Goal: Information Seeking & Learning: Learn about a topic

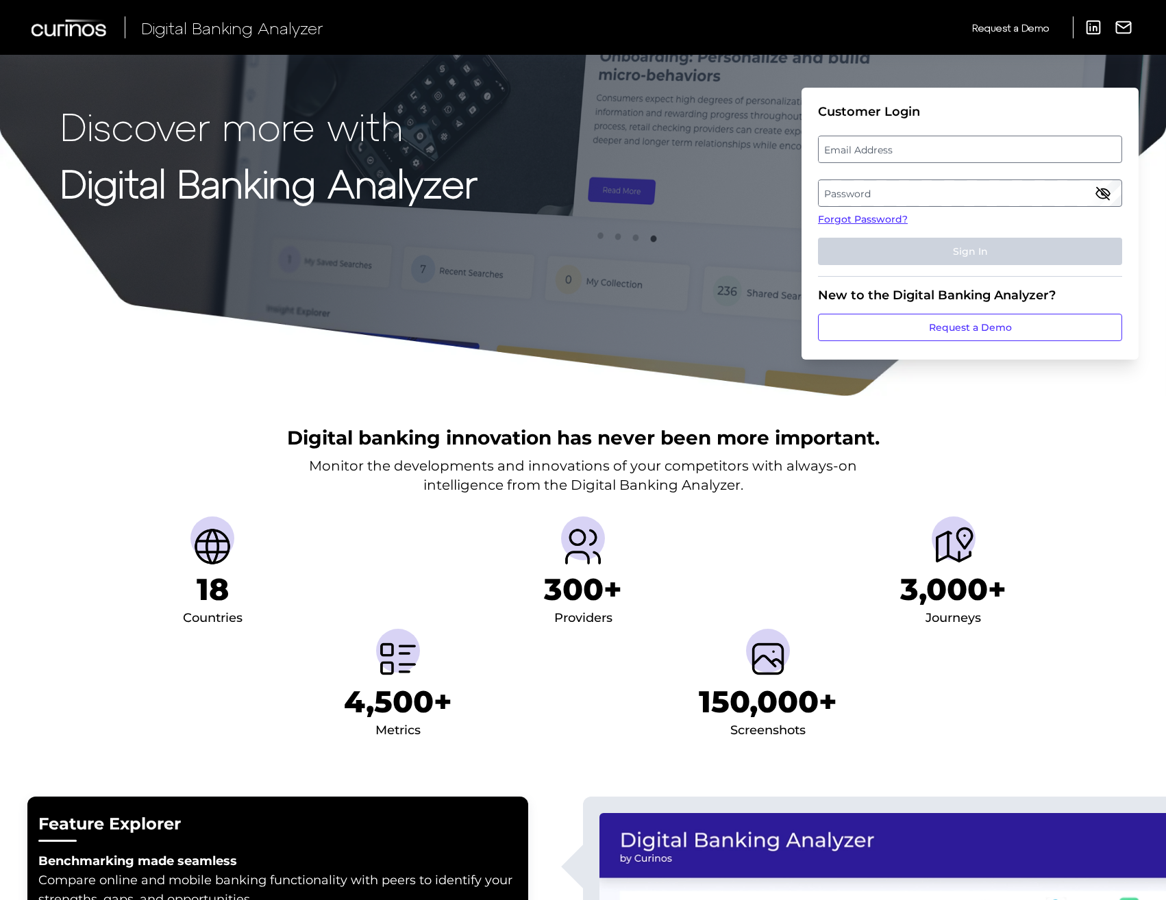
click at [934, 149] on label "Email Address" at bounding box center [969, 149] width 302 height 25
click at [934, 149] on input "email" at bounding box center [970, 149] width 304 height 27
click at [926, 149] on input "Email Address" at bounding box center [970, 149] width 304 height 27
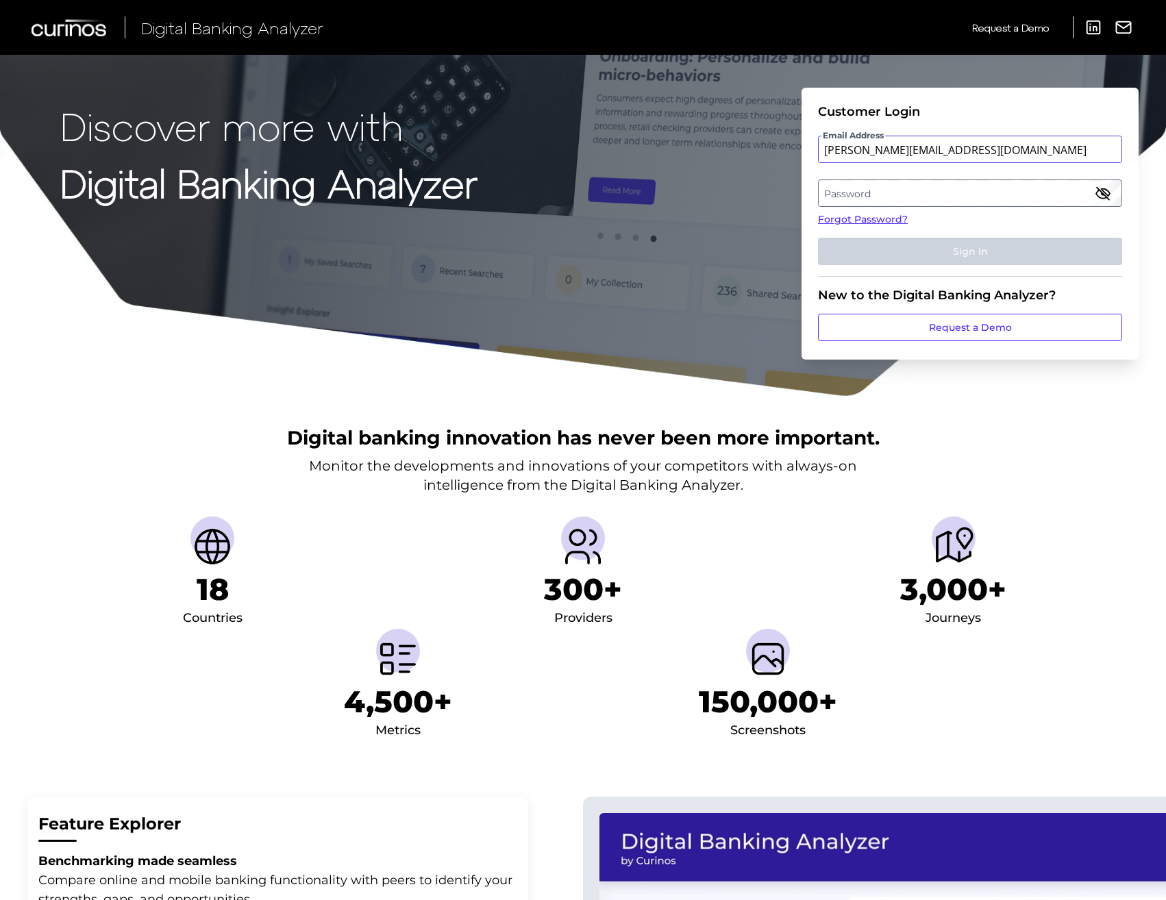
type input "[PERSON_NAME][EMAIL_ADDRESS][DOMAIN_NAME]"
click at [923, 197] on label "Password" at bounding box center [969, 193] width 302 height 25
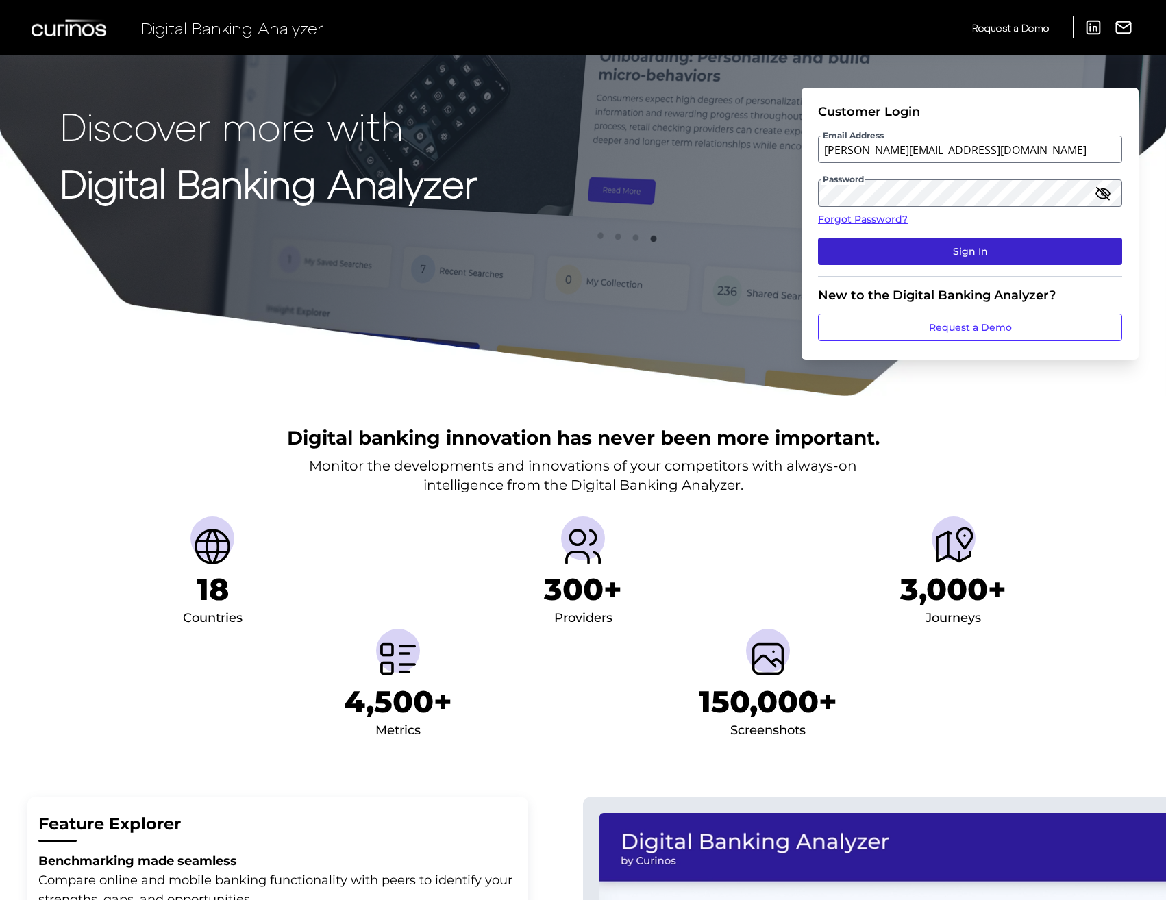
click at [919, 255] on button "Sign In" at bounding box center [970, 251] width 304 height 27
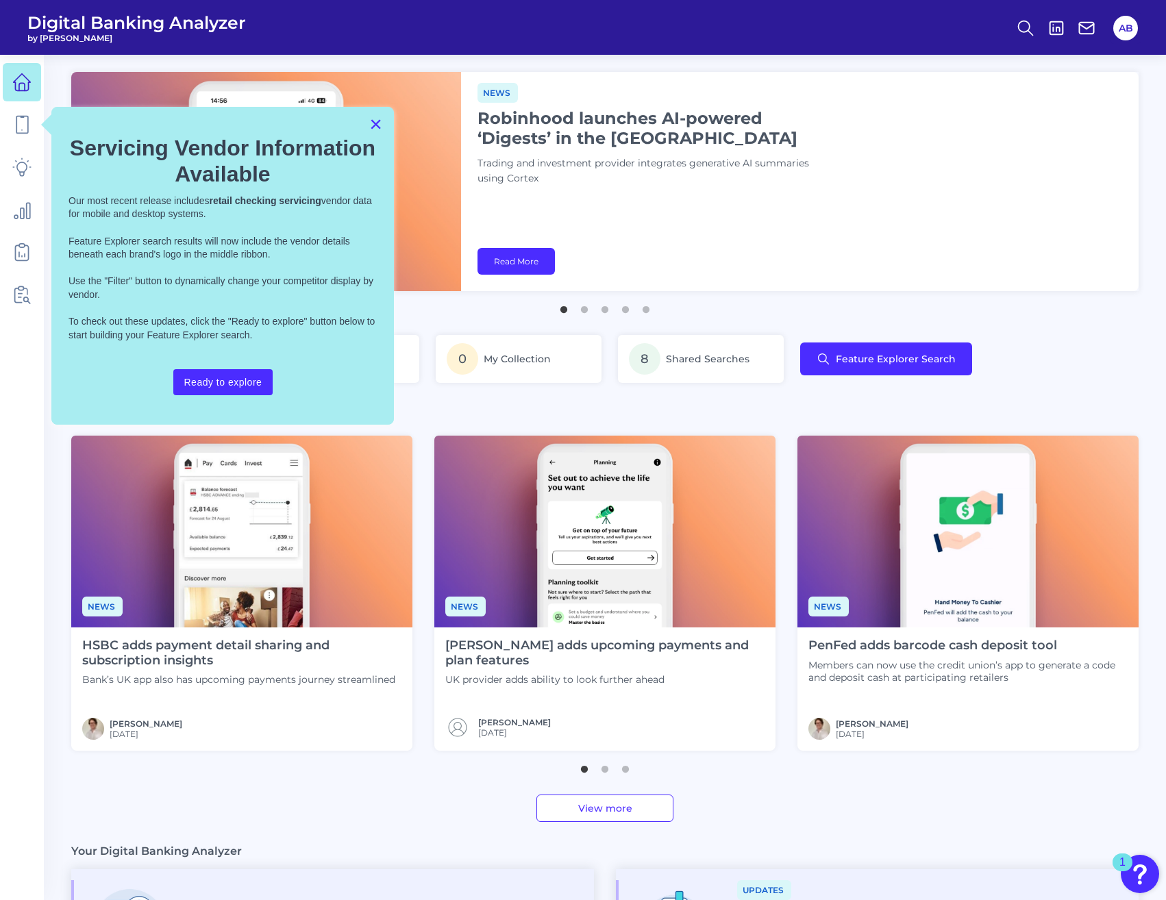
click at [375, 124] on button "×" at bounding box center [375, 124] width 13 height 22
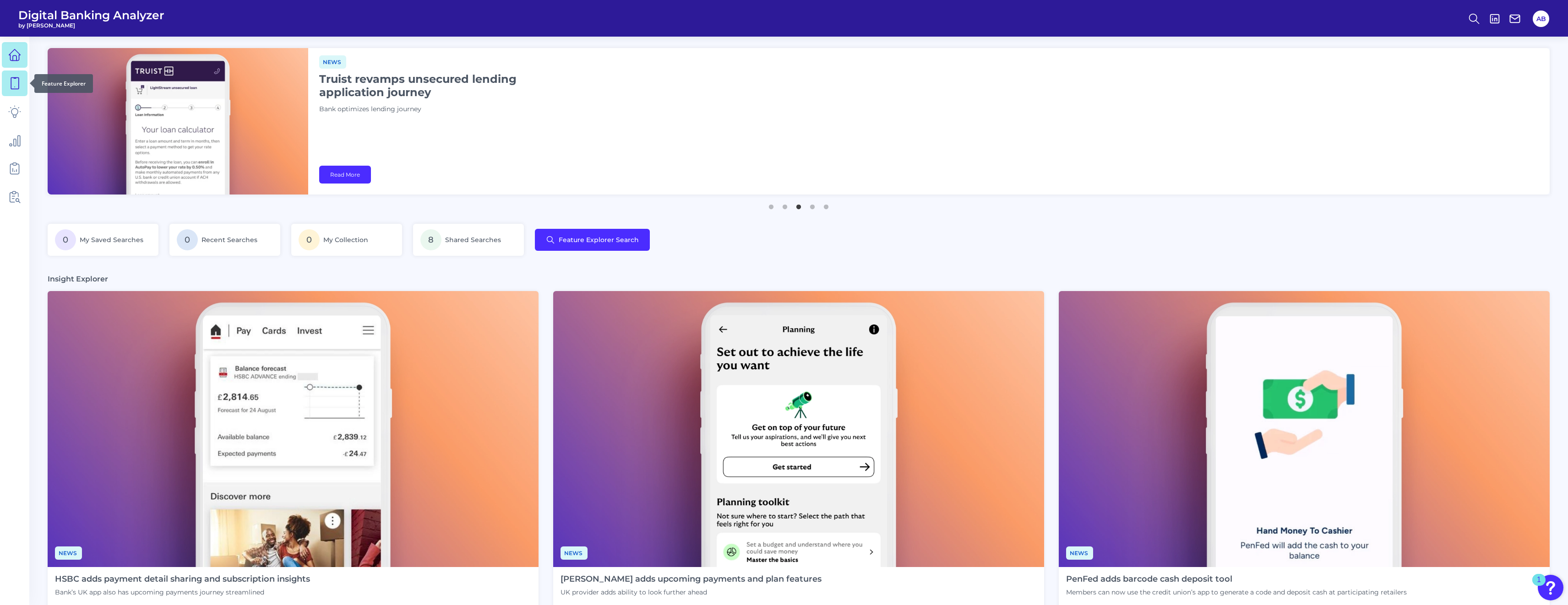
click at [7, 88] on link at bounding box center [15, 83] width 25 height 25
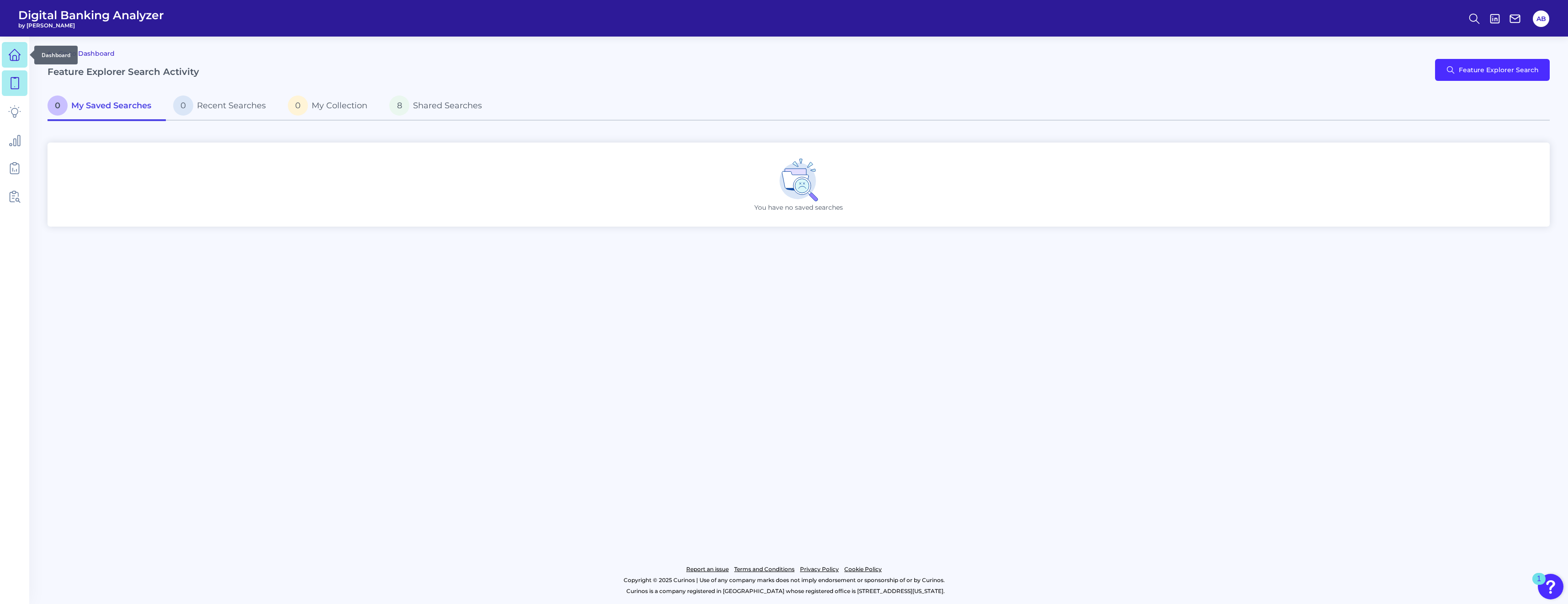
click at [18, 56] on icon at bounding box center [14, 55] width 13 height 13
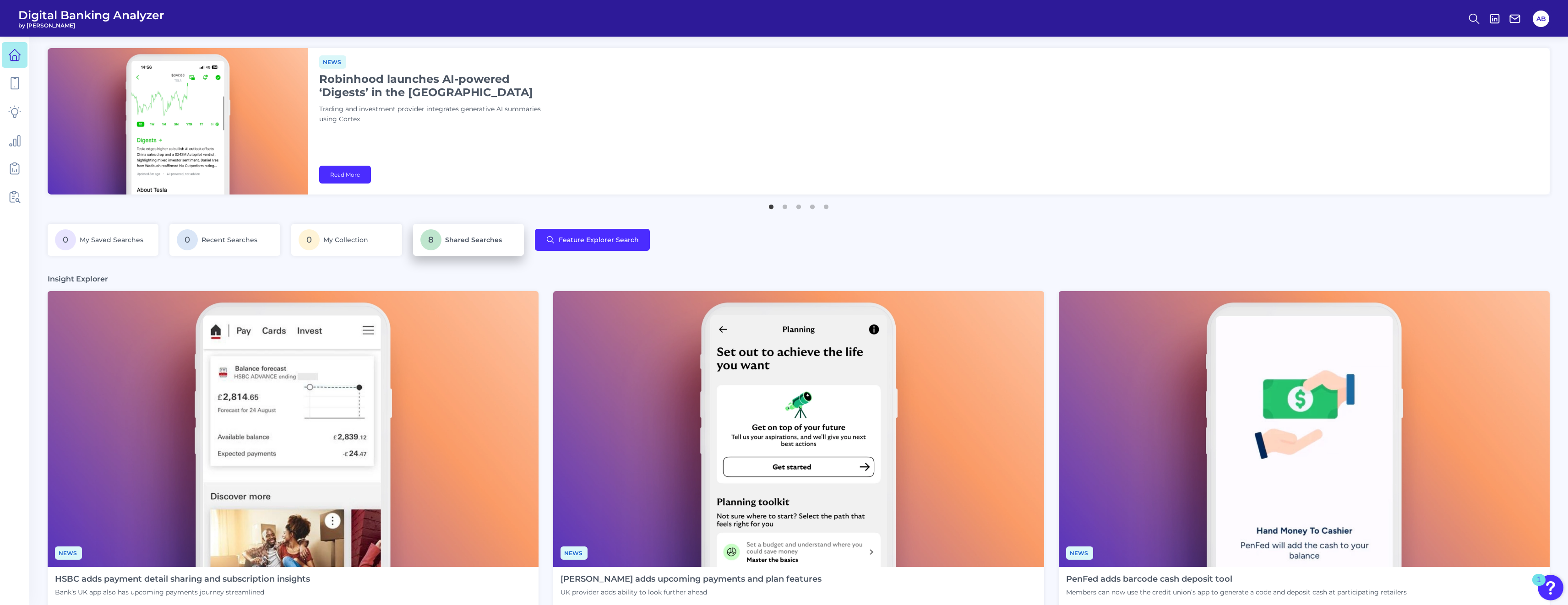
click at [452, 237] on span "Shared Searches" at bounding box center [473, 240] width 57 height 8
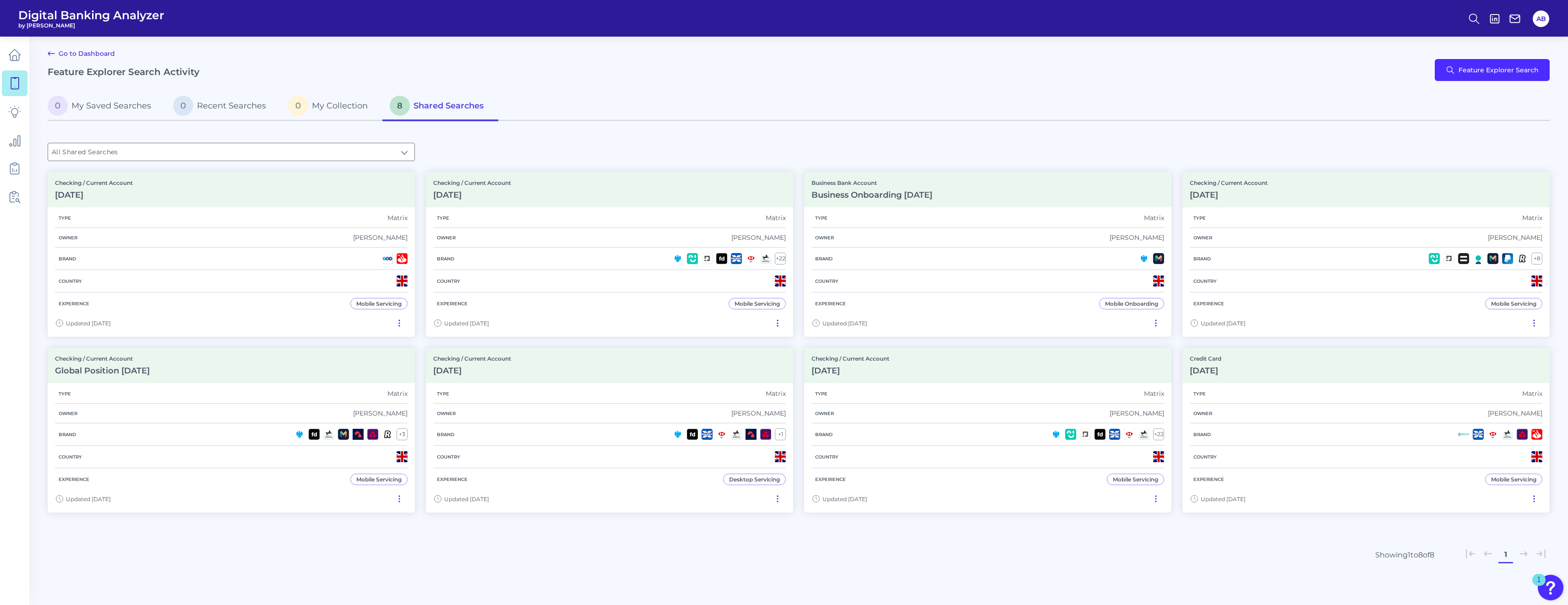
click at [779, 104] on div "0 My Saved Searches 0 Recent Searches 0 My Collection 8 Shared Searches" at bounding box center [798, 106] width 1502 height 29
click at [779, 13] on icon at bounding box center [1474, 18] width 13 height 13
click at [779, 46] on div "Search" at bounding box center [1429, 43] width 102 height 23
click at [779, 45] on div "Search" at bounding box center [1429, 43] width 102 height 23
click at [779, 44] on div "Search" at bounding box center [1429, 43] width 102 height 23
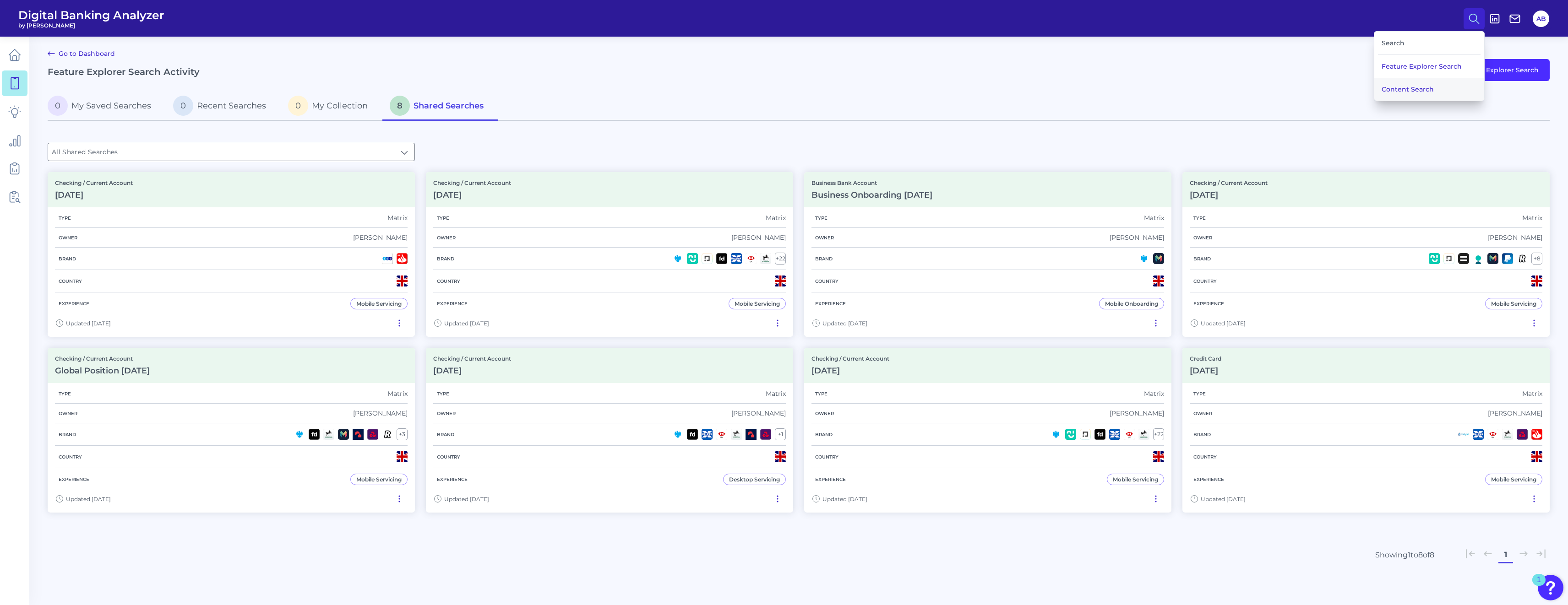
click at [779, 88] on button "Content Search" at bounding box center [1429, 89] width 110 height 23
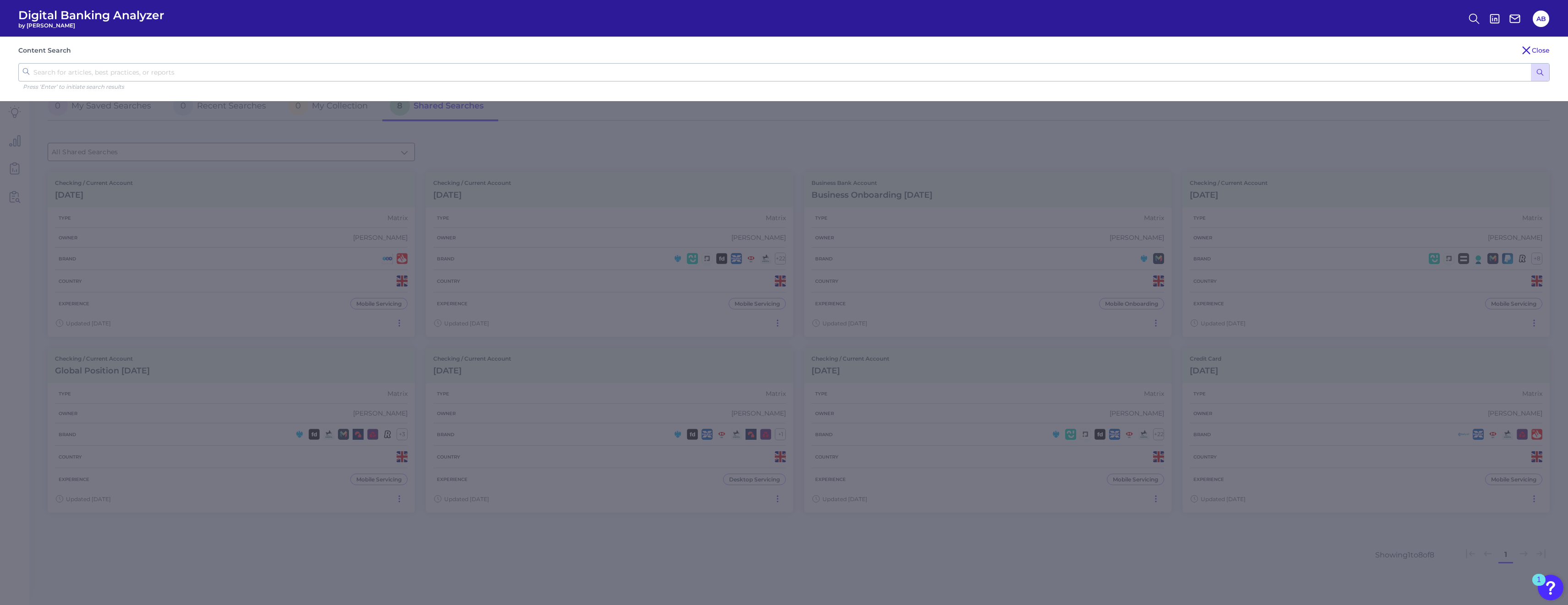
click at [171, 68] on input "text" at bounding box center [784, 72] width 1531 height 18
type input "Mobile Onboarding"
click button "submit" at bounding box center [1540, 72] width 18 height 17
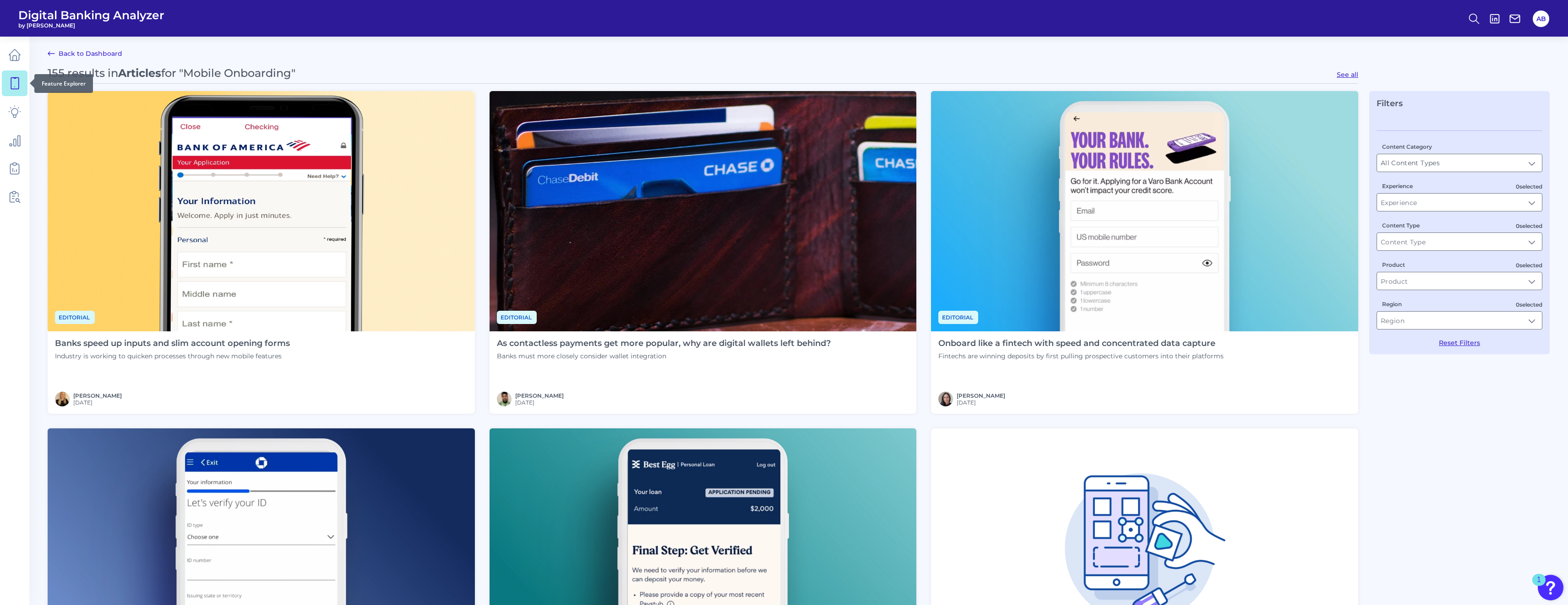
click at [14, 92] on link at bounding box center [15, 83] width 25 height 25
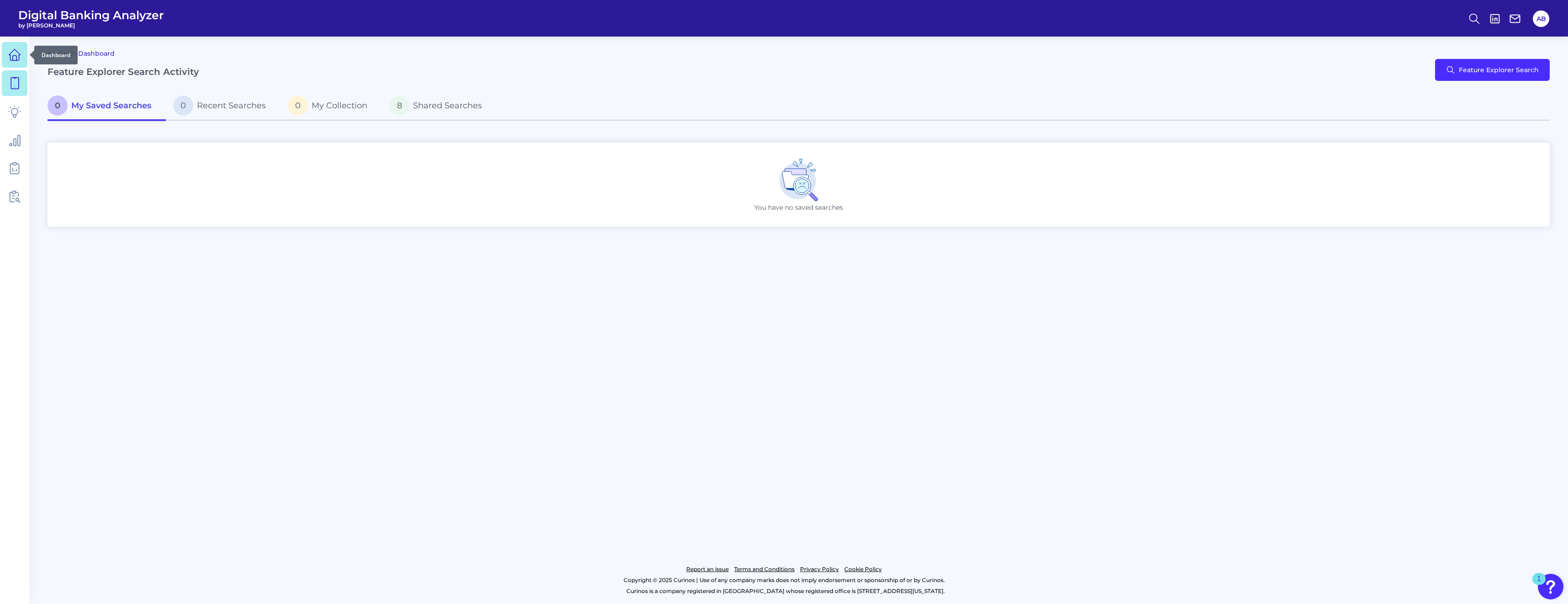
click at [9, 51] on icon at bounding box center [14, 55] width 13 height 13
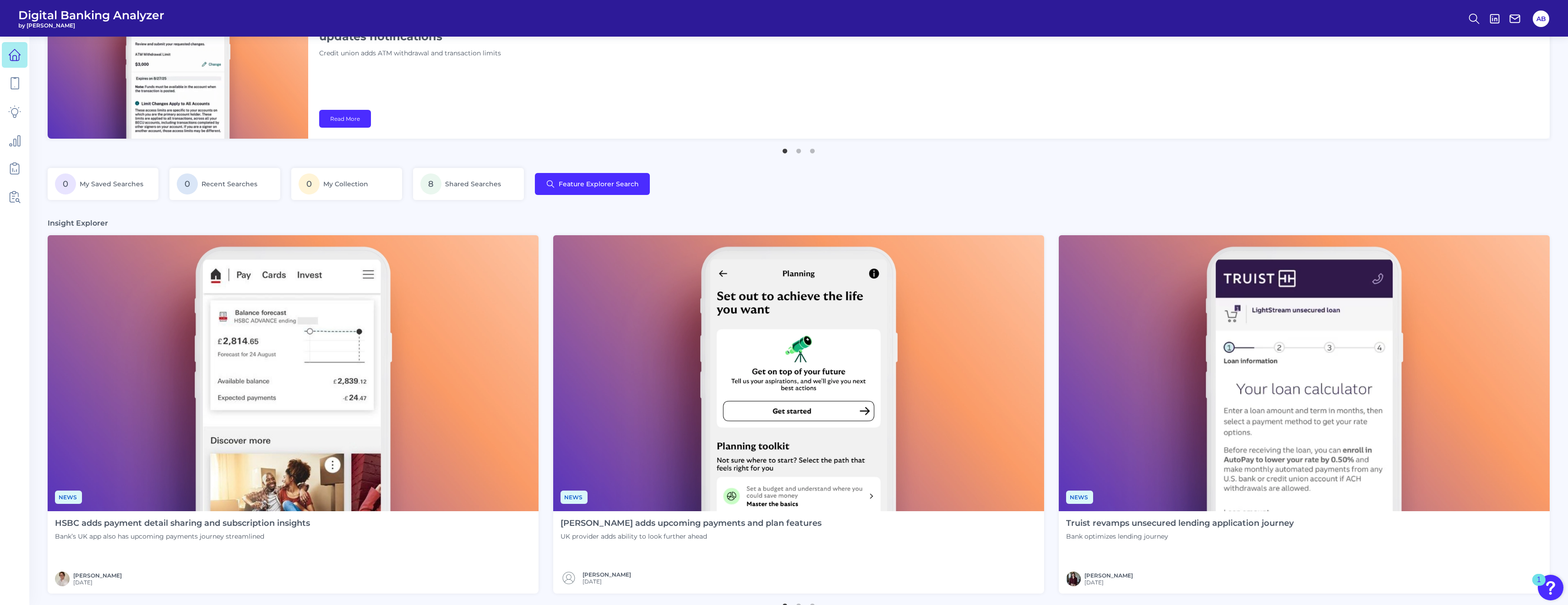
scroll to position [366, 0]
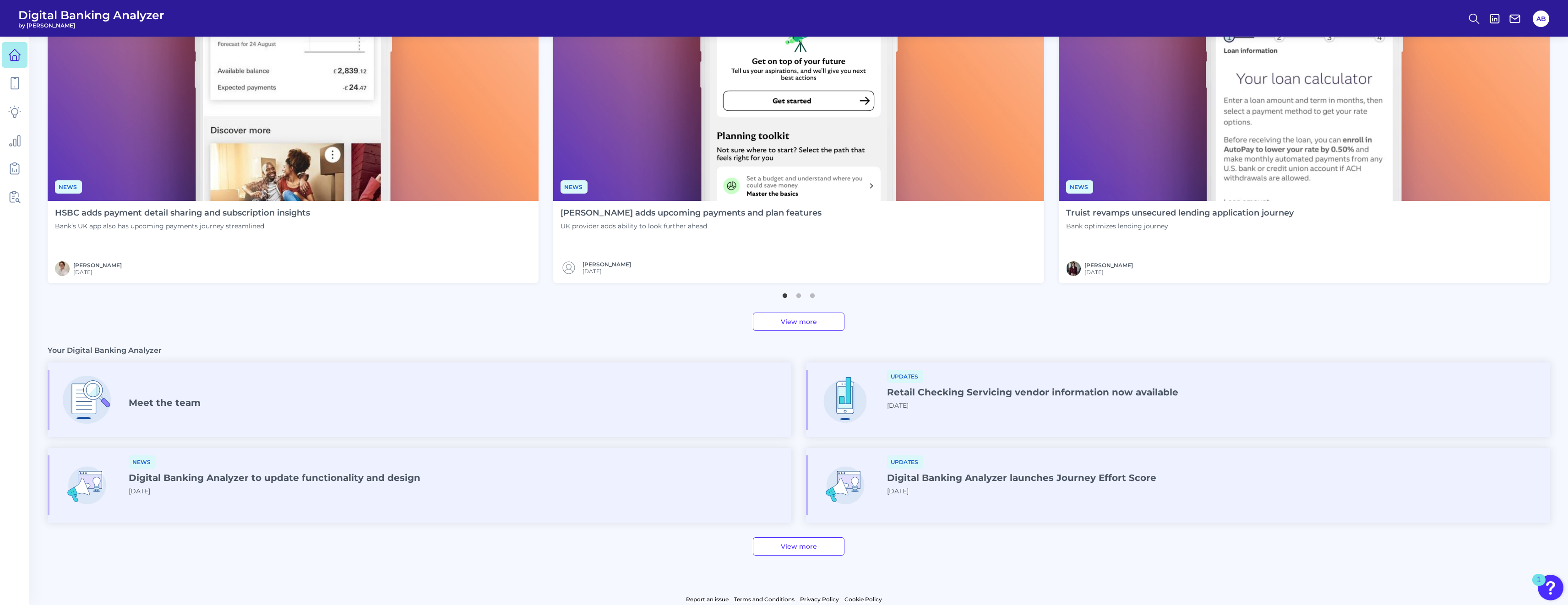
click at [779, 485] on div "Updates Digital Banking Analyzer launches Journey Effort Score [DATE]" at bounding box center [1022, 479] width 269 height 47
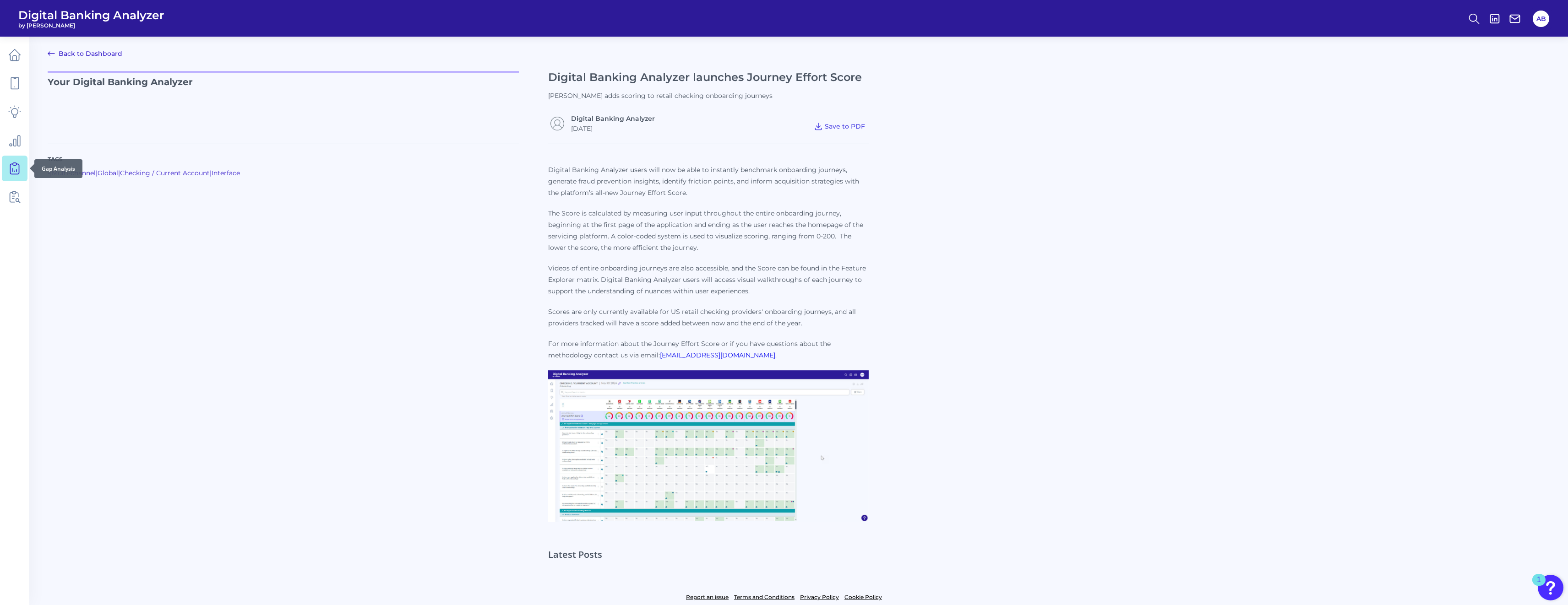
click at [17, 167] on icon at bounding box center [14, 168] width 13 height 13
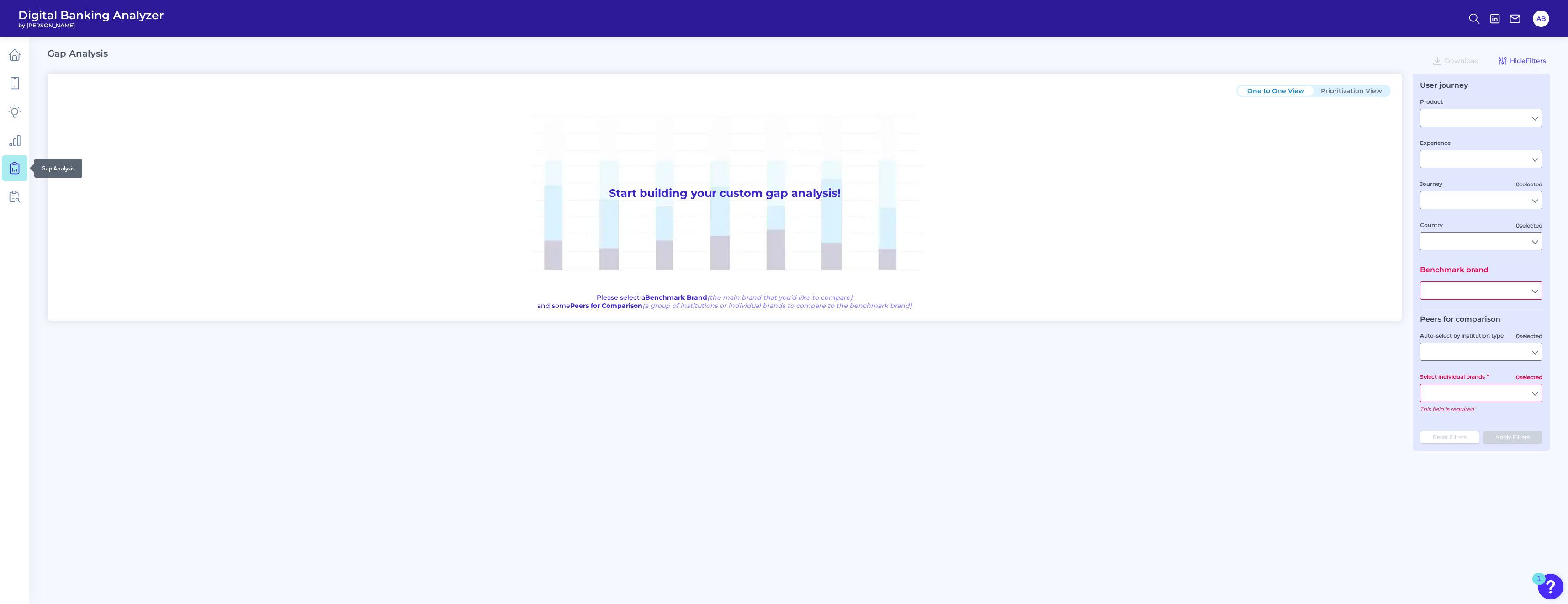
type input "Checking / Current Account"
type input "Mobile Servicing"
type input "Pre-Login Area, New Customer Onboarding, Login & Authentication, Accounts and t…"
type input "[GEOGRAPHIC_DATA]"
type input "All Select individual brands"
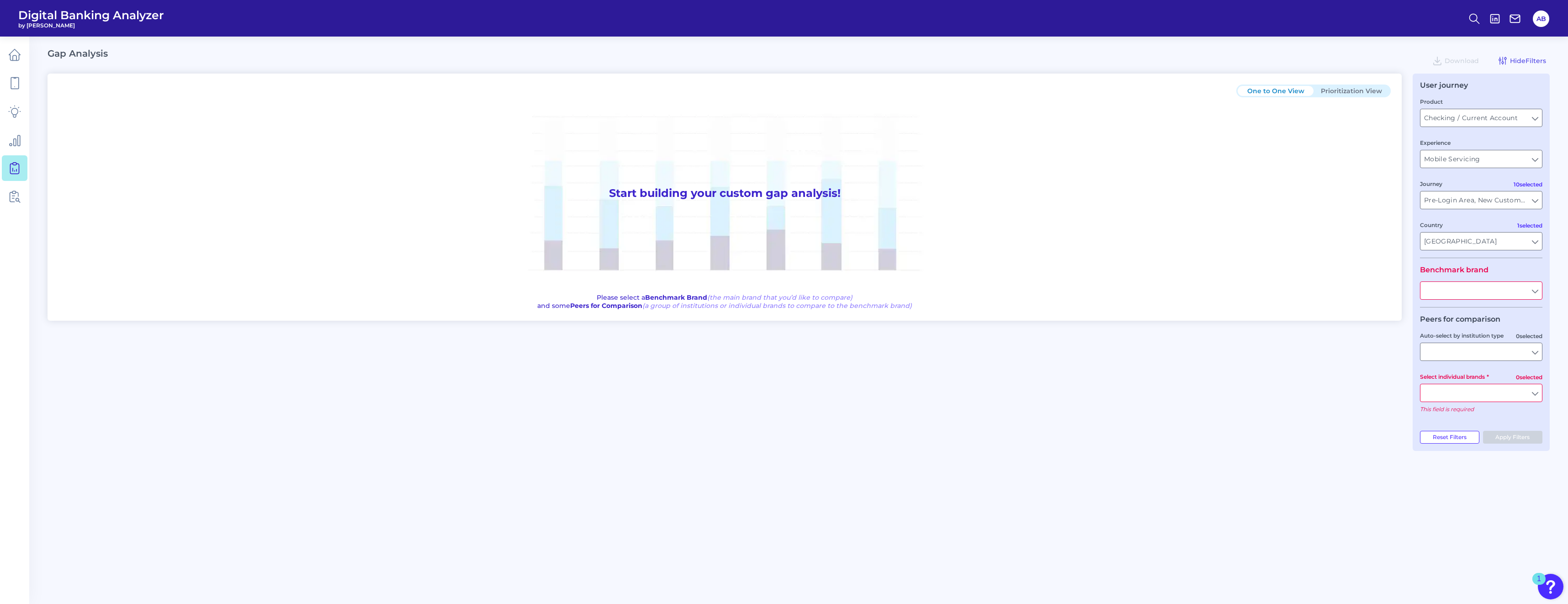
type input "All Countries"
type input "All Journeys"
click at [777, 117] on input "Checking / Current Account" at bounding box center [1481, 118] width 121 height 17
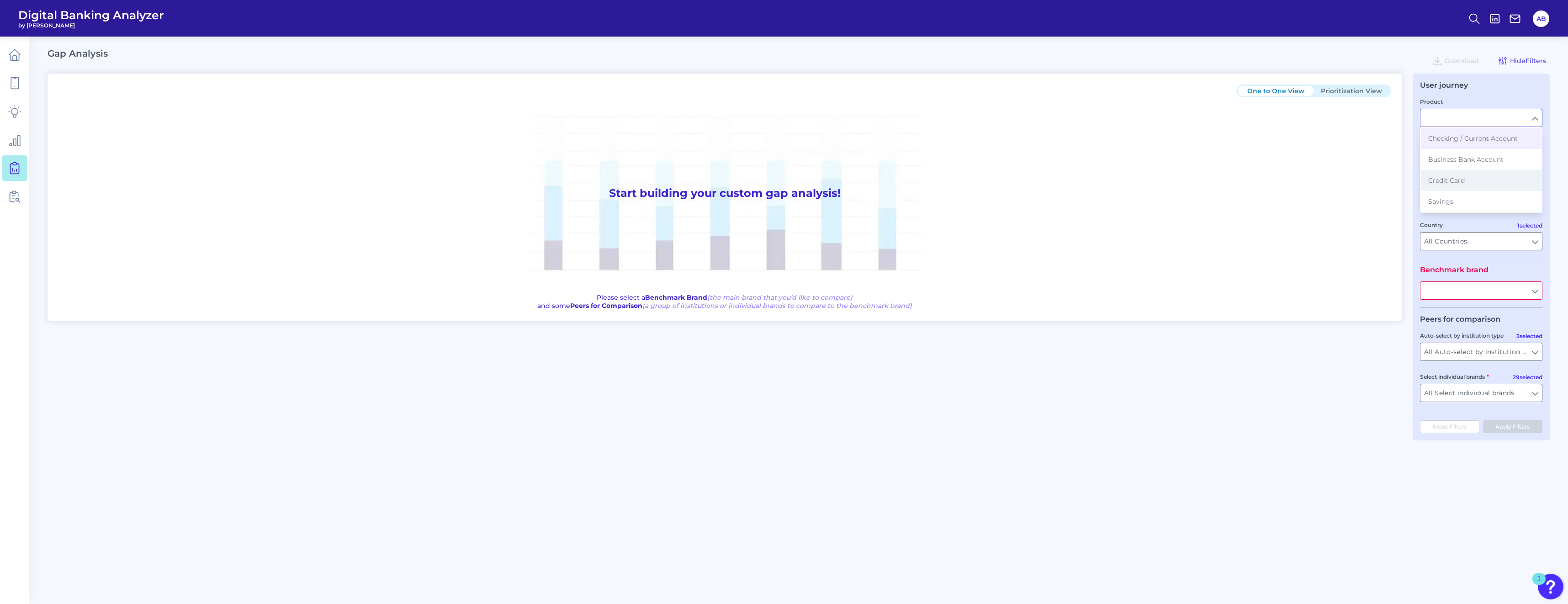
click at [777, 186] on button "Credit Card" at bounding box center [1481, 181] width 121 height 21
type input "Credit Card"
click at [777, 291] on input "text" at bounding box center [1481, 291] width 121 height 17
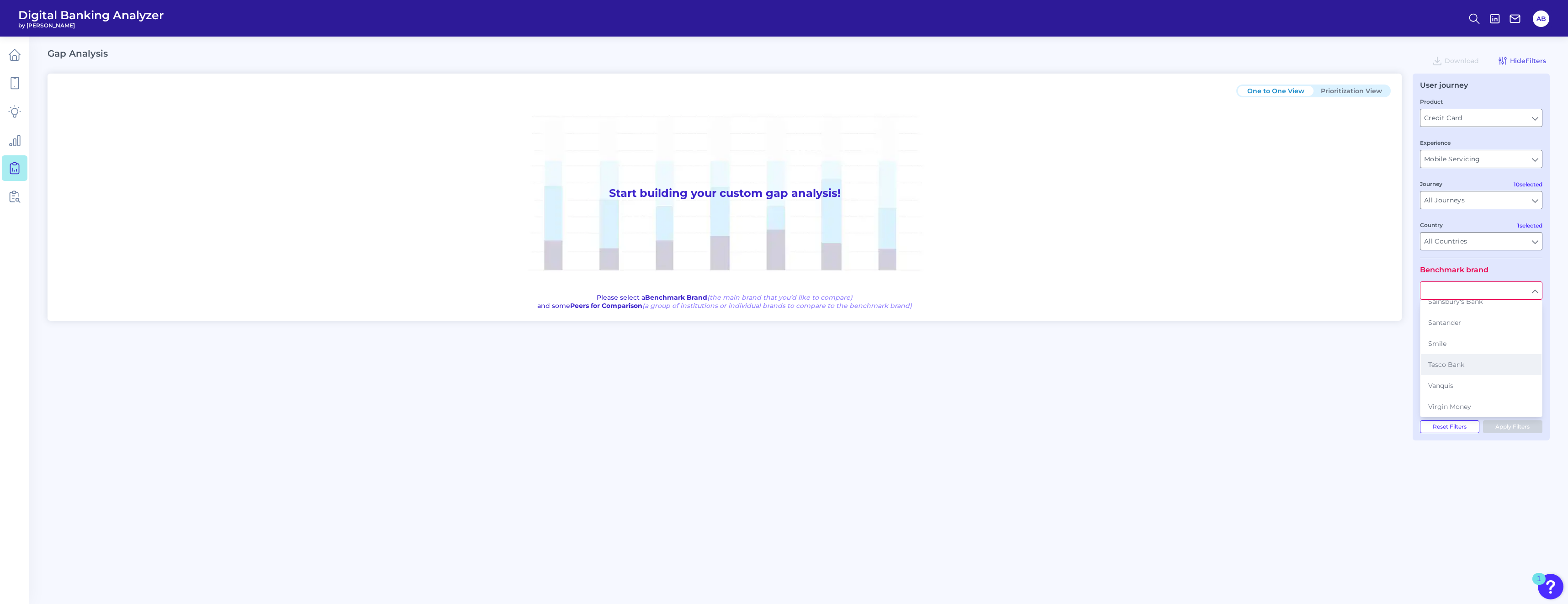
scroll to position [284, 0]
click at [777, 394] on div "One to One View Prioritization View Start building your custom gap analysis! Pl…" at bounding box center [798, 257] width 1502 height 367
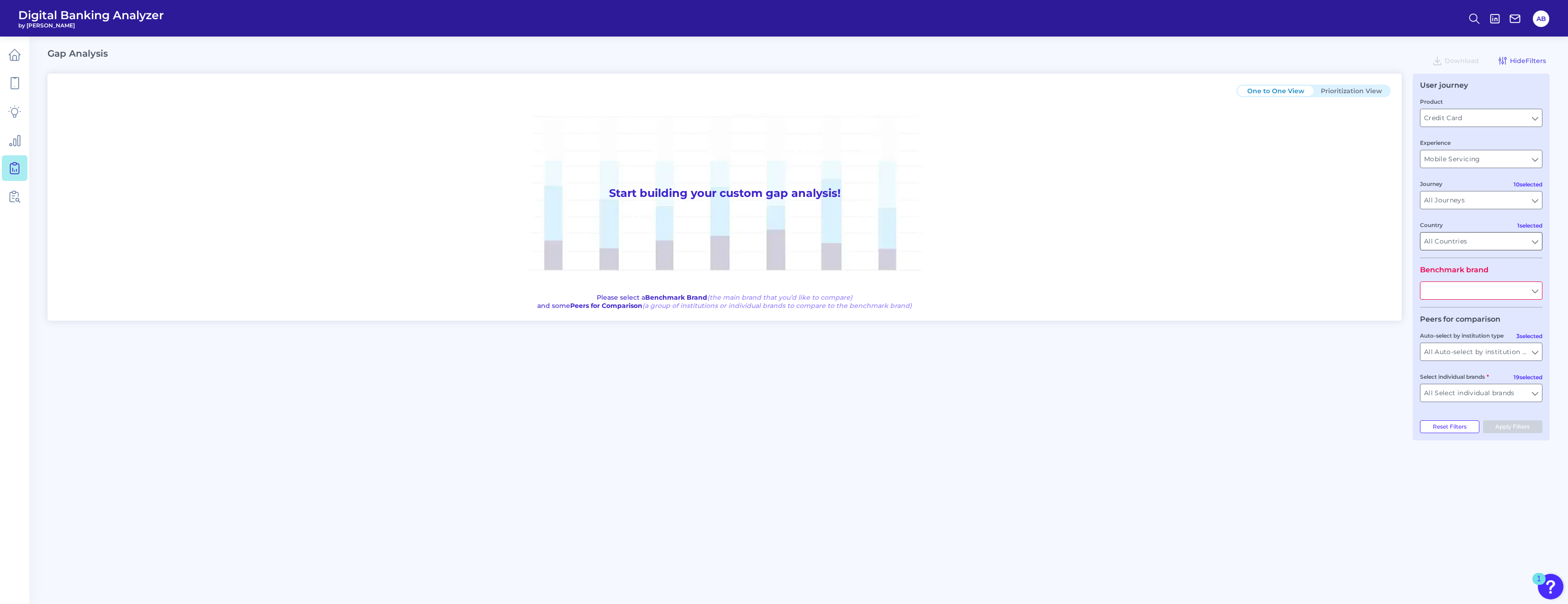
click at [777, 244] on input "All Countries" at bounding box center [1481, 242] width 121 height 17
click at [777, 263] on button "Select all countries" at bounding box center [1481, 262] width 121 height 21
click at [777, 286] on button "[GEOGRAPHIC_DATA]" at bounding box center [1481, 283] width 121 height 21
click at [777, 362] on div "One to One View Prioritization View Start building your custom gap analysis! Pl…" at bounding box center [798, 257] width 1502 height 367
type input "All Countries"
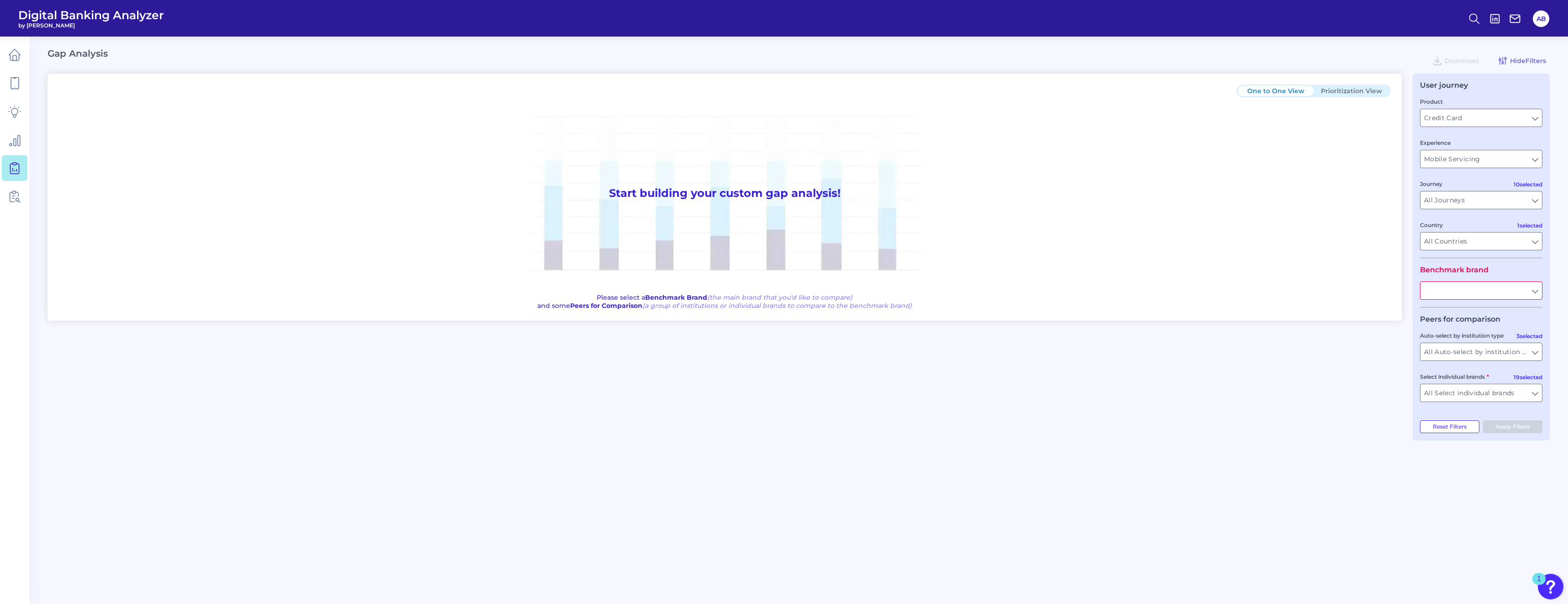
click at [777, 294] on input "text" at bounding box center [1481, 291] width 121 height 17
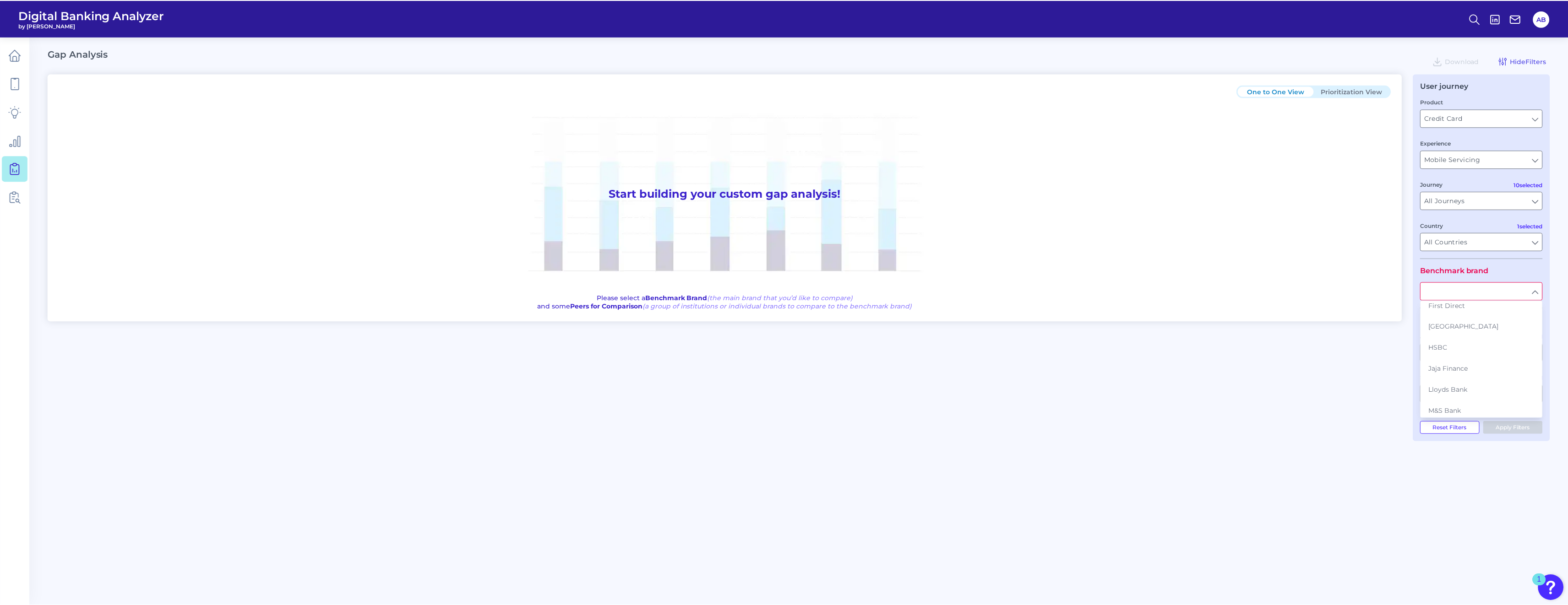
scroll to position [92, 0]
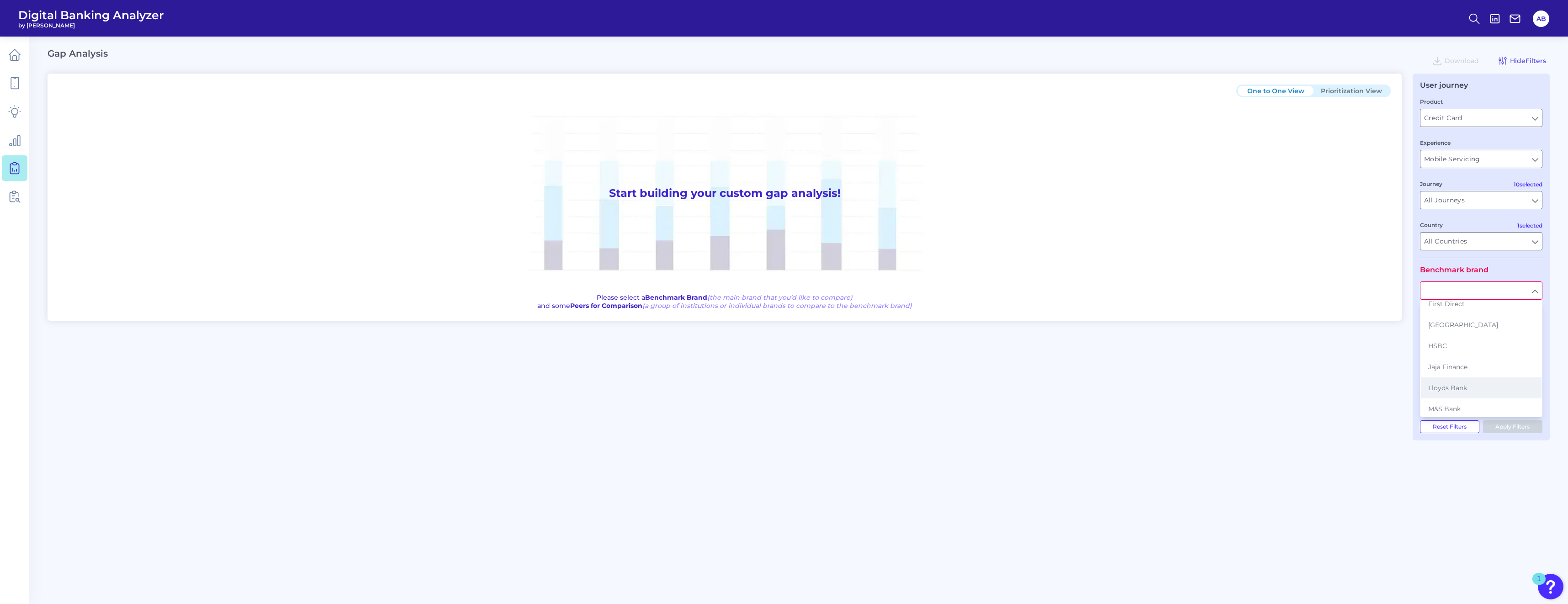
click at [777, 393] on button "Lloyds Bank" at bounding box center [1481, 388] width 121 height 21
type input "Lloyds Bank"
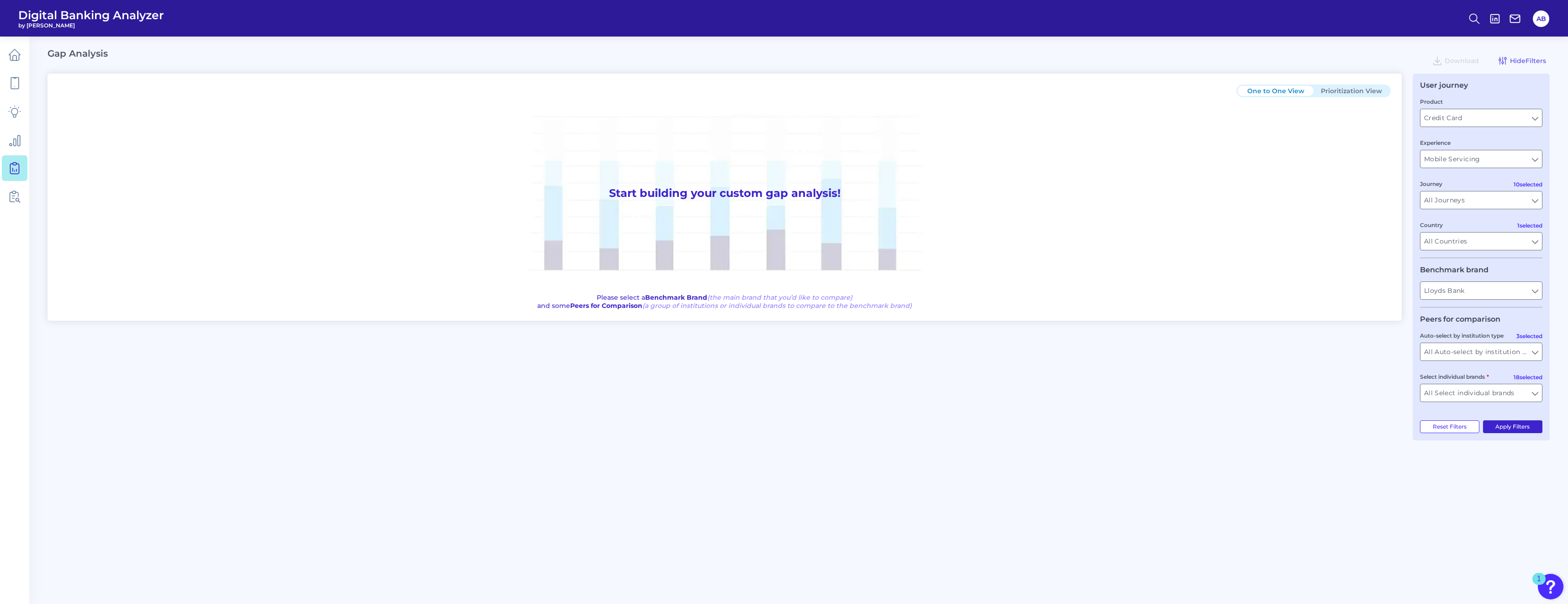
click at [777, 427] on button "Apply Filters" at bounding box center [1513, 426] width 60 height 13
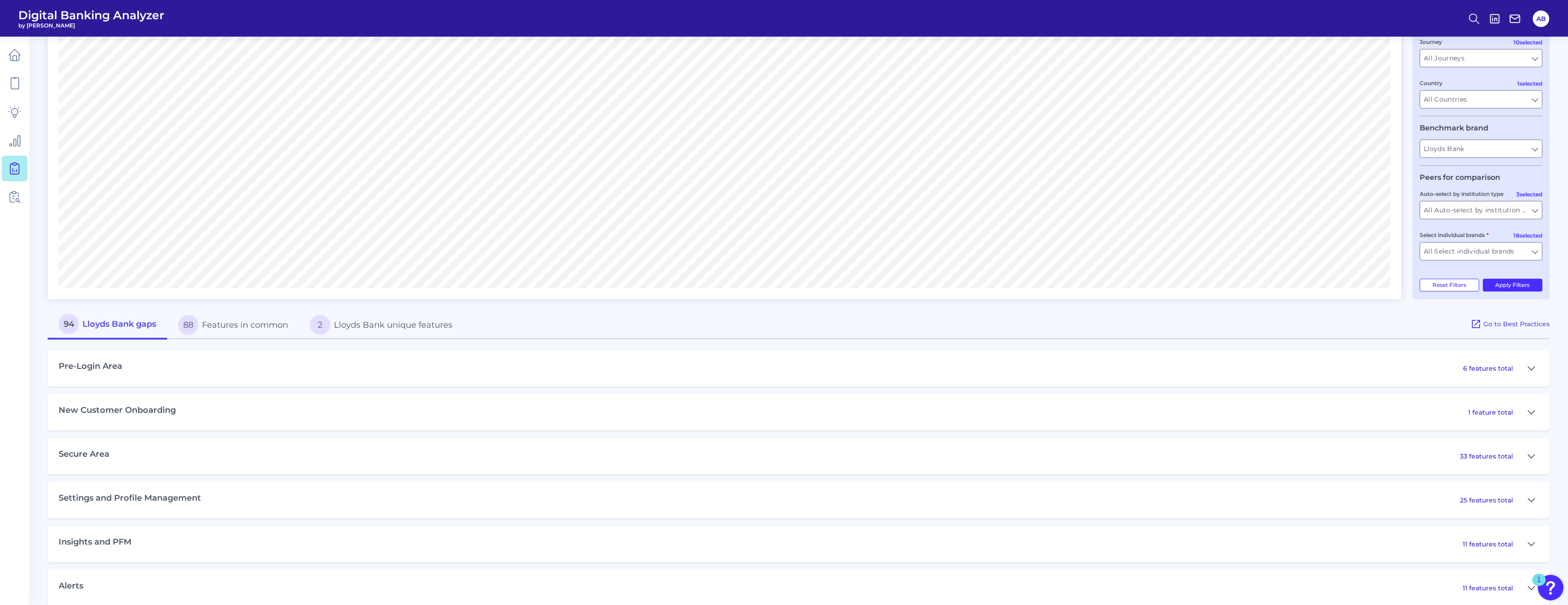
scroll to position [183, 0]
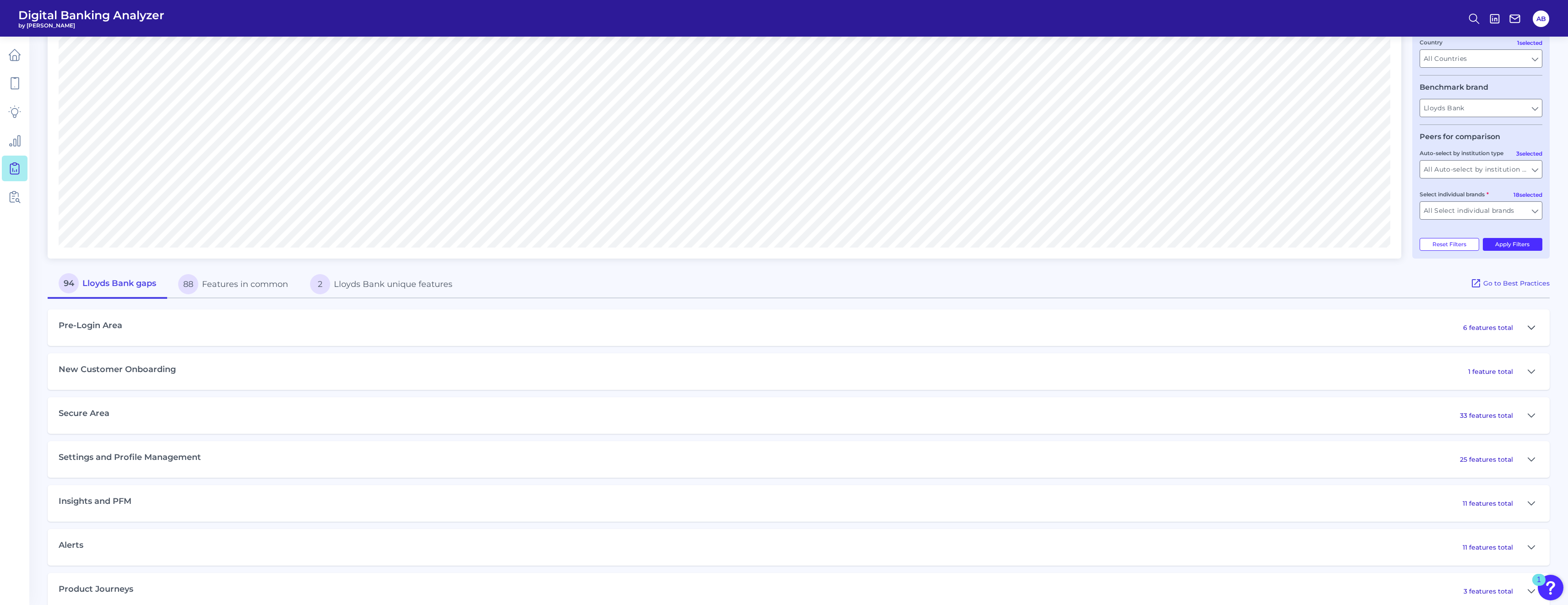
click at [779, 324] on icon at bounding box center [1531, 328] width 7 height 11
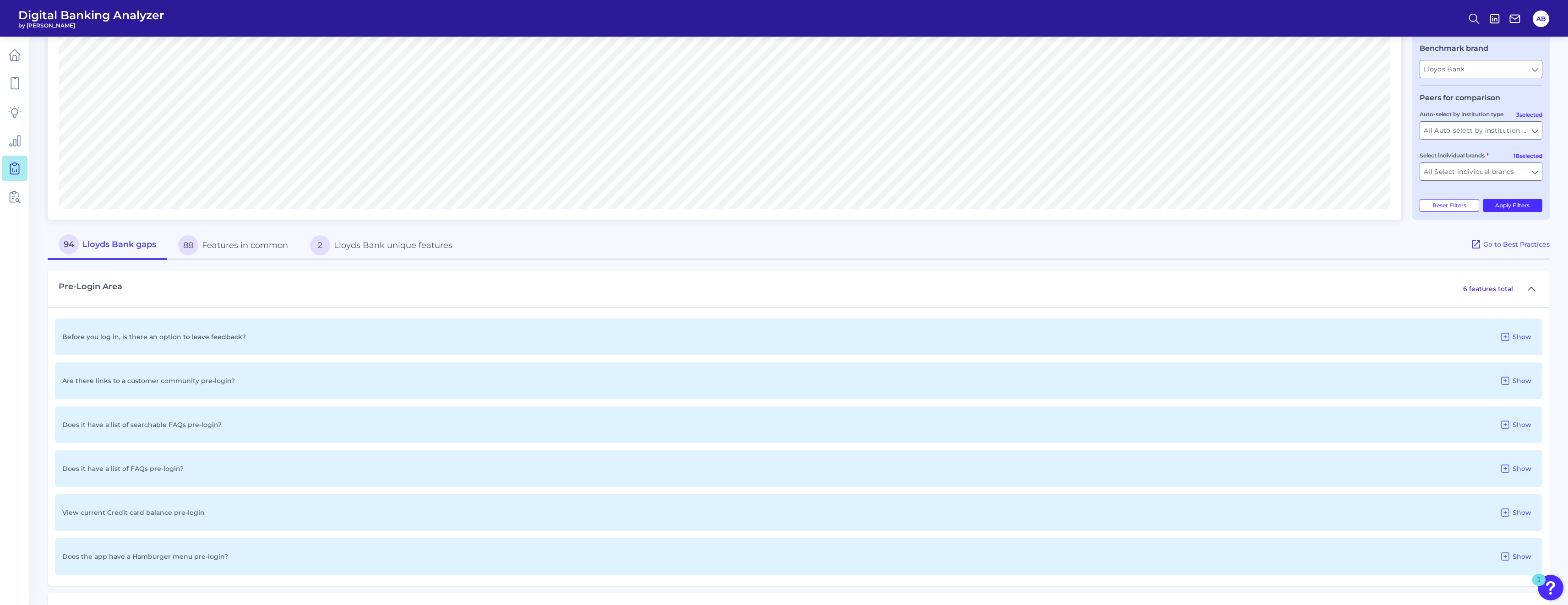
scroll to position [275, 0]
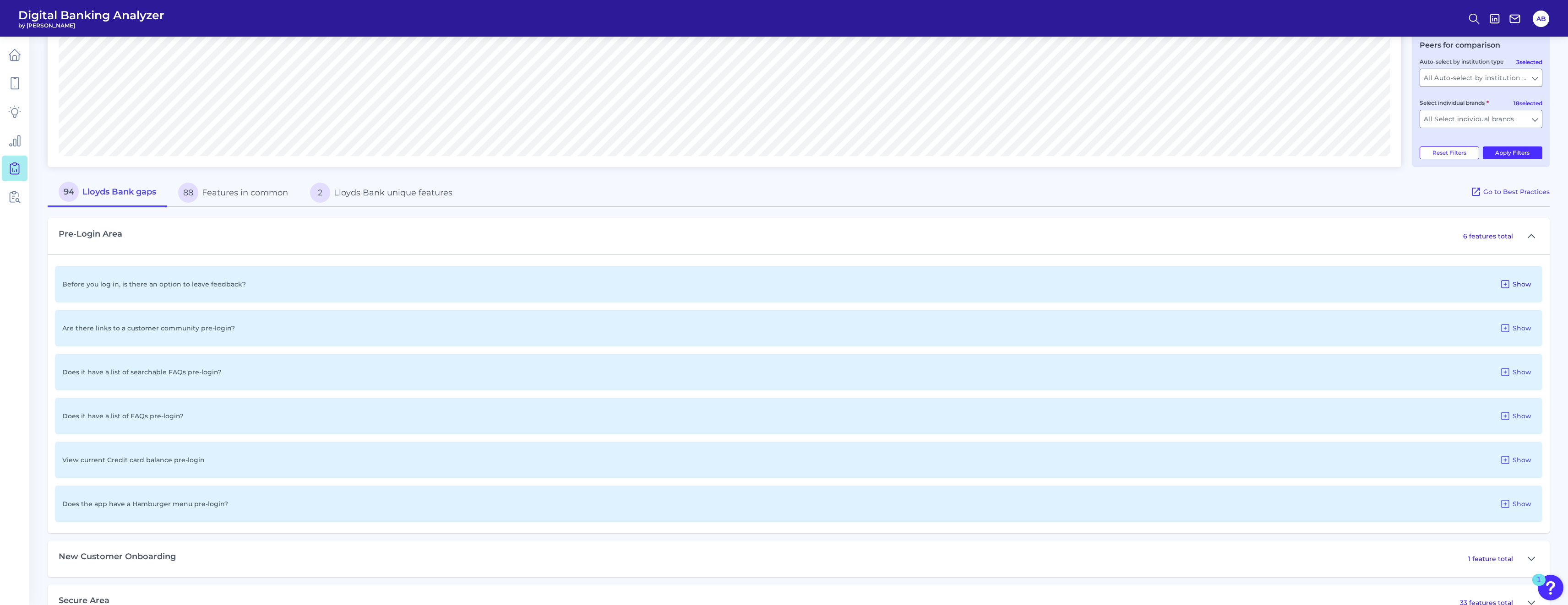
click at [779, 284] on span "Show" at bounding box center [1522, 284] width 19 height 8
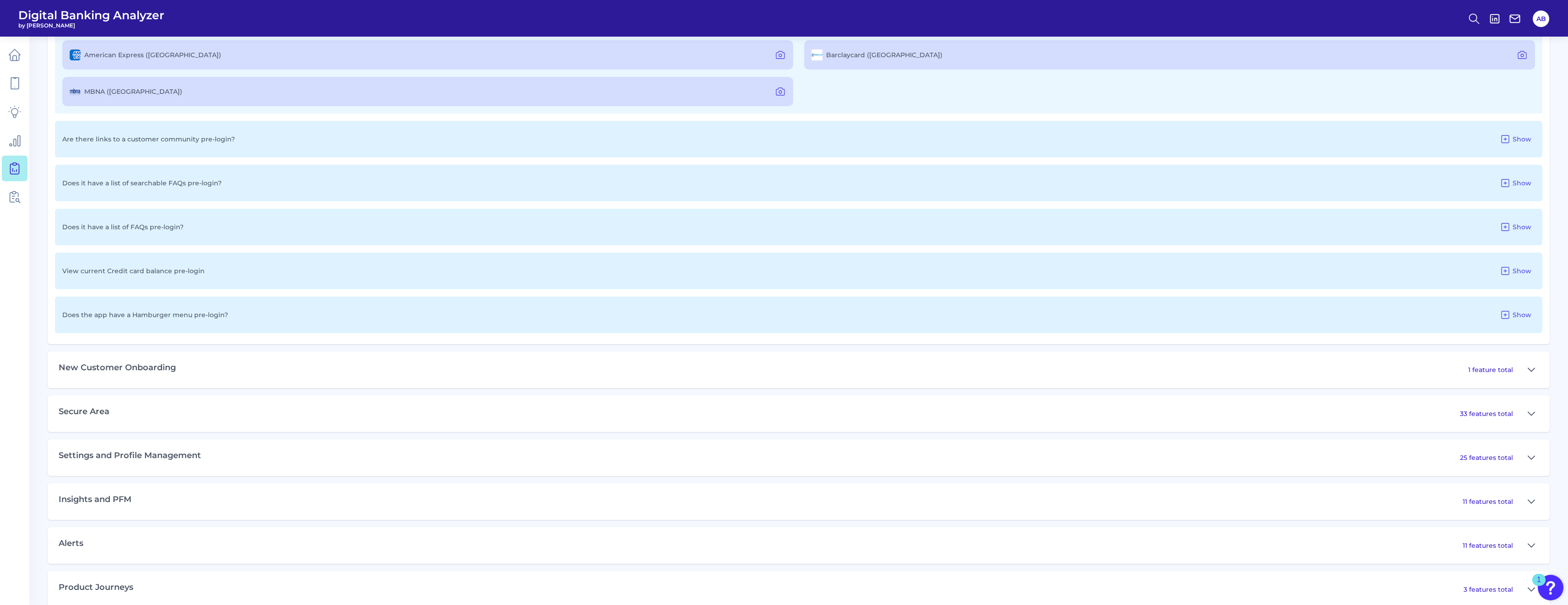
scroll to position [550, 0]
click at [231, 369] on div "New Customer Onboarding 1 feature total" at bounding box center [798, 364] width 1502 height 37
click at [779, 366] on icon at bounding box center [1531, 365] width 7 height 11
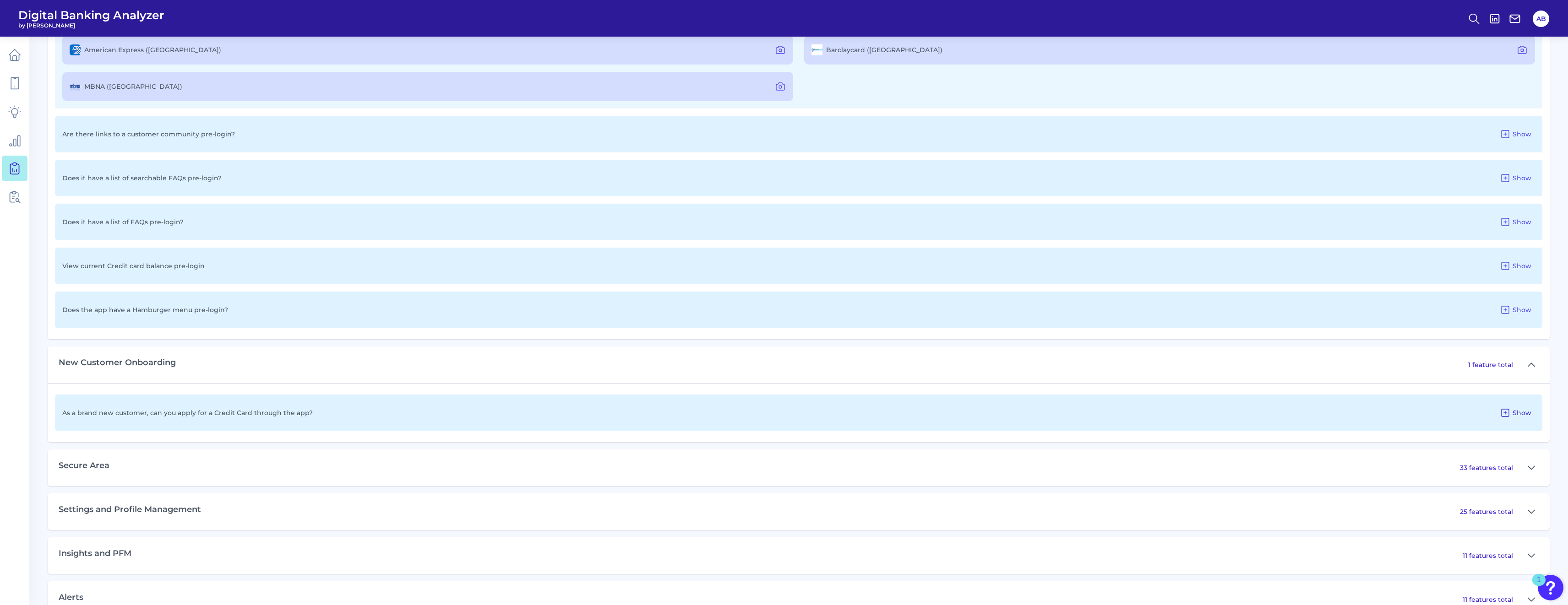
click at [779, 415] on span "Show" at bounding box center [1522, 413] width 19 height 8
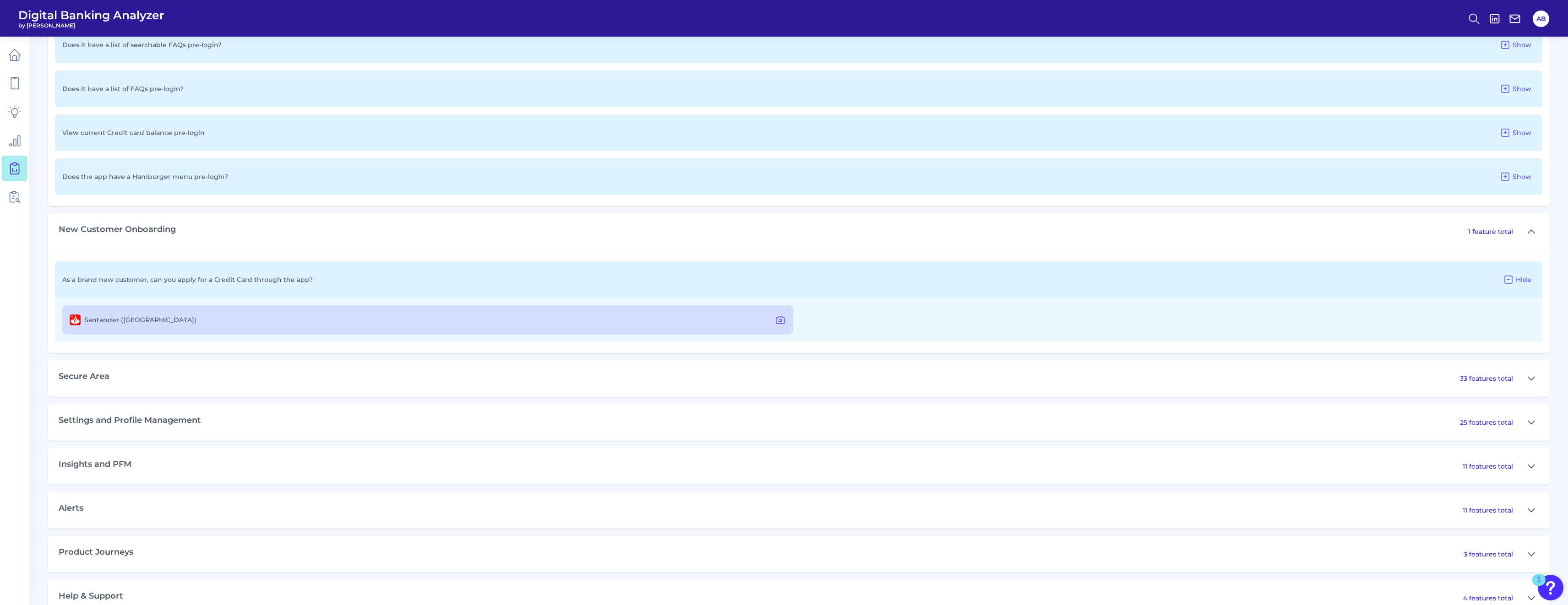
scroll to position [687, 0]
click at [209, 370] on div "Secure Area 33 features total" at bounding box center [798, 374] width 1502 height 37
click at [779, 376] on div "33 features total" at bounding box center [1499, 374] width 79 height 15
click at [779, 374] on icon at bounding box center [1531, 374] width 7 height 11
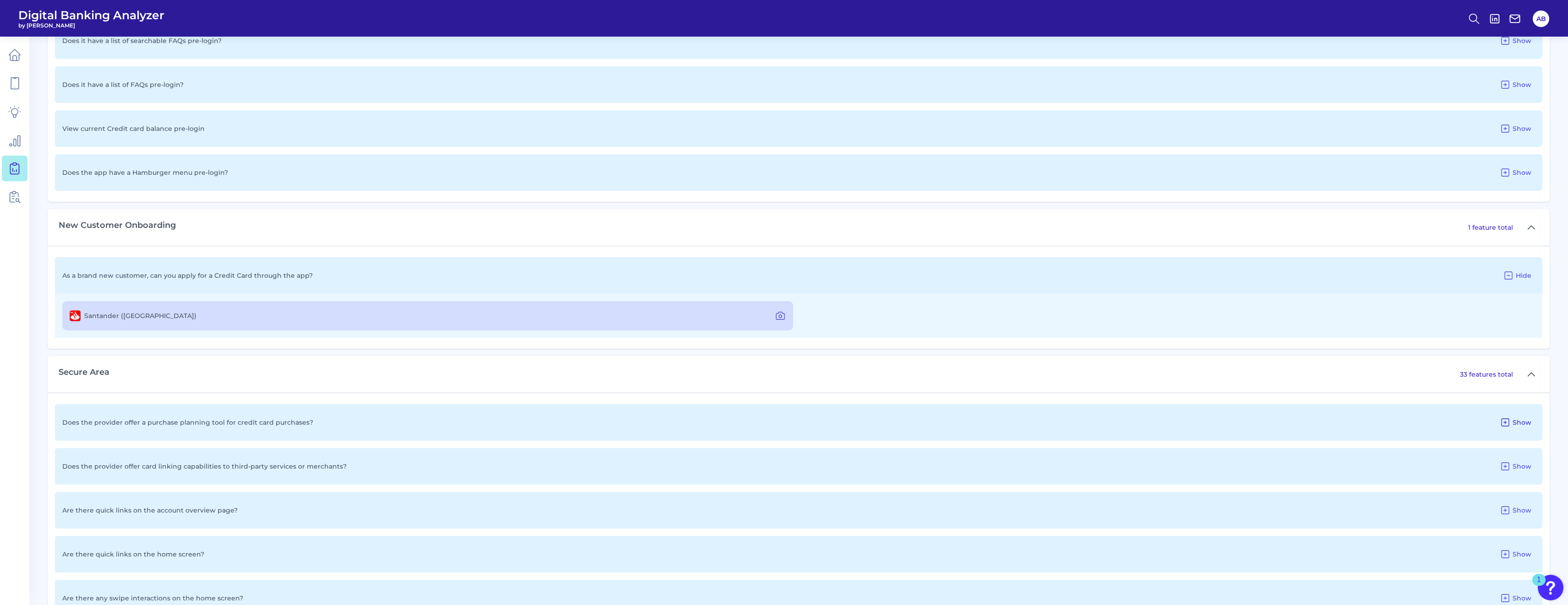
click at [779, 424] on span "Show" at bounding box center [1522, 422] width 19 height 8
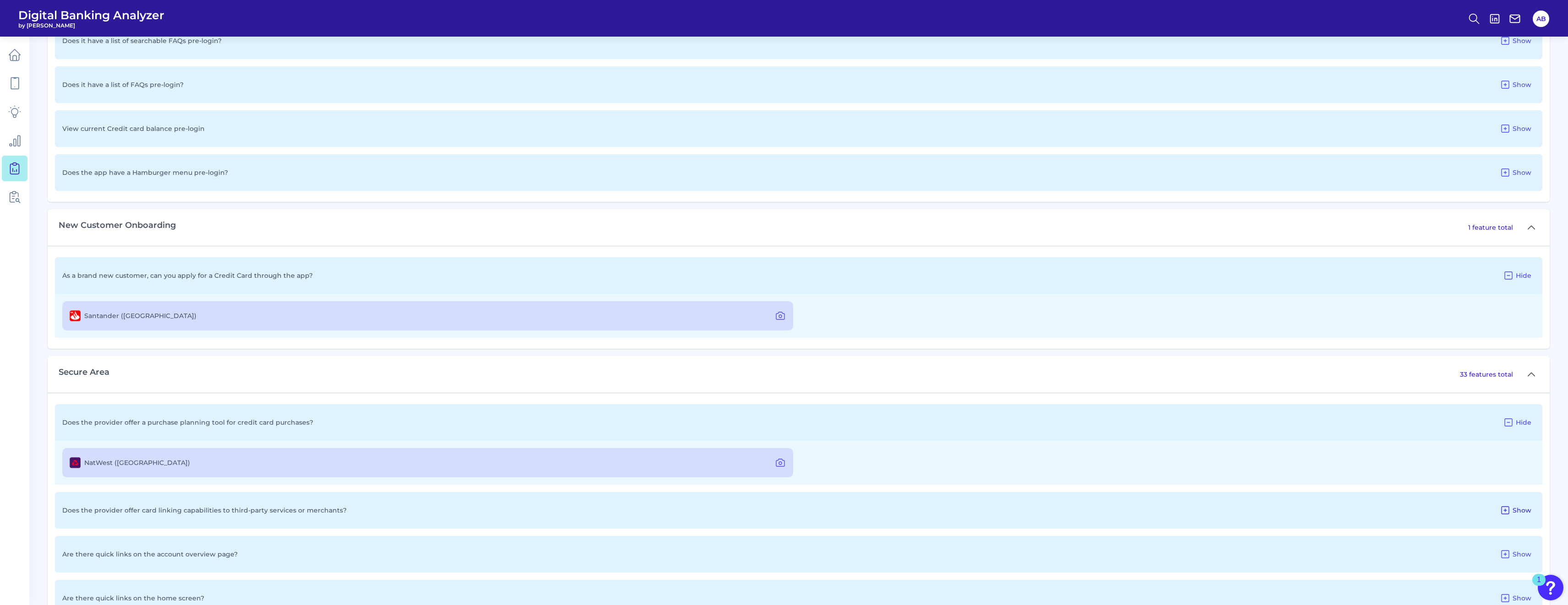
click at [779, 508] on span "Show" at bounding box center [1522, 511] width 19 height 8
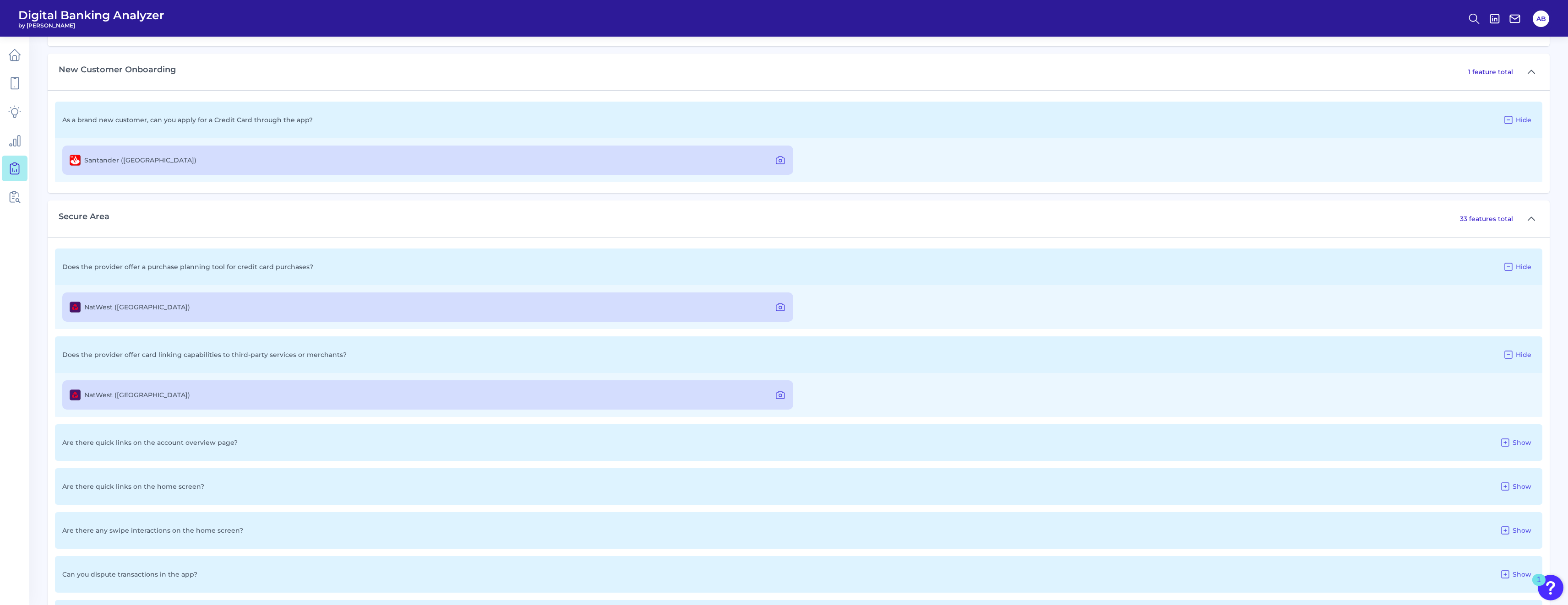
scroll to position [870, 0]
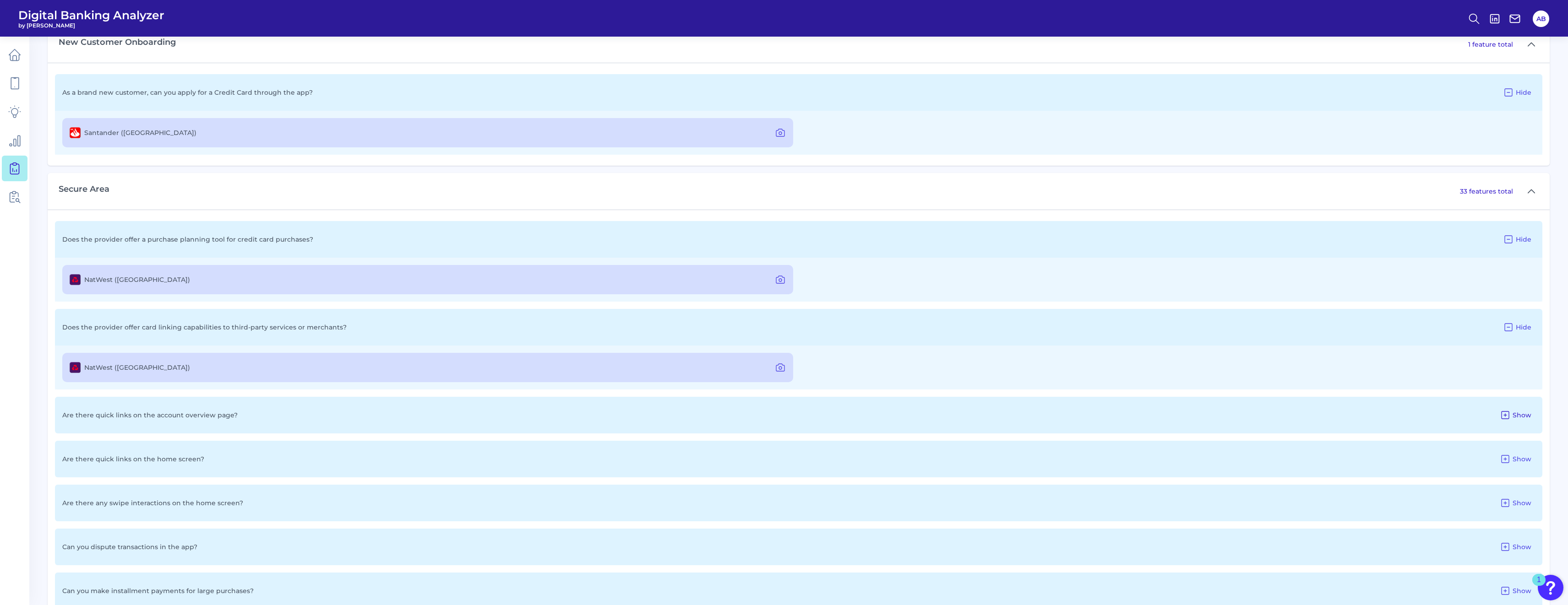
click at [779, 414] on span "Show" at bounding box center [1522, 415] width 19 height 8
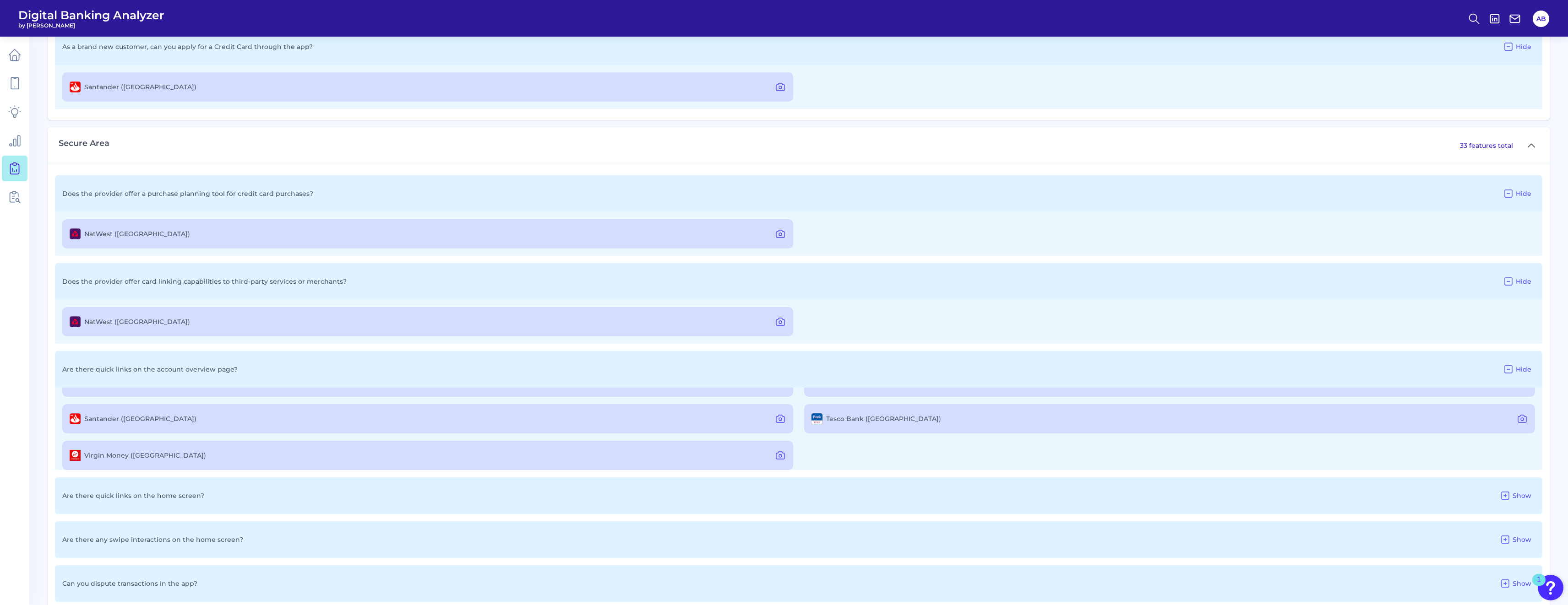
scroll to position [144, 0]
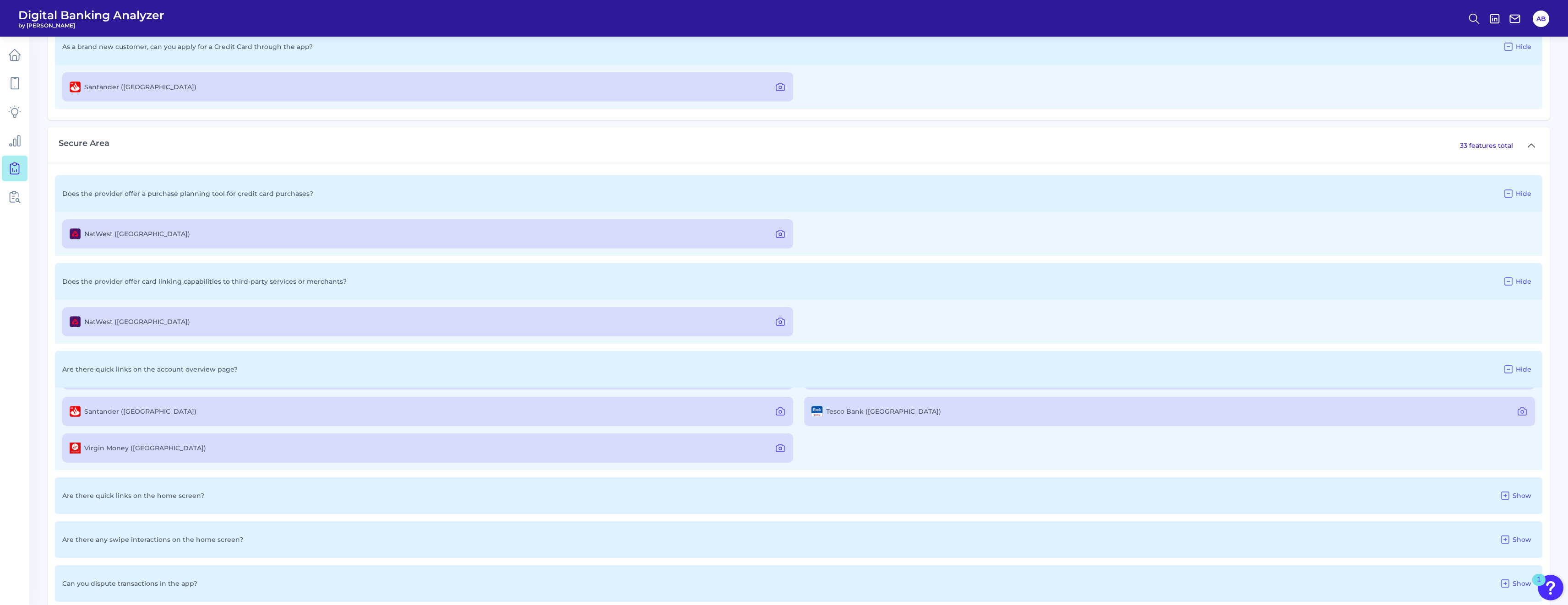
click at [779, 503] on div "Are there quick links on the home screen? Show" at bounding box center [798, 495] width 1488 height 37
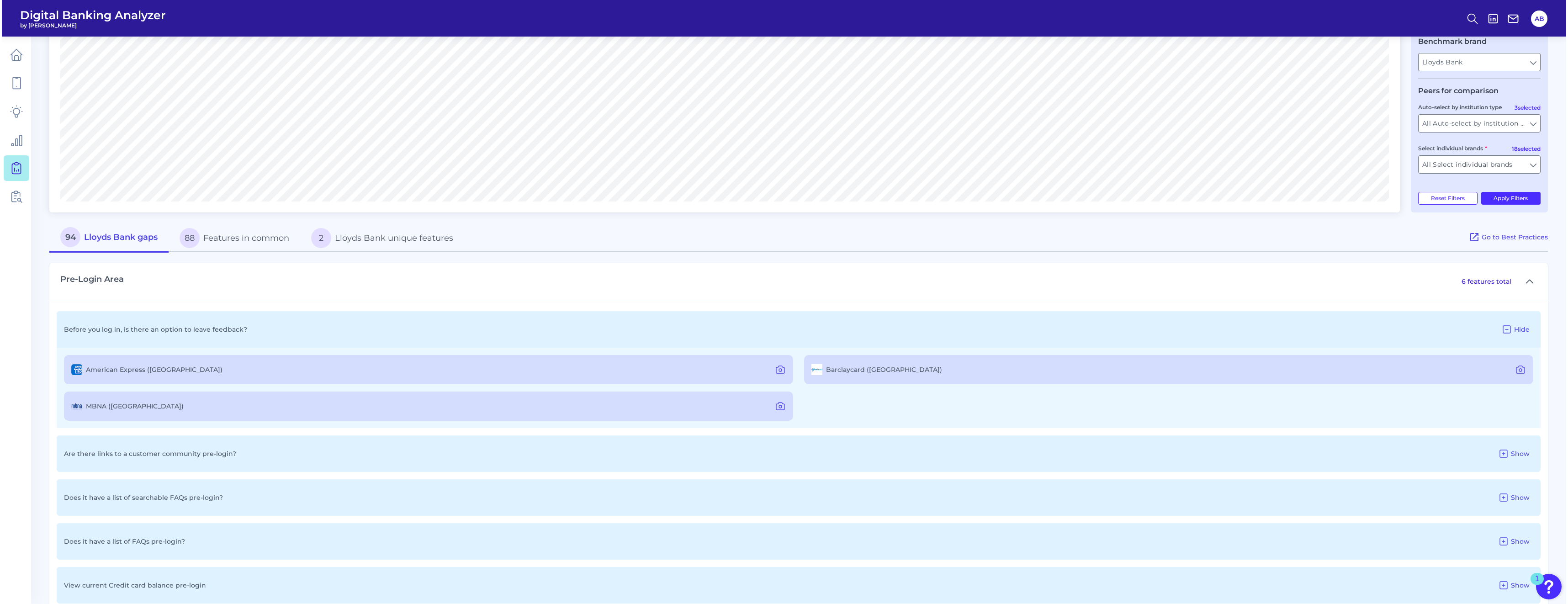
scroll to position [0, 0]
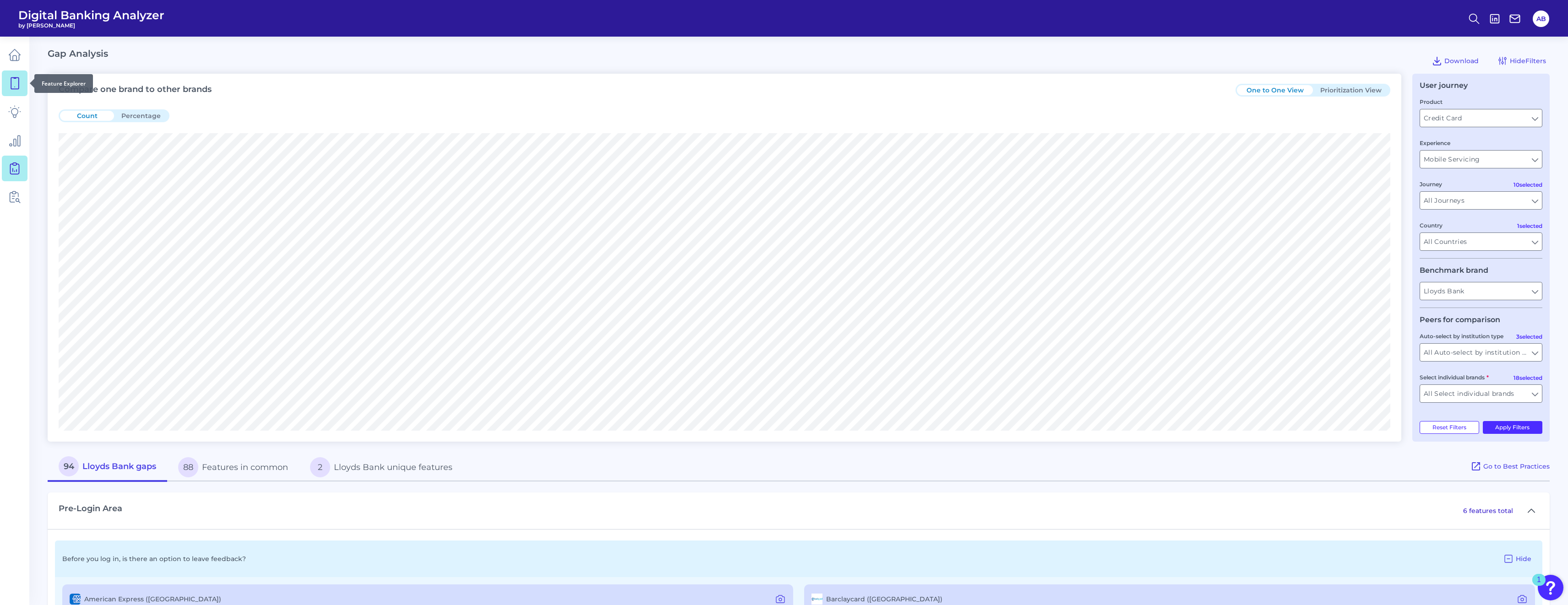
click at [19, 84] on icon at bounding box center [14, 83] width 13 height 13
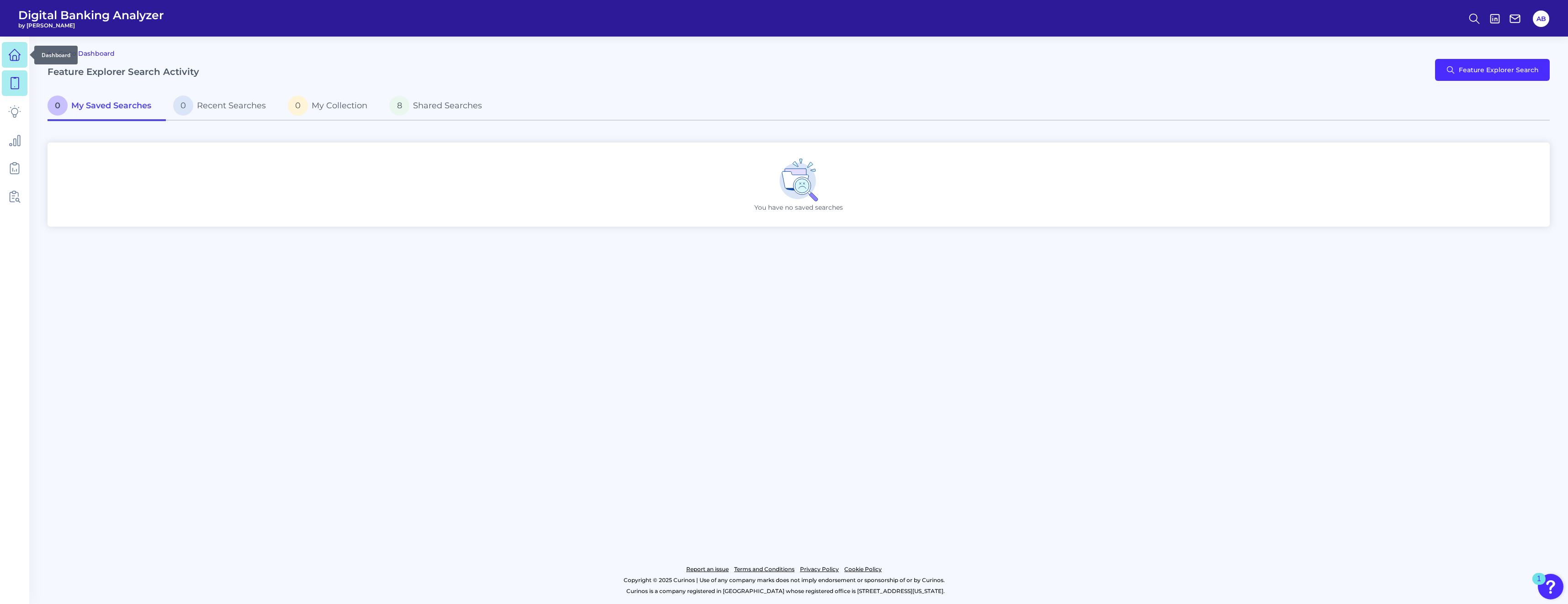
click at [8, 53] on icon at bounding box center [14, 55] width 13 height 13
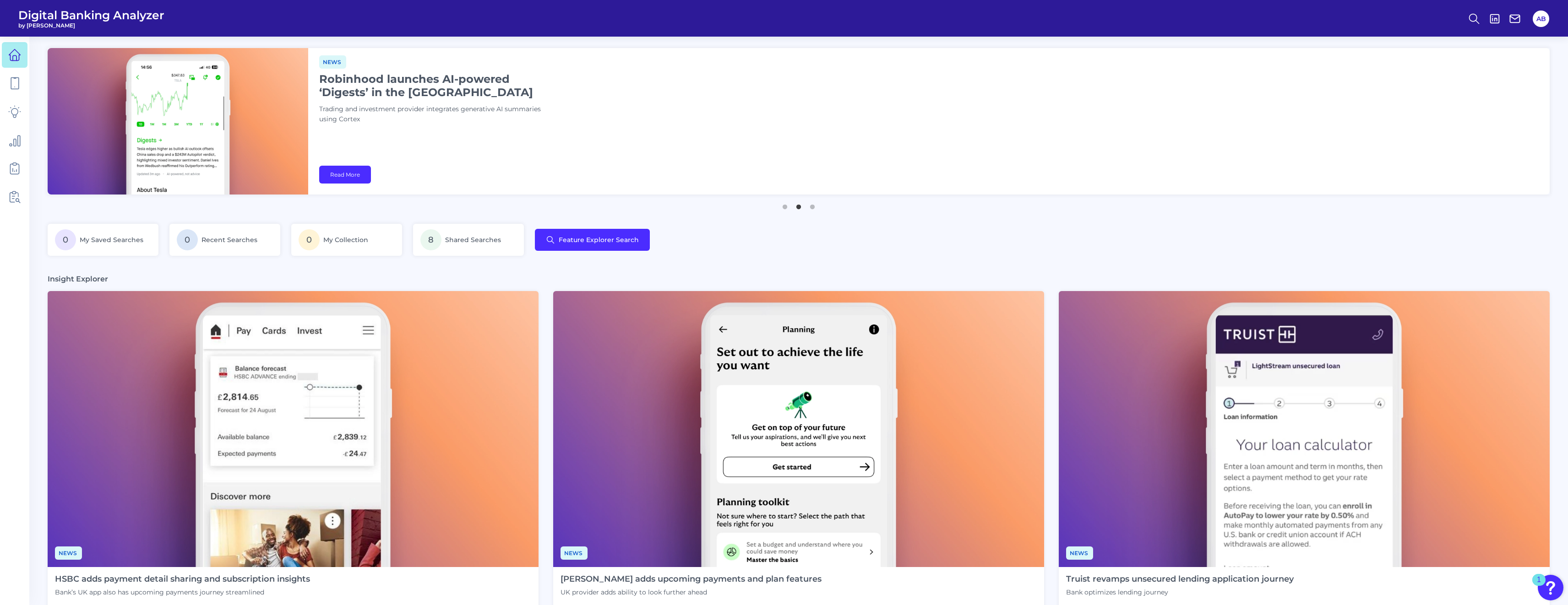
click at [586, 160] on div "News Robinhood launches AI-powered ‘Digests’ in the [GEOGRAPHIC_DATA] Trading a…" at bounding box center [929, 121] width 1242 height 146
click at [779, 23] on icon at bounding box center [1474, 18] width 13 height 13
click at [779, 45] on div "Search" at bounding box center [1429, 43] width 102 height 23
click at [779, 70] on button "Feature Explorer Search" at bounding box center [1429, 66] width 110 height 23
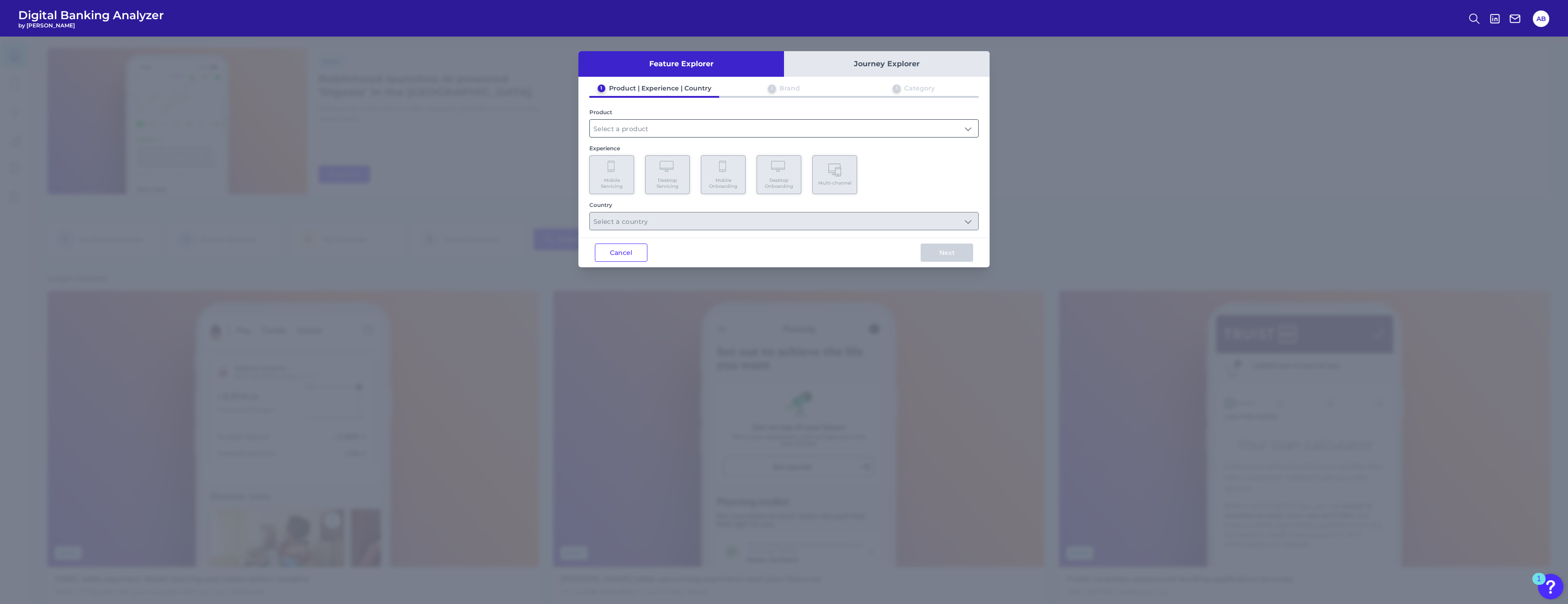
click at [646, 133] on input "text" at bounding box center [784, 128] width 388 height 17
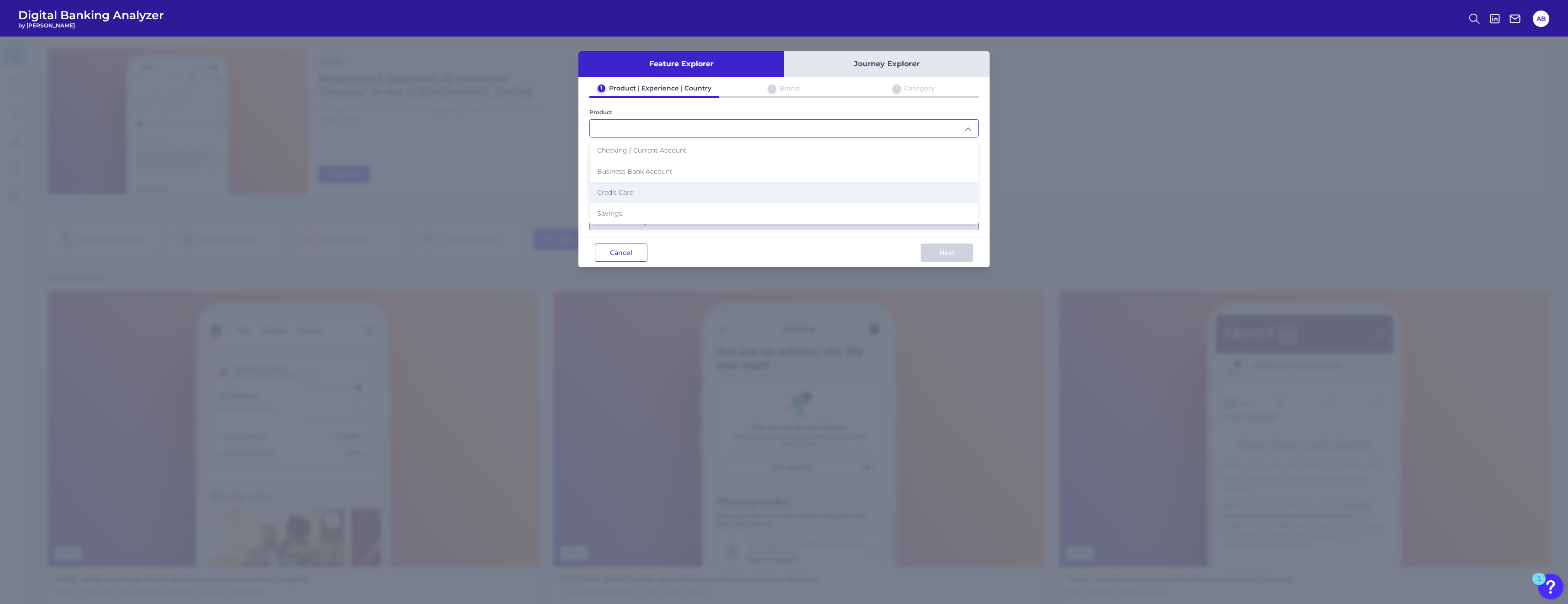
click at [714, 195] on li "Credit Card" at bounding box center [784, 193] width 388 height 21
type input "Credit Card"
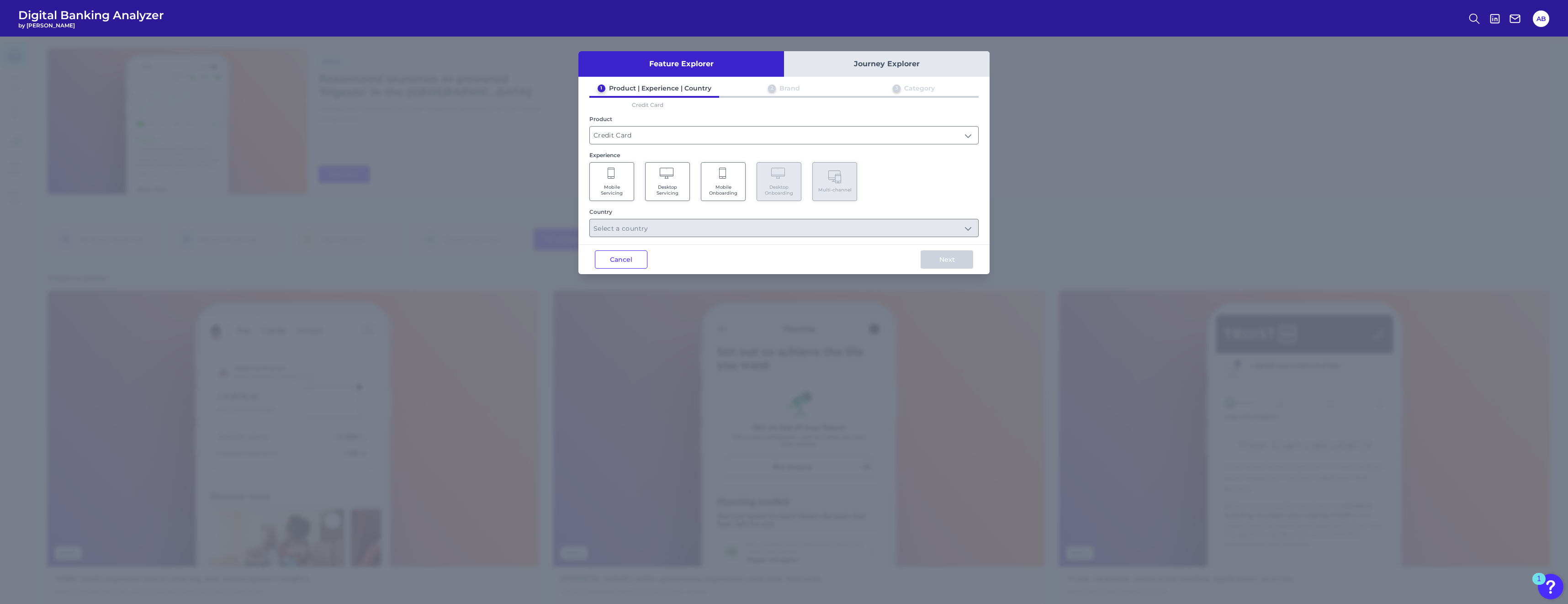
click at [728, 190] on span "Mobile Onboarding" at bounding box center [723, 190] width 35 height 12
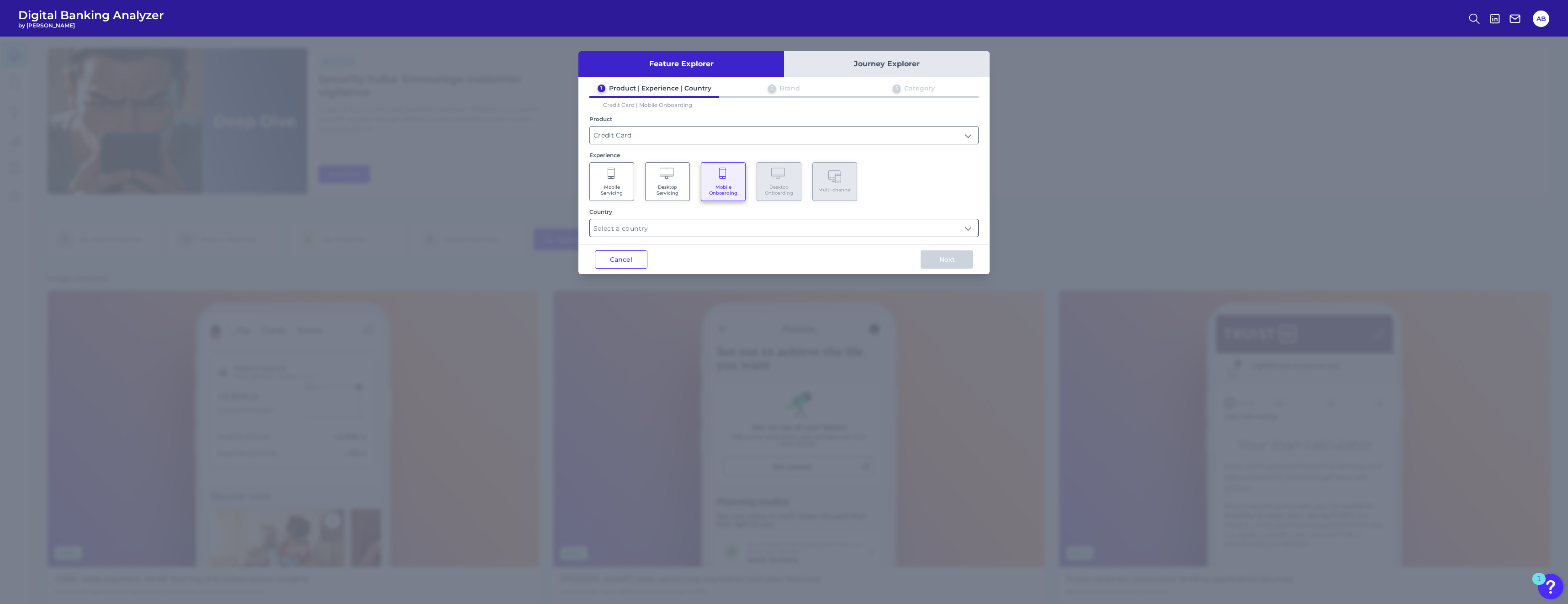
click at [752, 231] on input "text" at bounding box center [784, 228] width 388 height 17
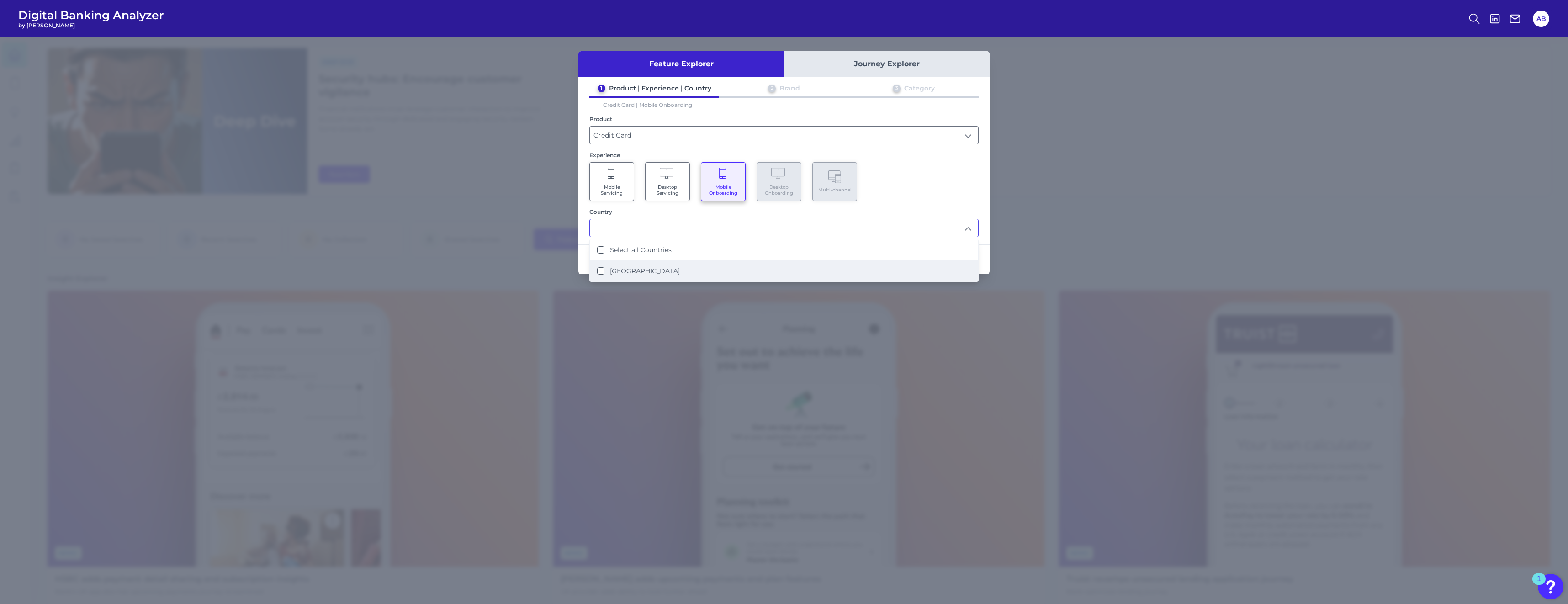
click at [620, 273] on label "[GEOGRAPHIC_DATA]" at bounding box center [644, 271] width 70 height 8
type input "Select all Countries"
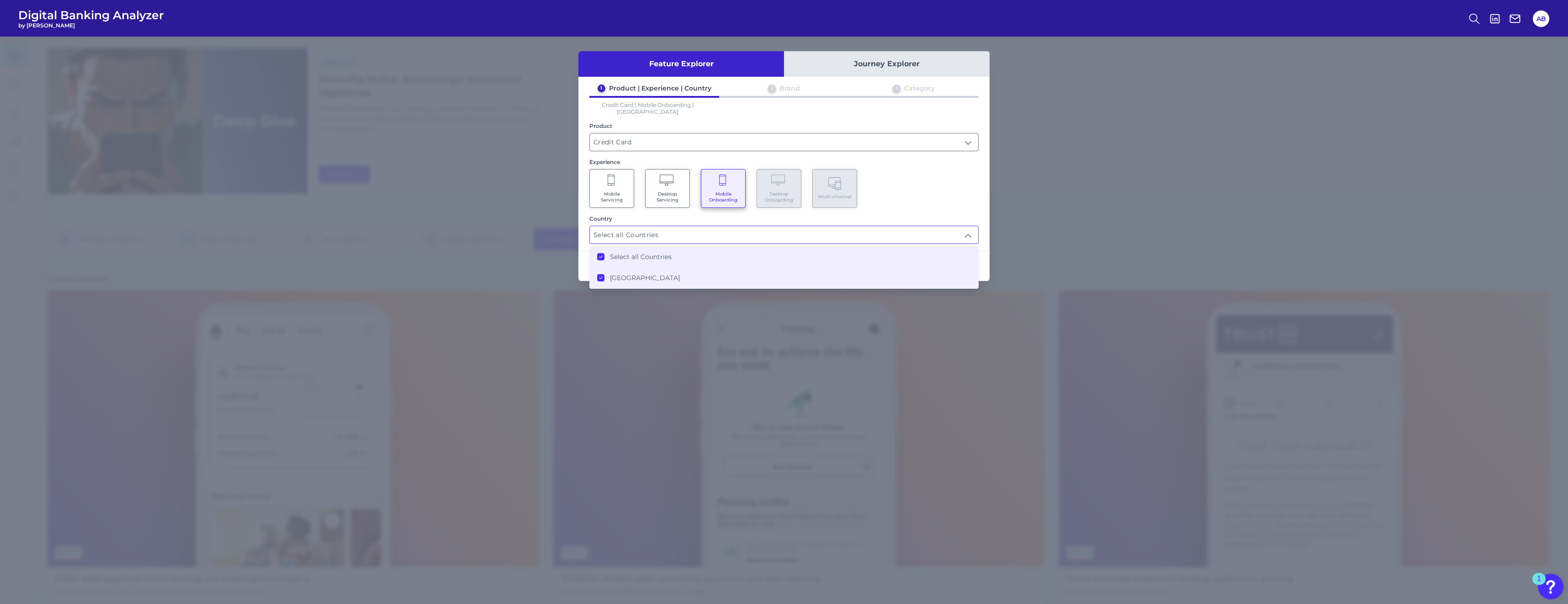
scroll to position [1, 0]
click at [777, 202] on div "1 Product | Experience | Country 2 Brand 3 Category Credit Card | Mobile Onboar…" at bounding box center [784, 164] width 411 height 160
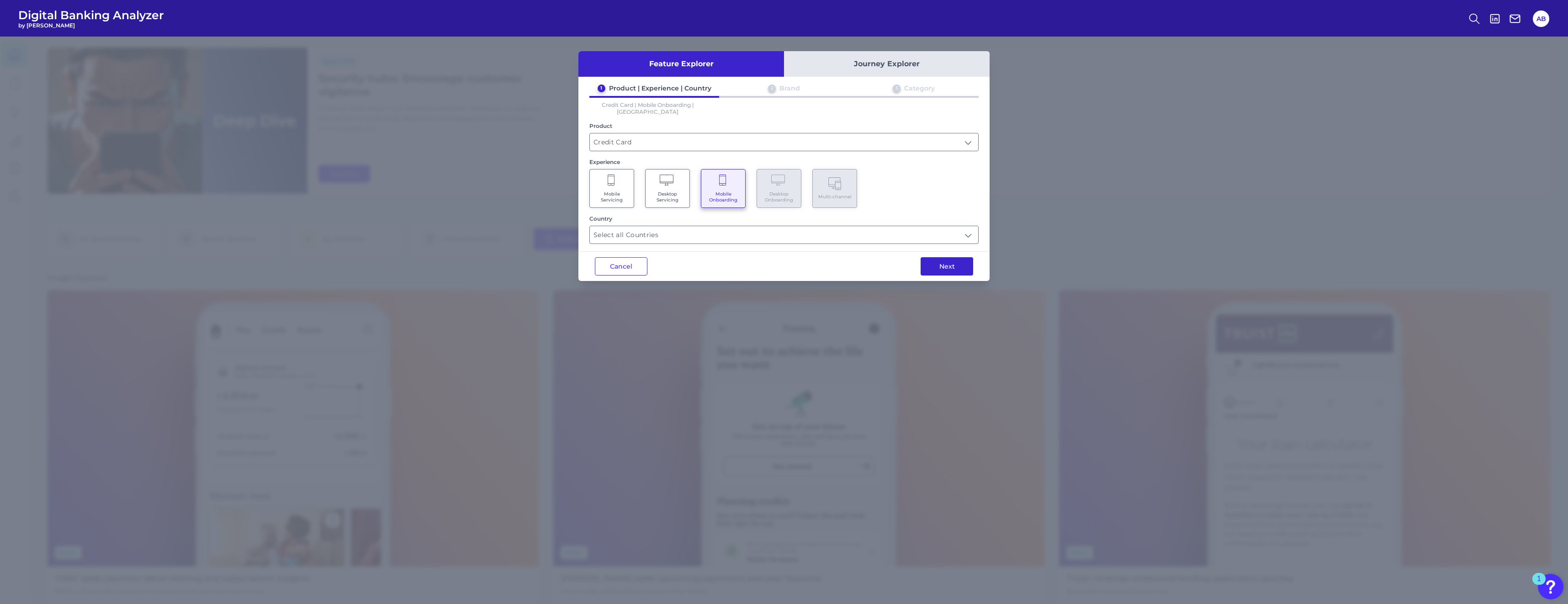
click at [777, 260] on button "Next" at bounding box center [946, 266] width 53 height 18
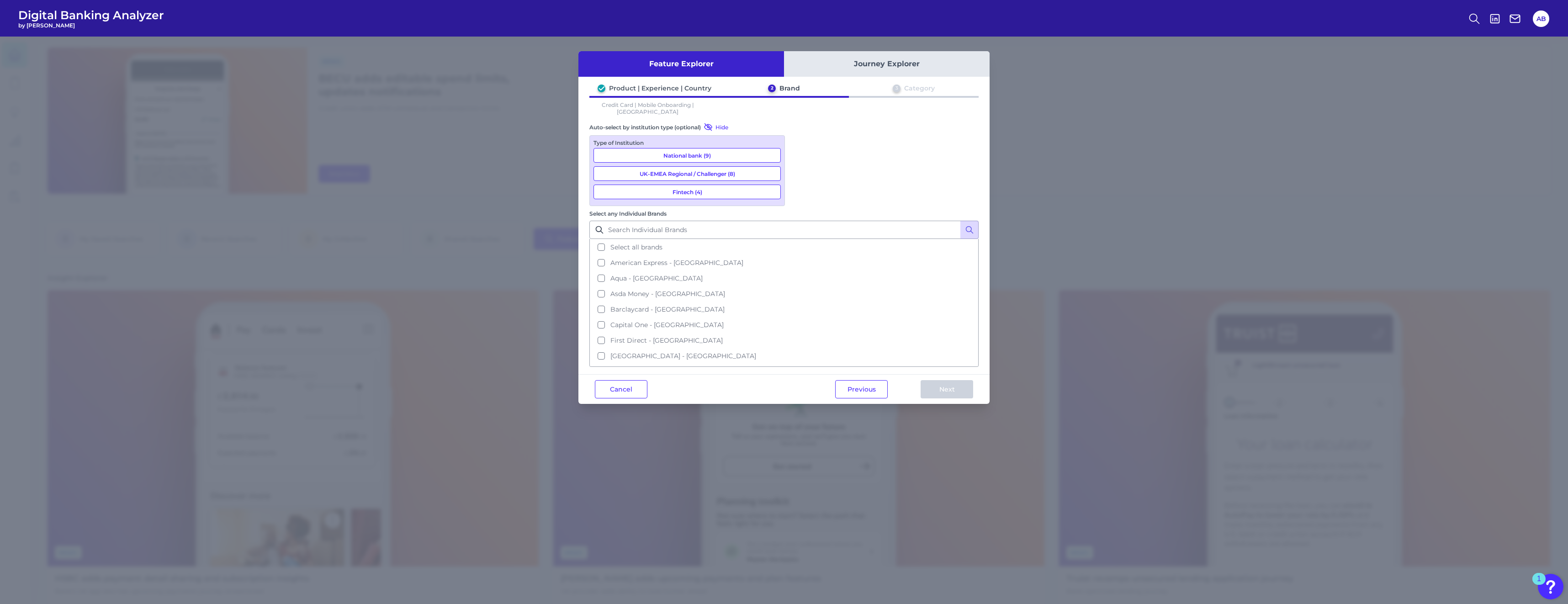
click at [708, 151] on button "National bank (9)" at bounding box center [687, 156] width 187 height 15
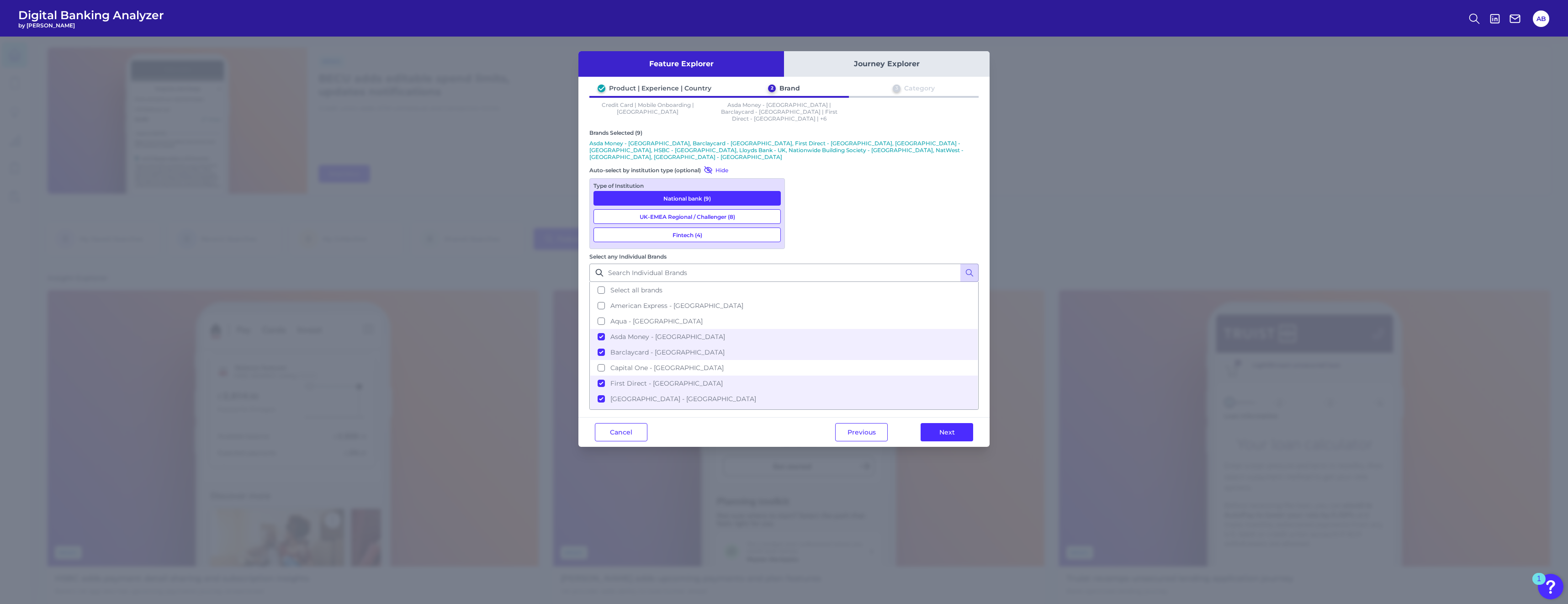
click at [717, 210] on button "UK-EMEA Regional / Challenger (8)" at bounding box center [687, 217] width 187 height 15
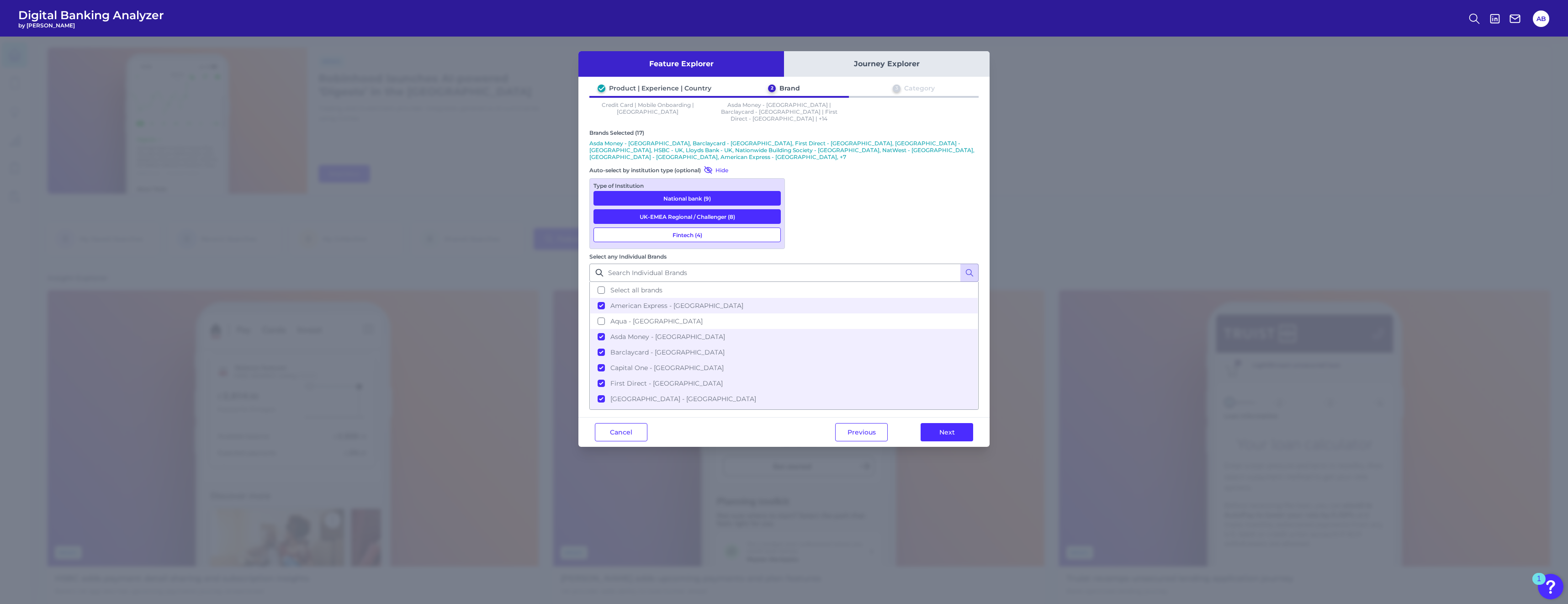
click at [732, 228] on button "Fintech (4)" at bounding box center [687, 235] width 187 height 15
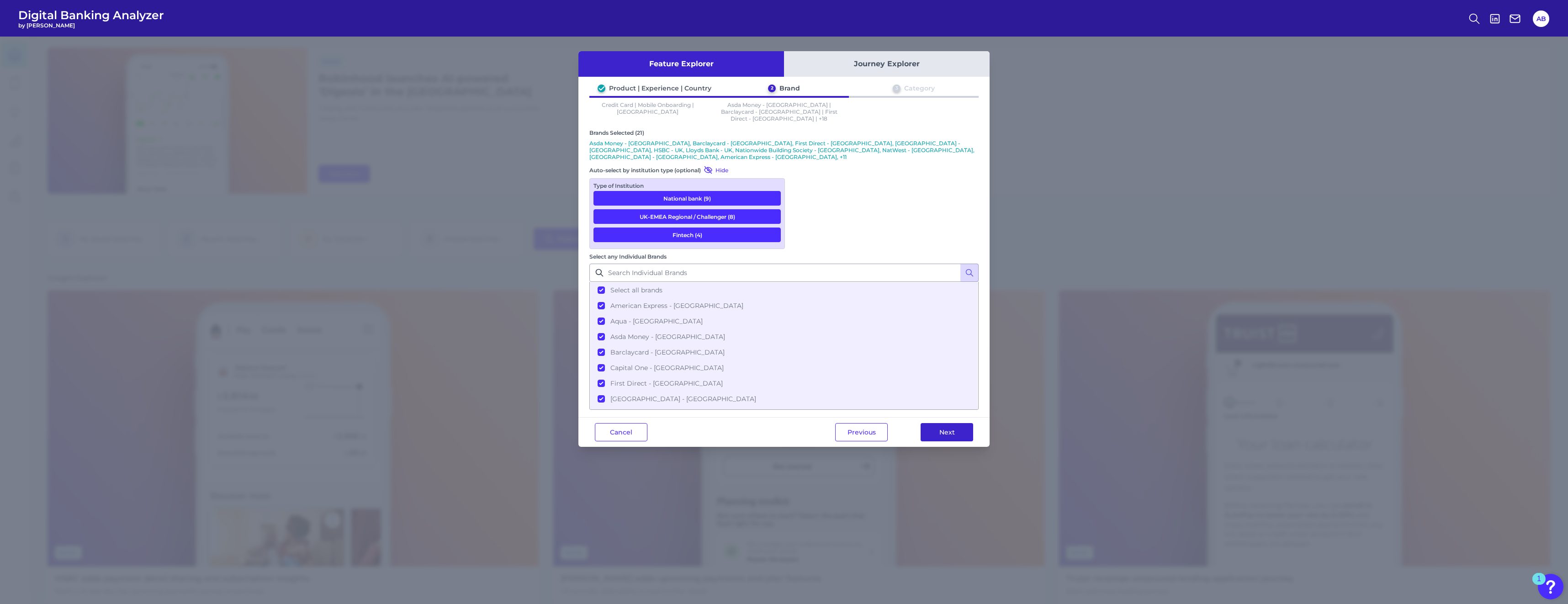
click at [777, 423] on button "Next" at bounding box center [946, 432] width 53 height 18
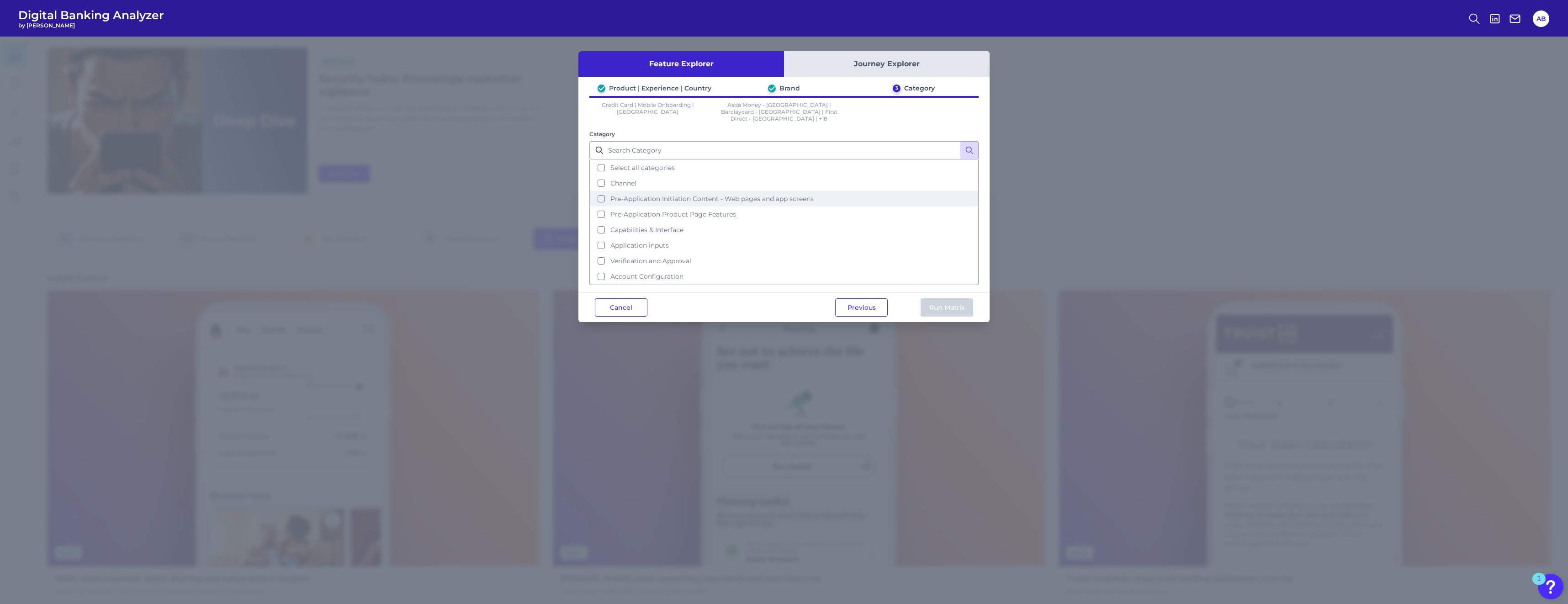
click at [598, 191] on button "Pre-Application Initiation Content - Web pages and app screens" at bounding box center [784, 198] width 387 height 15
click at [600, 209] on button "Pre-Application Product Page Features" at bounding box center [784, 214] width 387 height 15
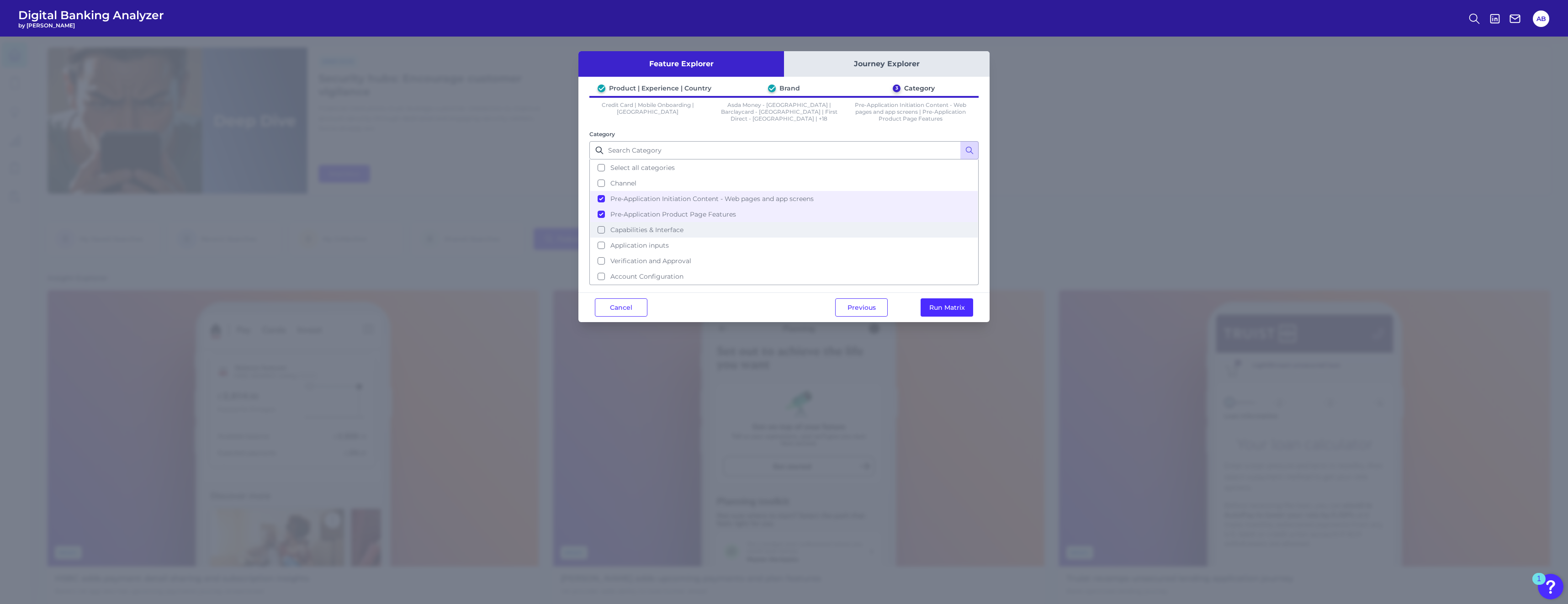
click at [603, 231] on button "Capabilities & Interface" at bounding box center [784, 230] width 387 height 15
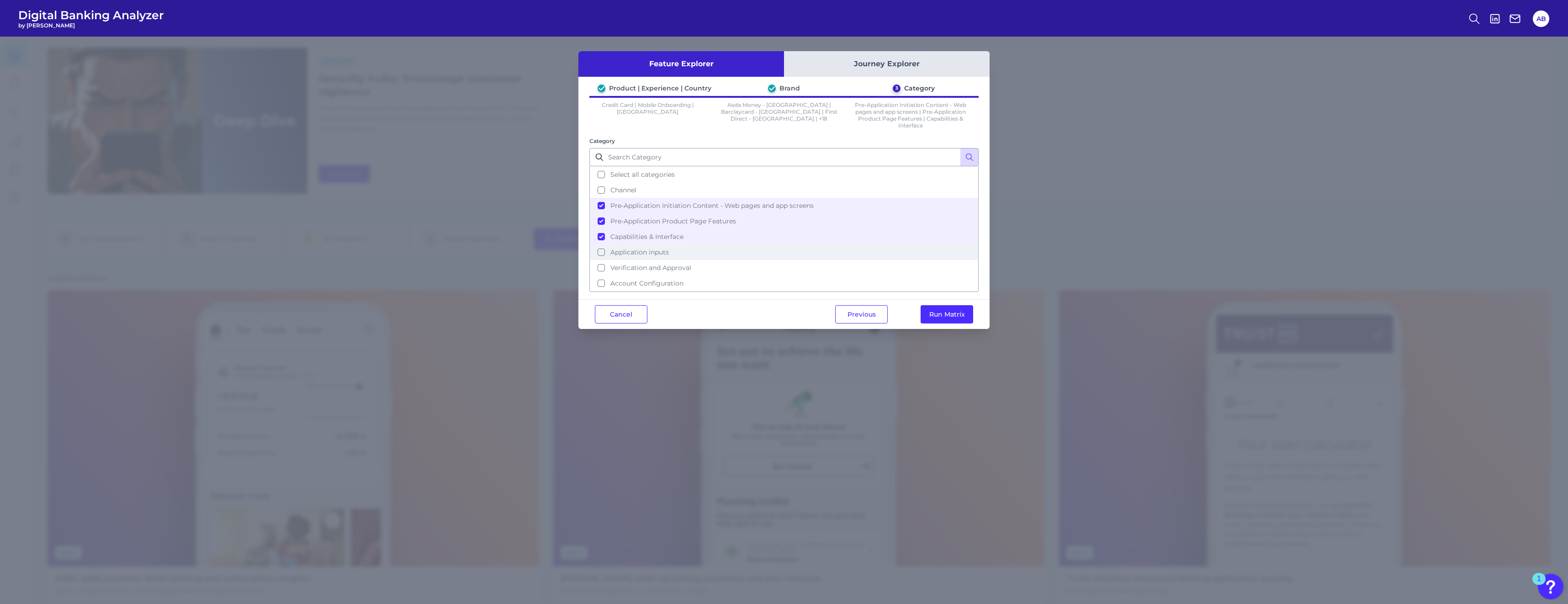
click at [602, 252] on button "Application inputs" at bounding box center [784, 252] width 387 height 15
click at [604, 266] on button "Verification and Approval" at bounding box center [784, 268] width 387 height 15
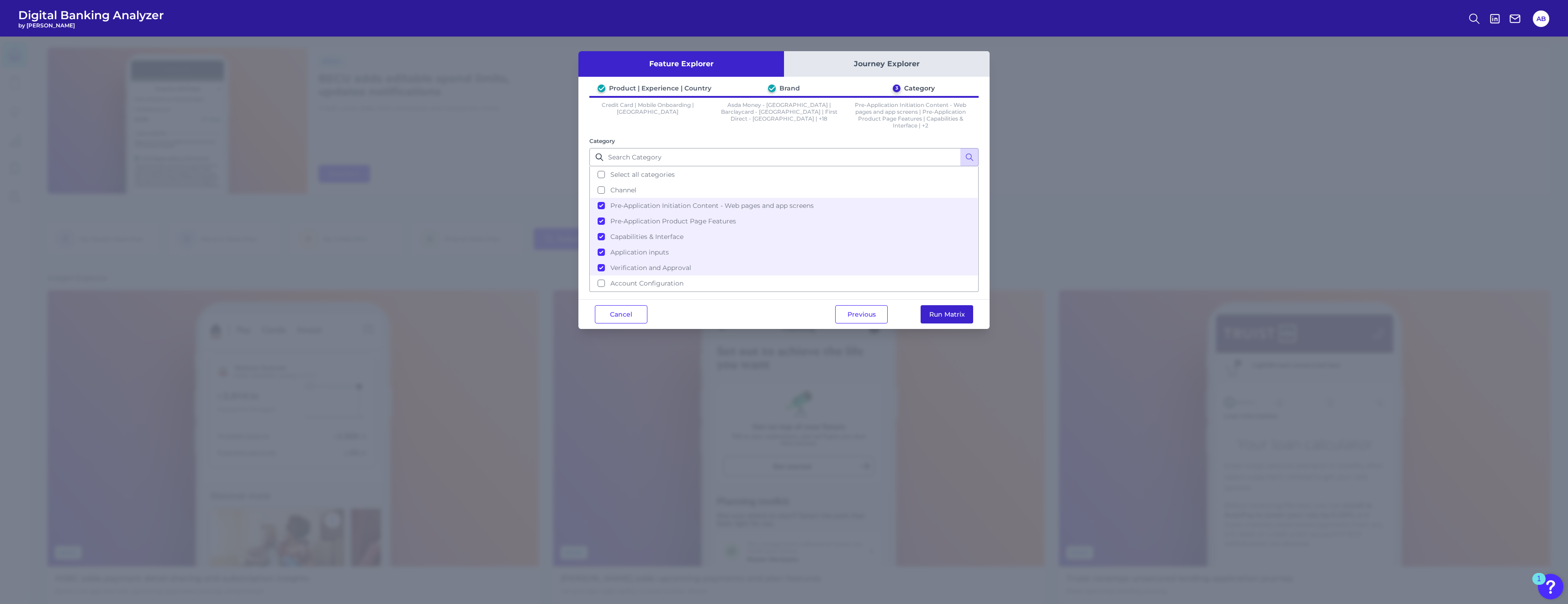
click at [777, 315] on button "Run Matrix" at bounding box center [946, 314] width 53 height 18
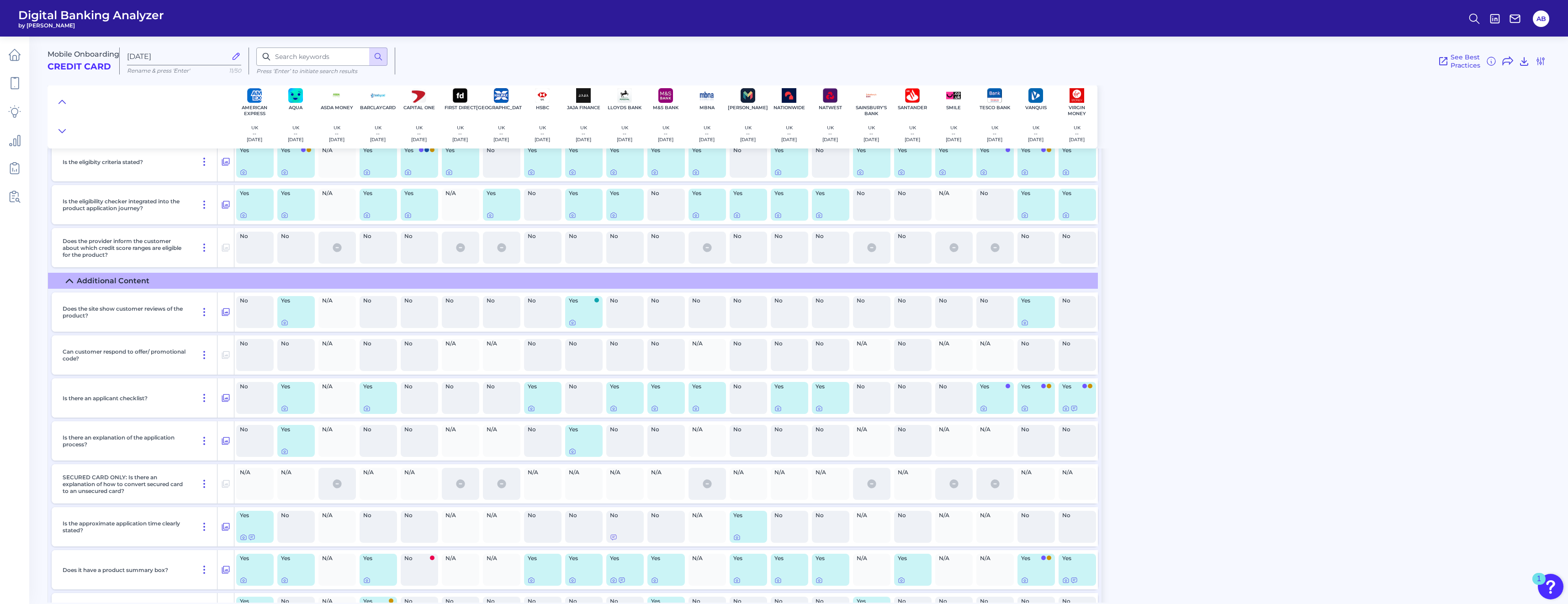
scroll to position [960, 0]
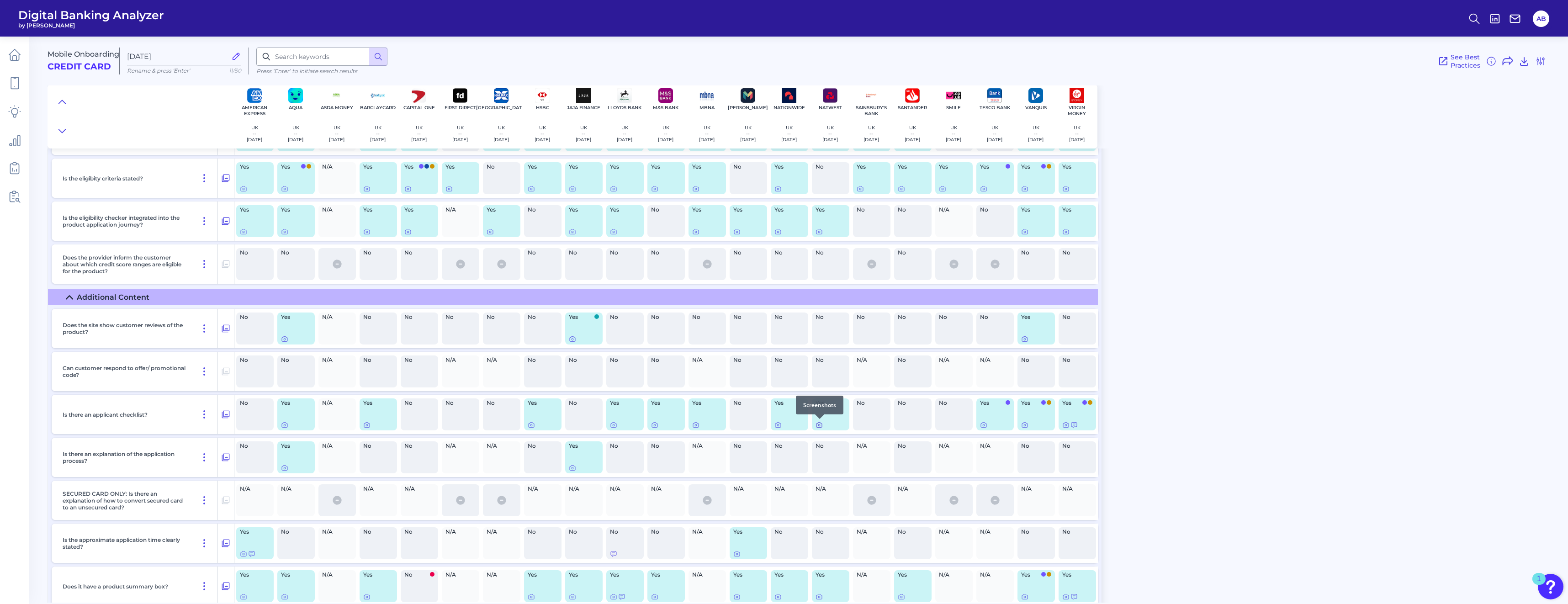
click at [777, 424] on icon at bounding box center [819, 424] width 7 height 7
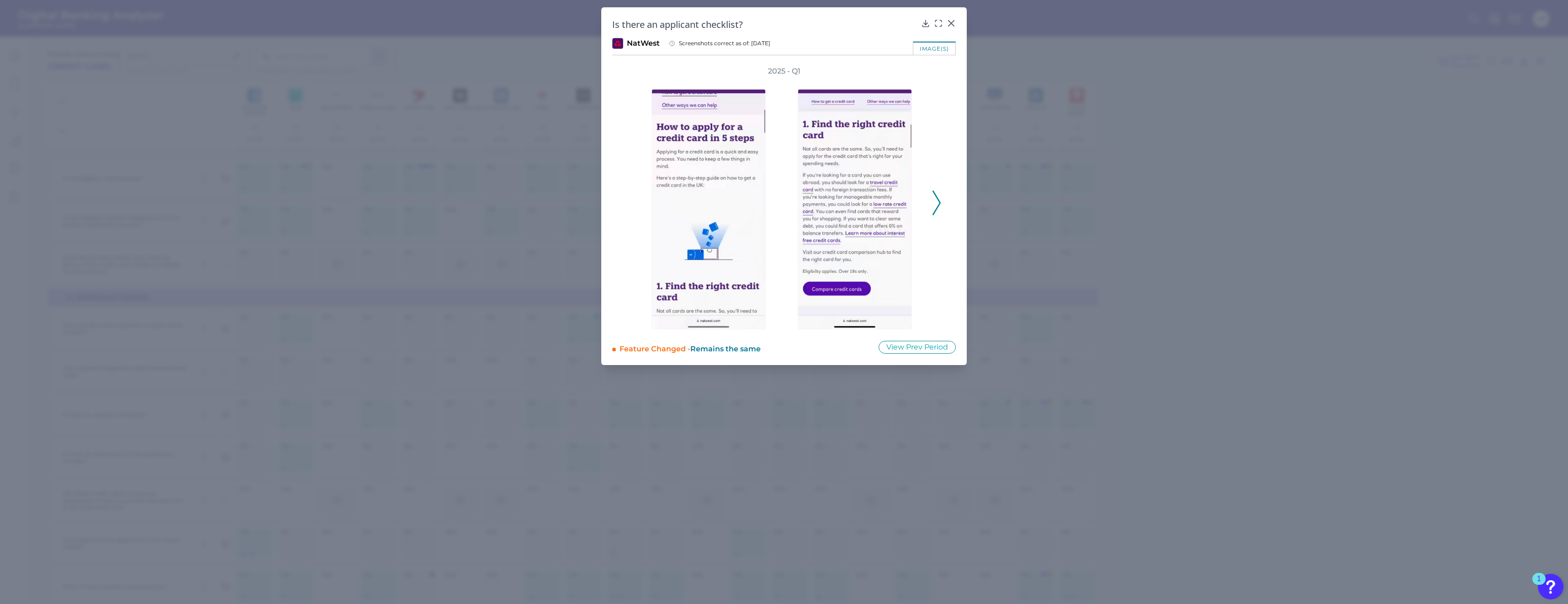
click at [777, 198] on icon at bounding box center [936, 203] width 8 height 25
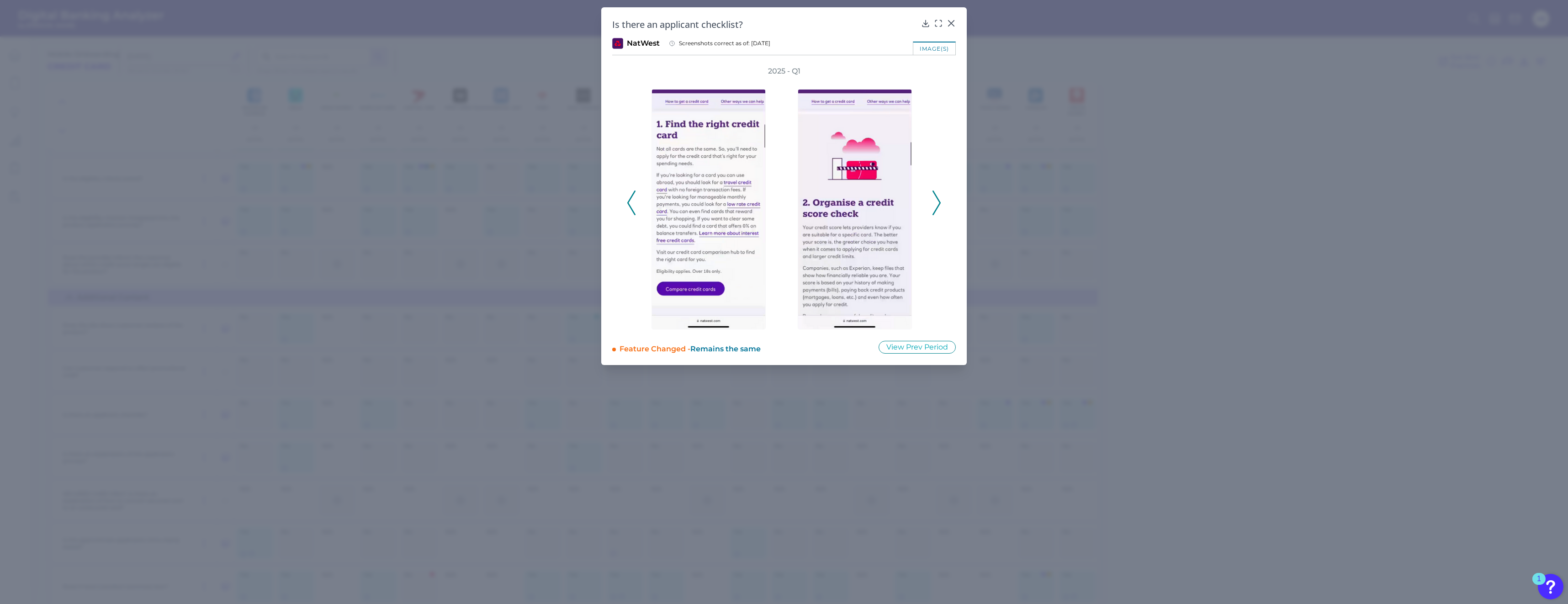
click at [777, 201] on icon at bounding box center [936, 203] width 8 height 25
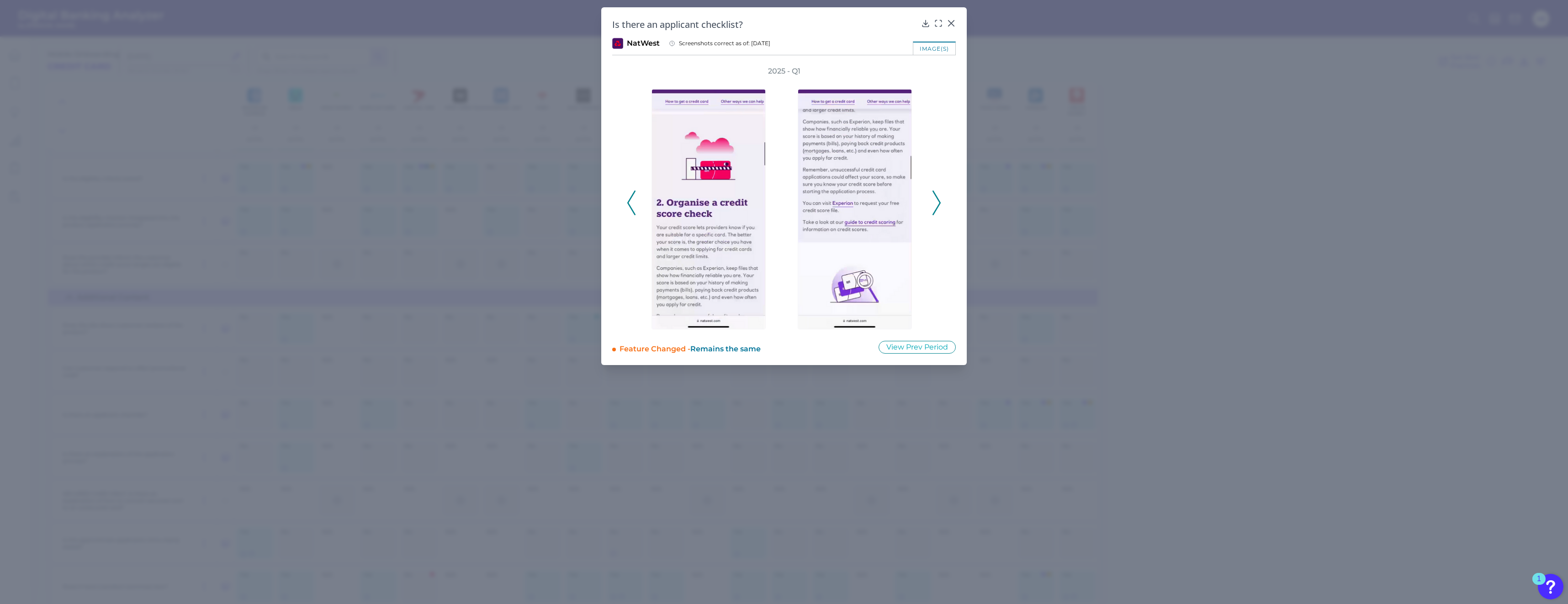
click at [777, 202] on icon at bounding box center [936, 203] width 8 height 25
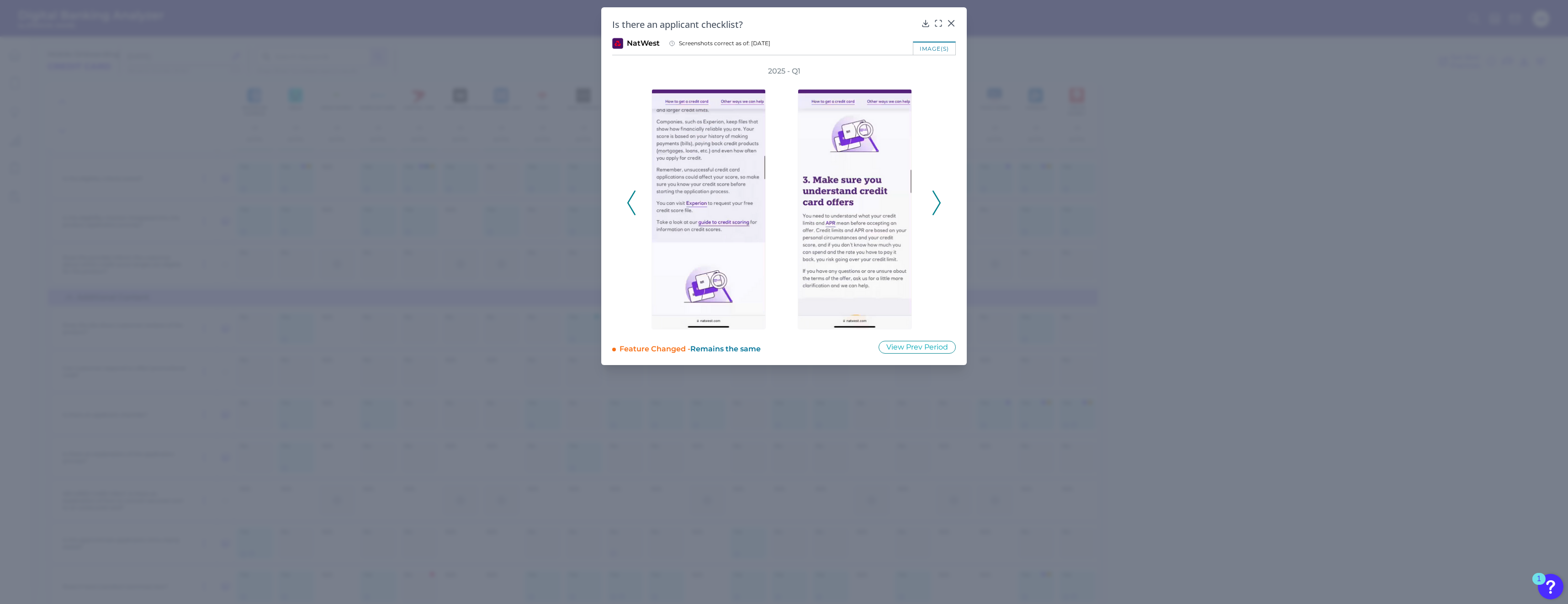
click at [777, 209] on polyline at bounding box center [936, 202] width 7 height 23
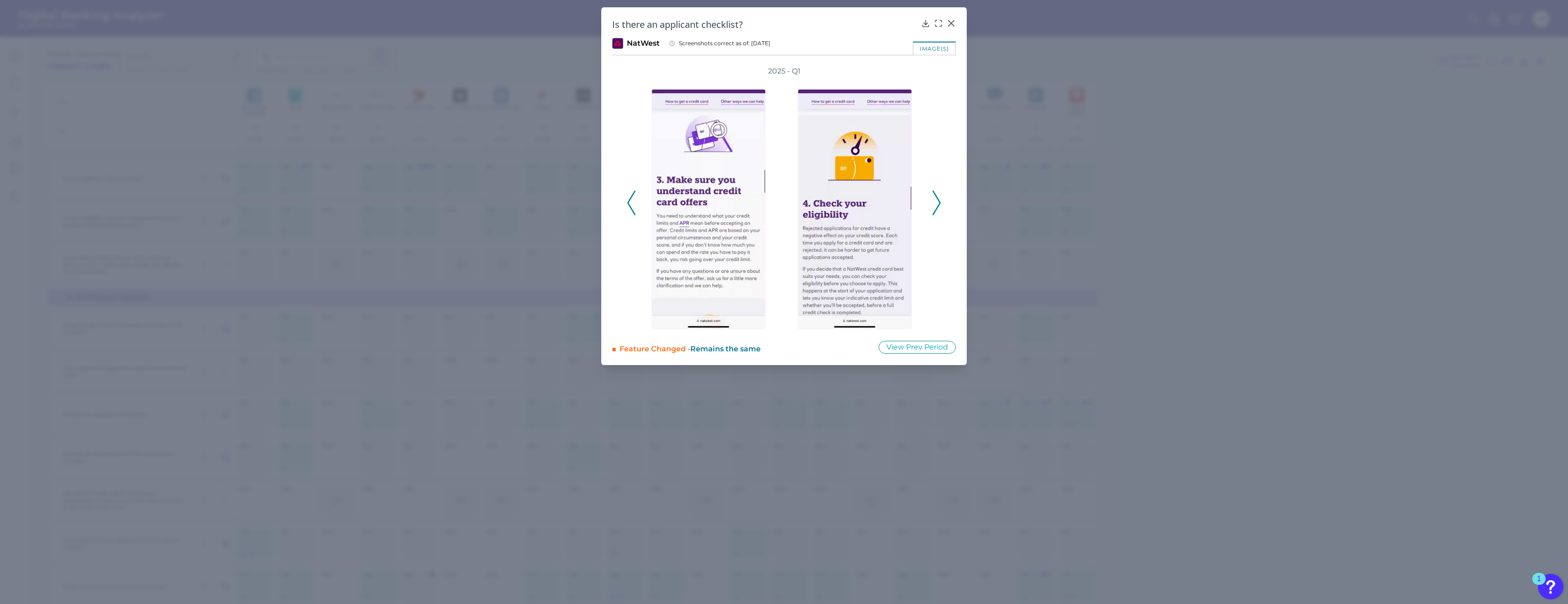
click at [777, 210] on polyline at bounding box center [936, 202] width 7 height 23
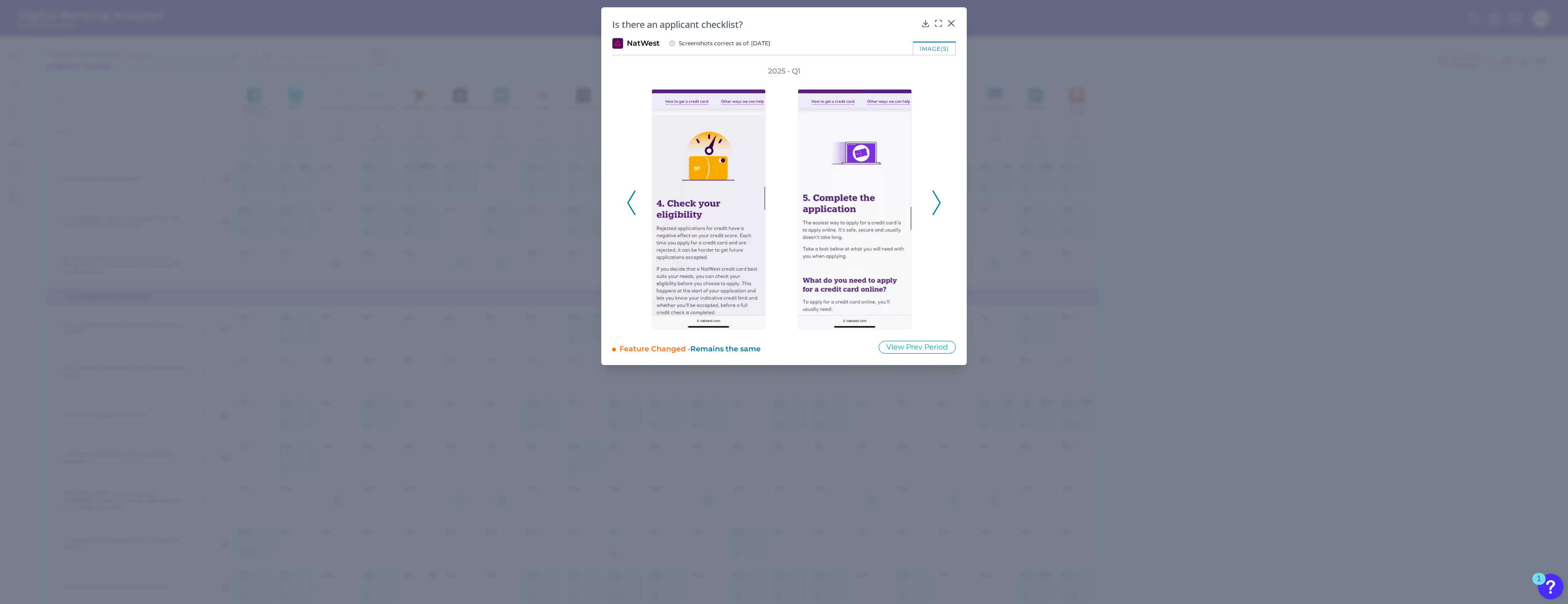
click at [777, 211] on polyline at bounding box center [936, 202] width 7 height 23
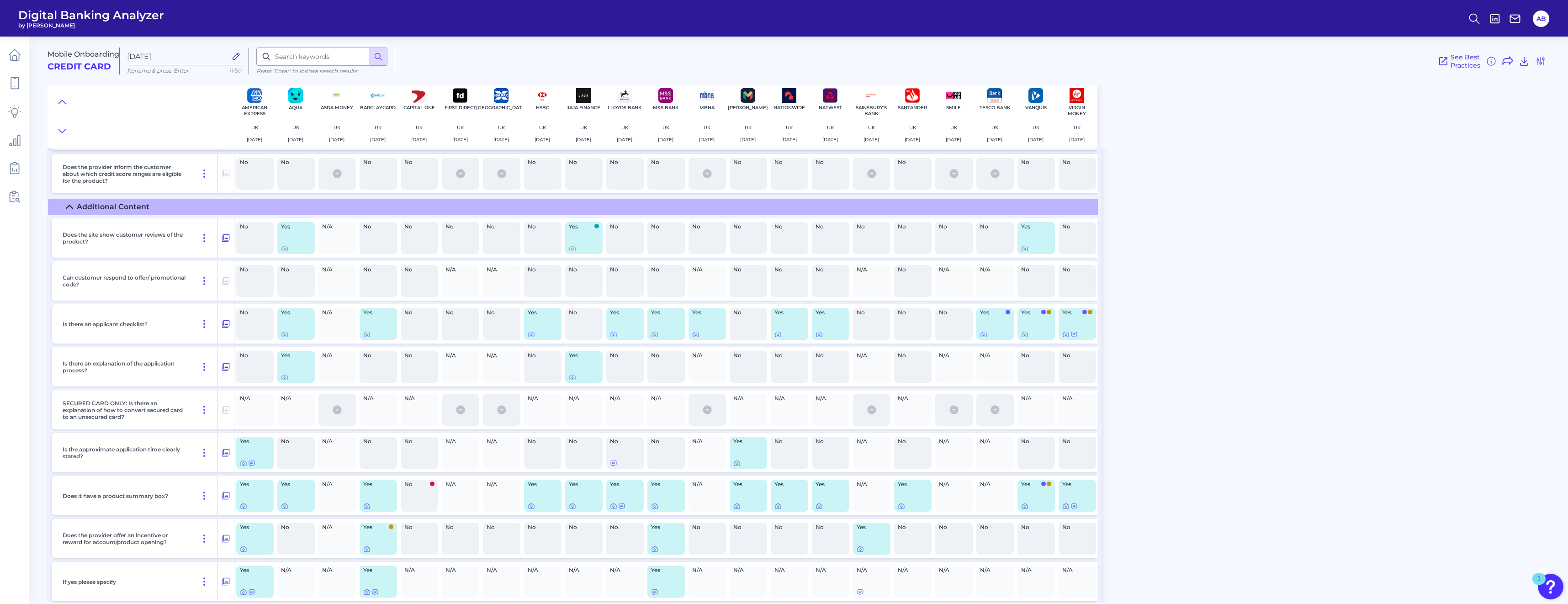
scroll to position [1051, 0]
click at [734, 465] on icon at bounding box center [737, 463] width 5 height 5
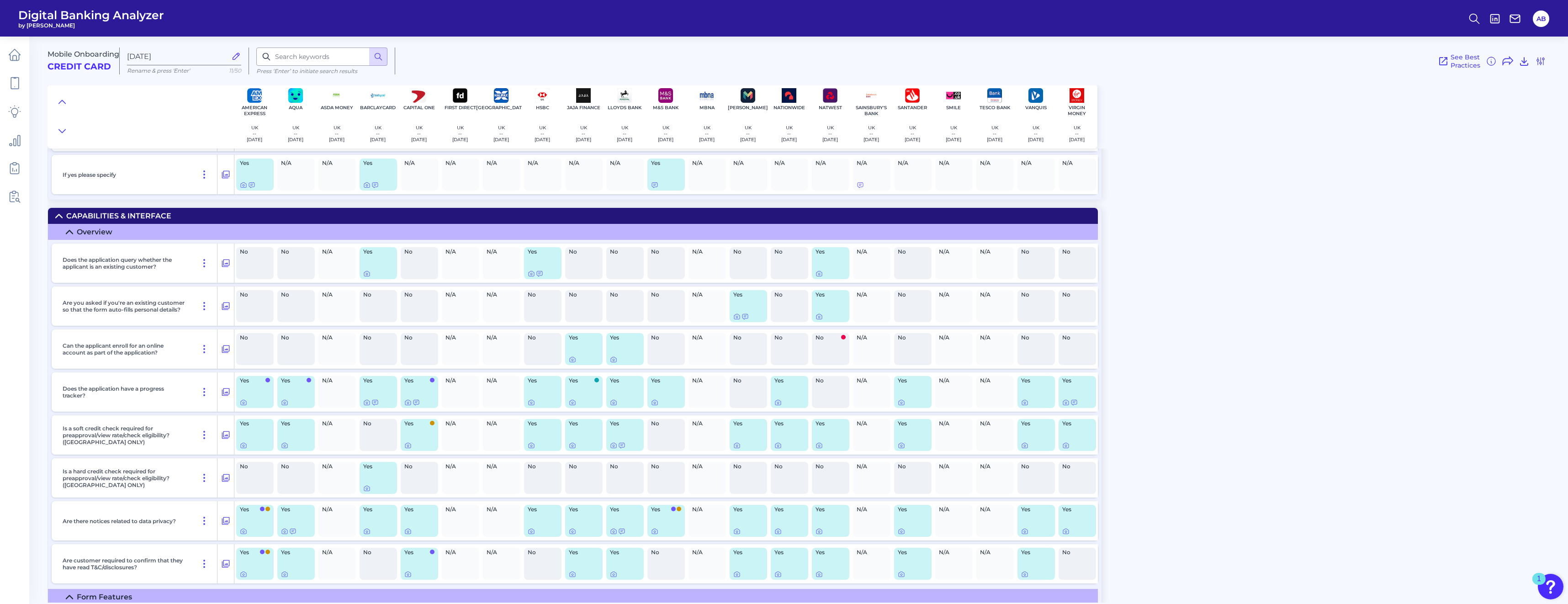
scroll to position [1463, 0]
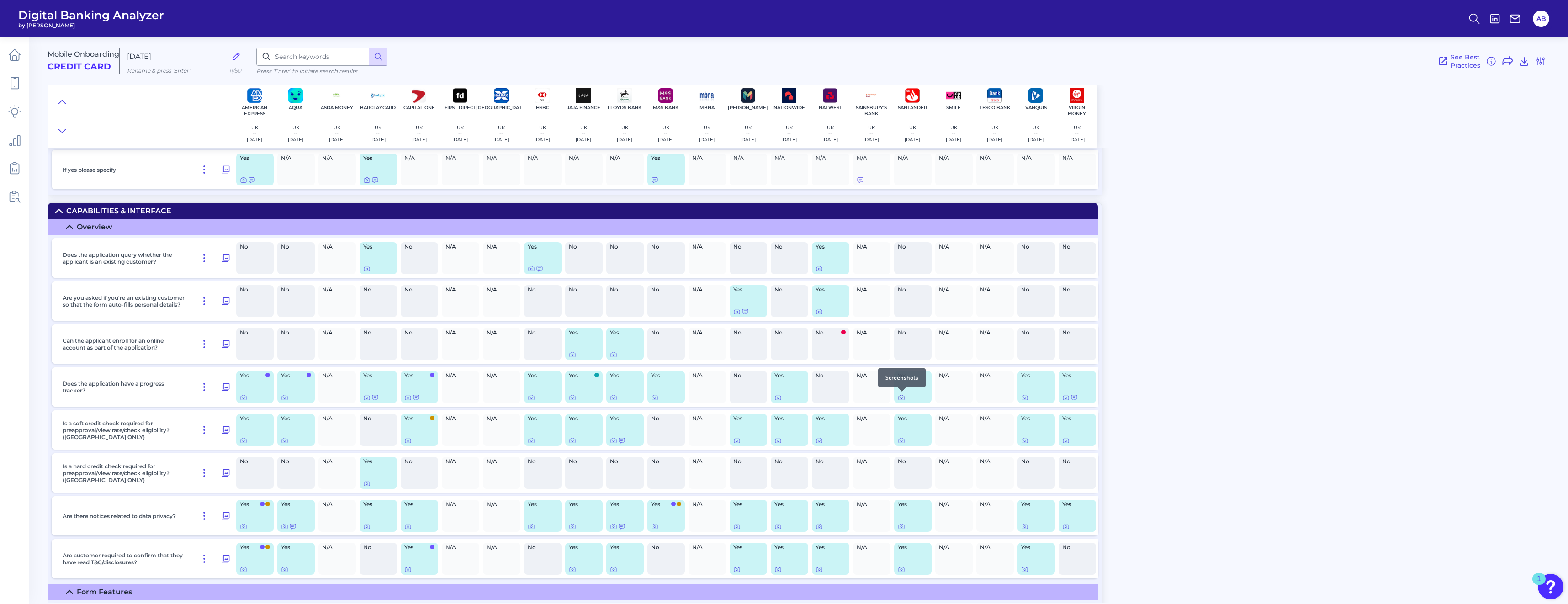
click at [777, 398] on icon at bounding box center [901, 397] width 7 height 7
click at [777, 440] on icon at bounding box center [901, 440] width 7 height 7
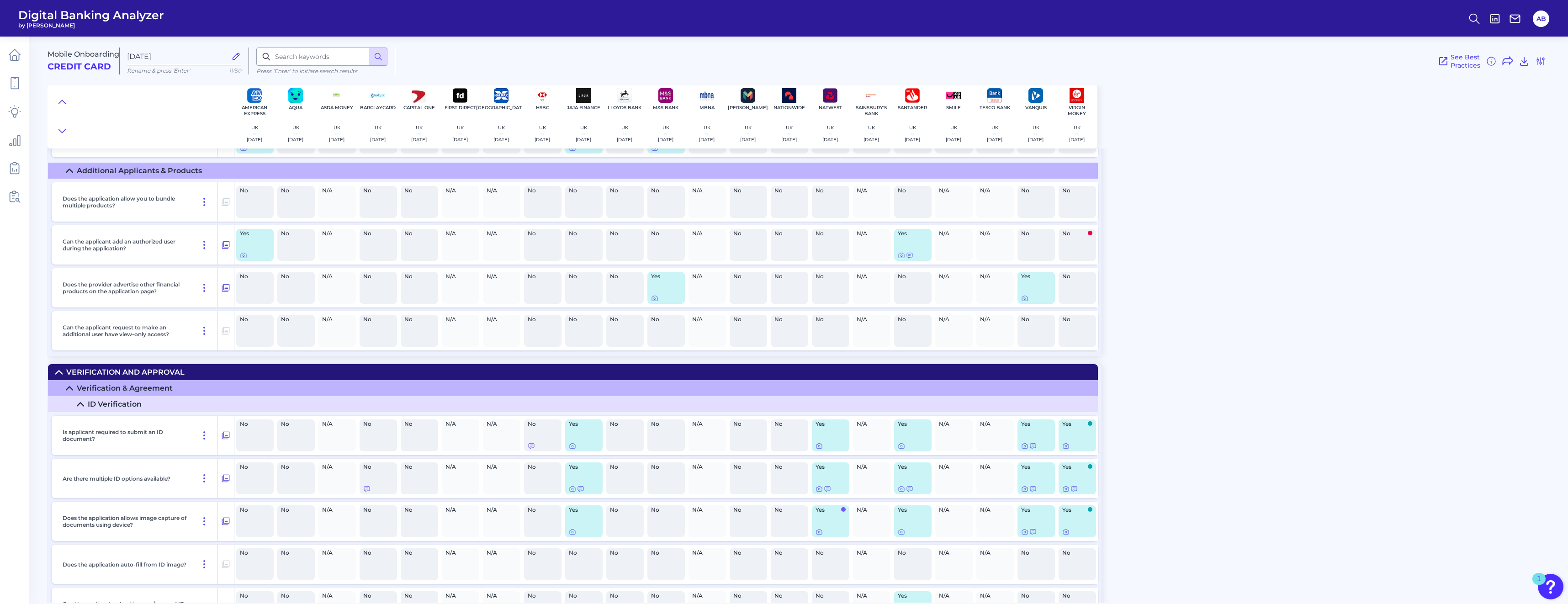
scroll to position [3840, 0]
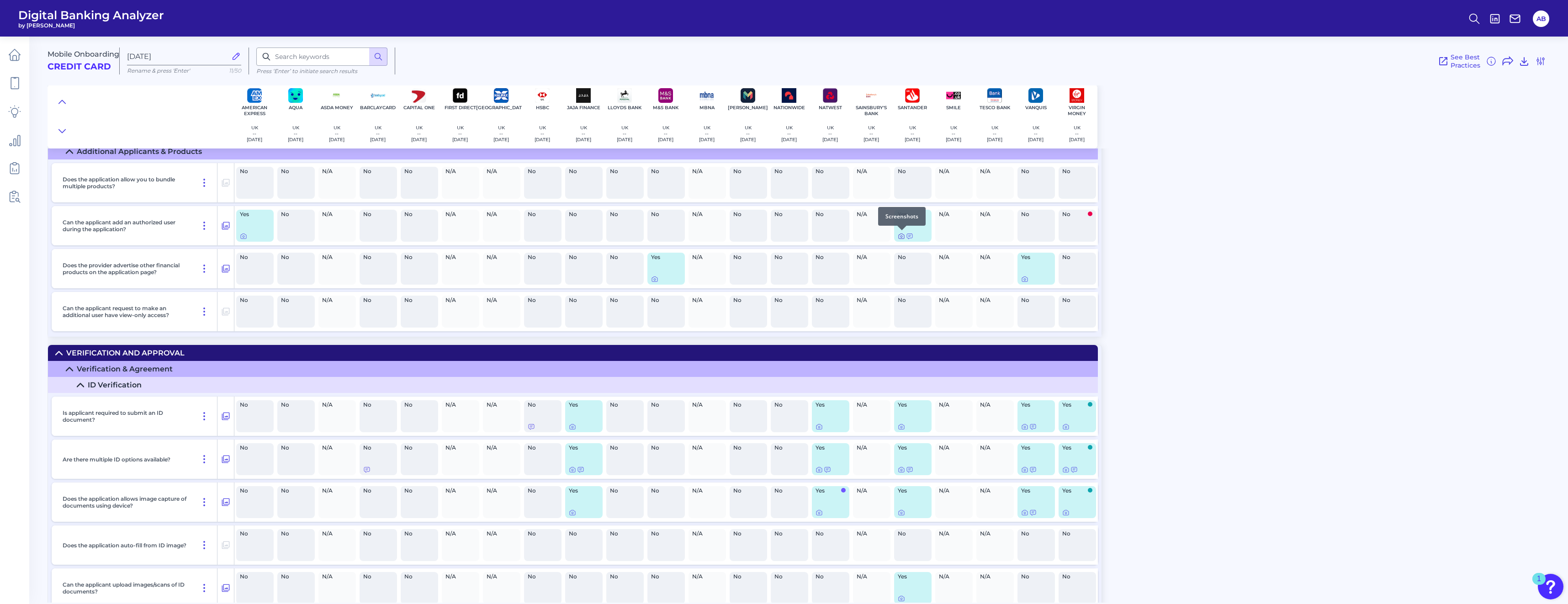
click at [777, 236] on icon at bounding box center [901, 236] width 7 height 7
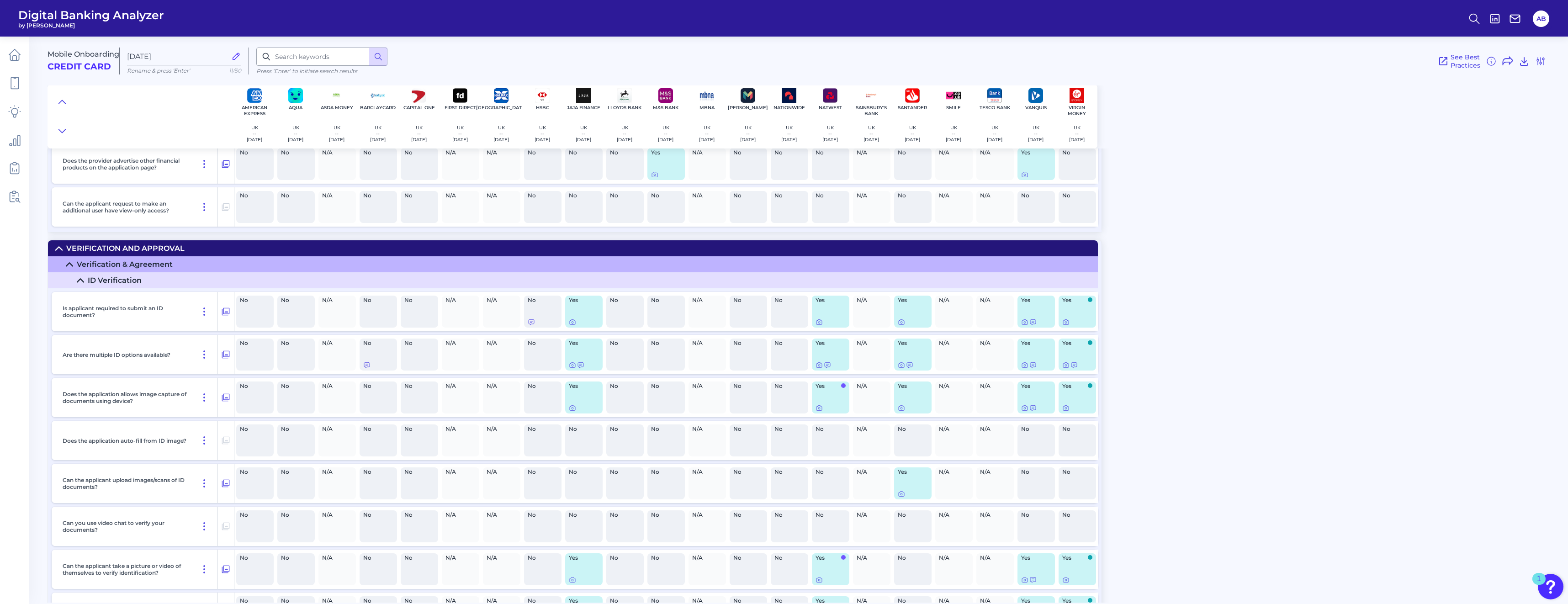
scroll to position [3977, 0]
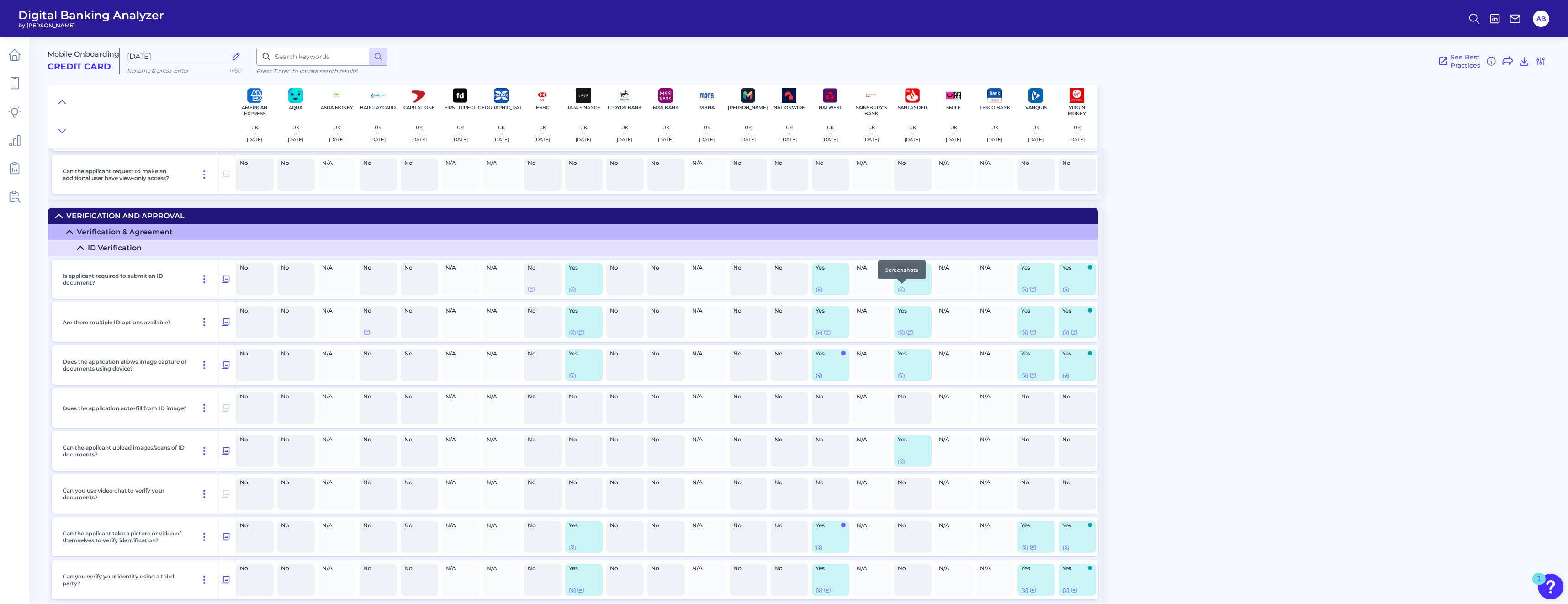
click at [777, 288] on div at bounding box center [902, 284] width 9 height 9
click at [777, 292] on icon at bounding box center [901, 290] width 7 height 7
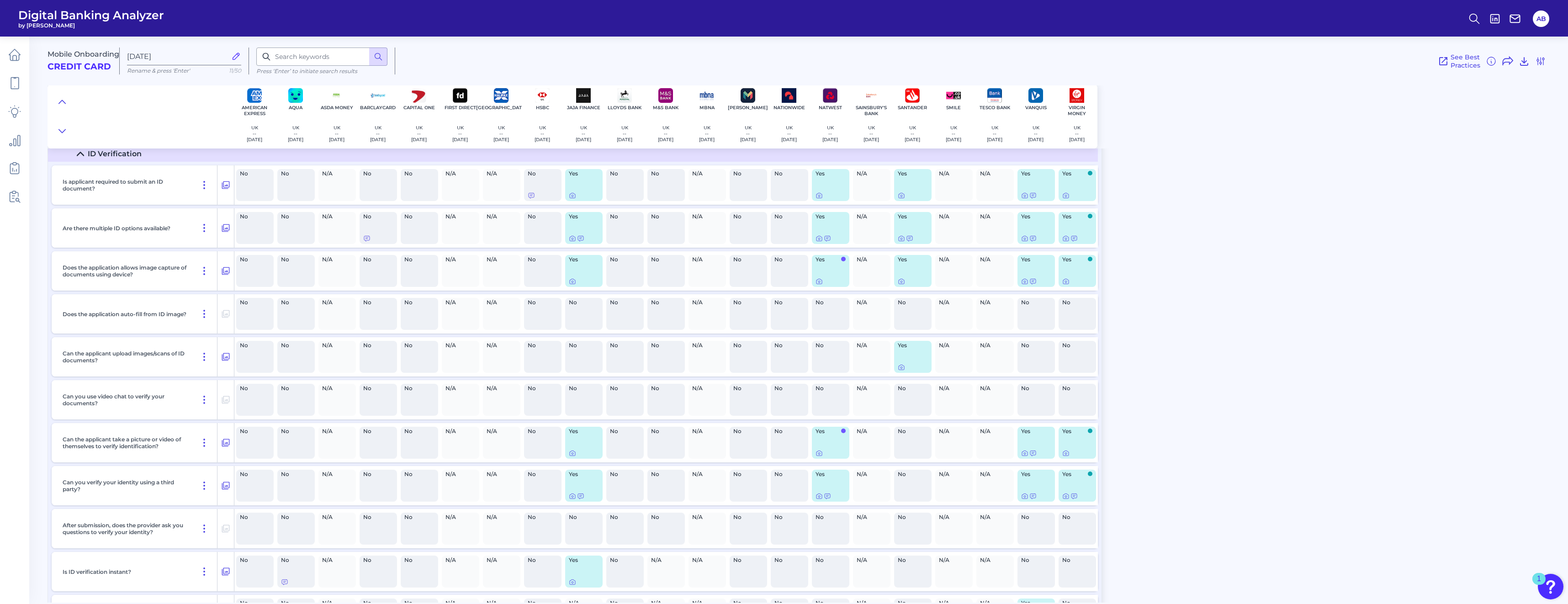
scroll to position [4114, 0]
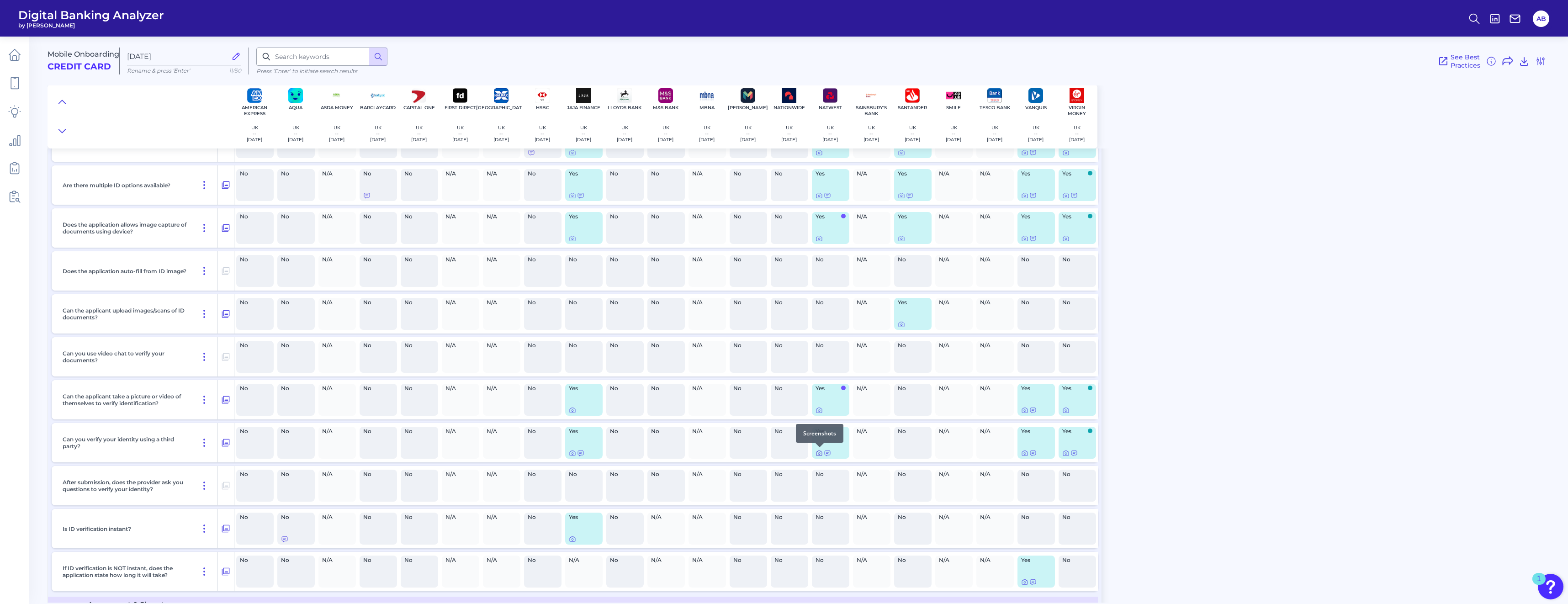
click at [777, 454] on icon at bounding box center [819, 453] width 7 height 7
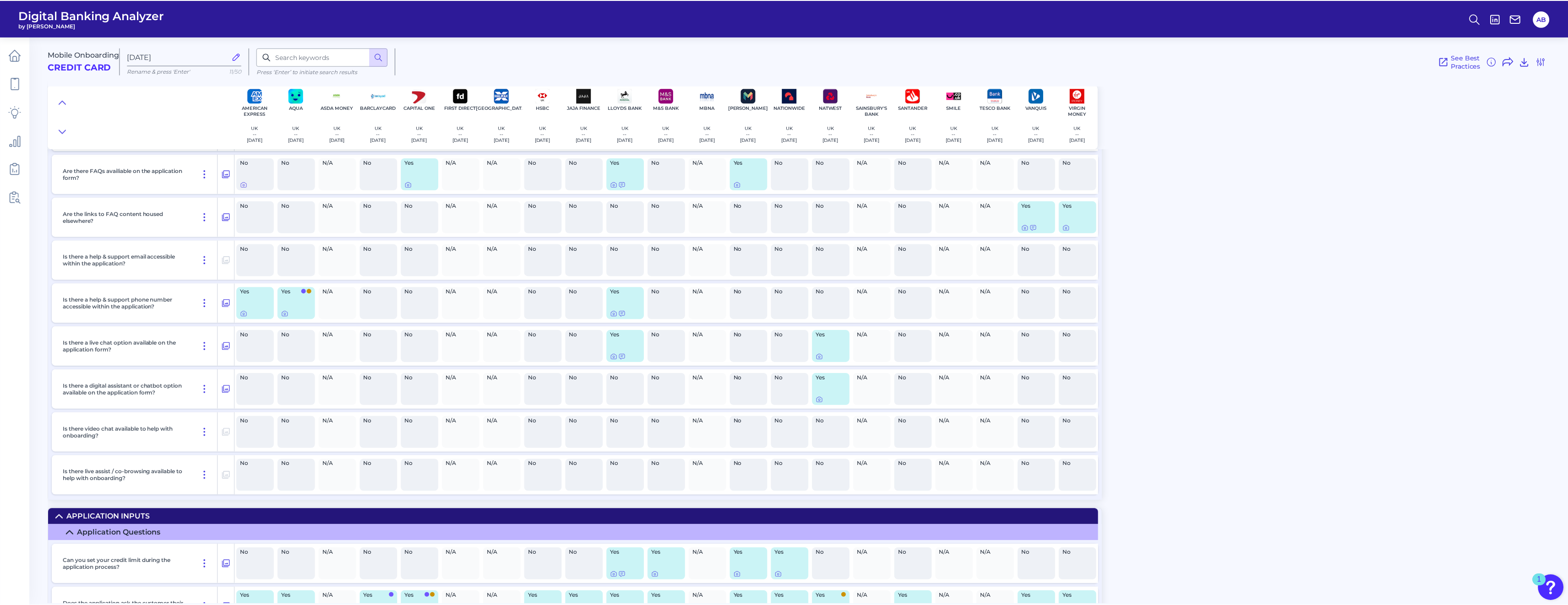
scroll to position [2419, 0]
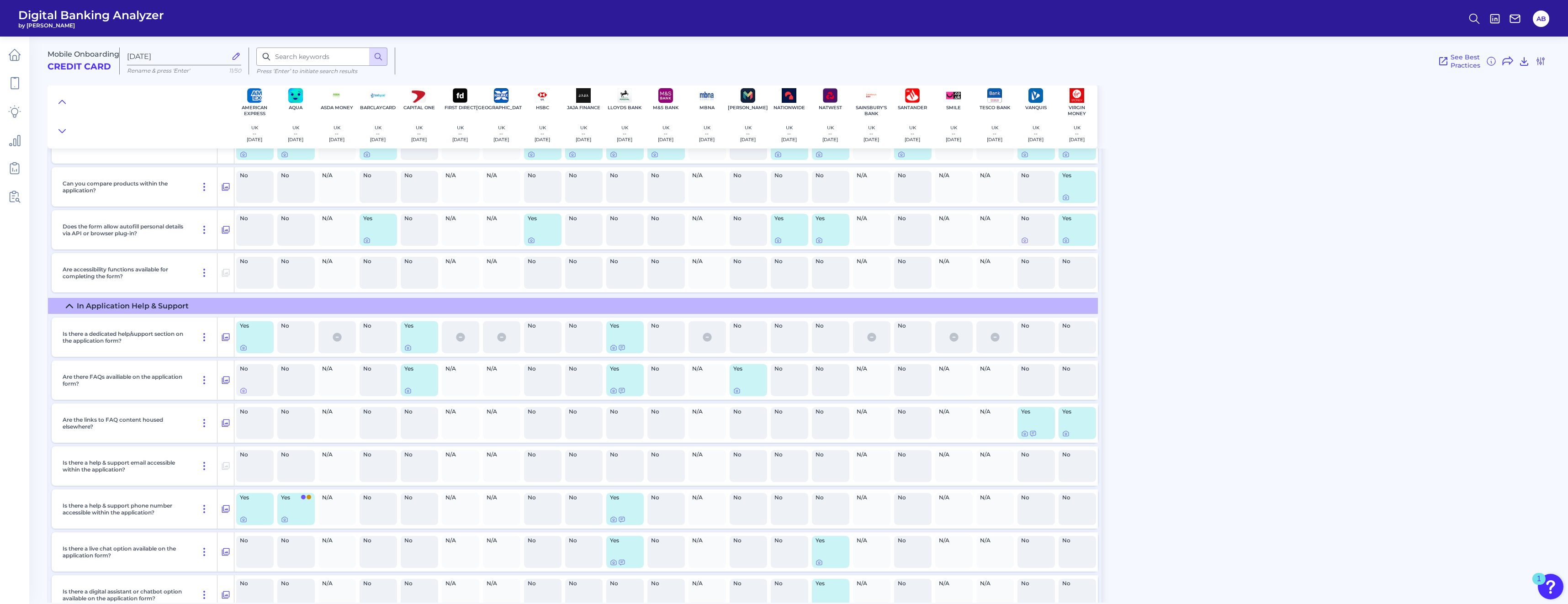
click at [77, 61] on h2 "Credit Card" at bounding box center [79, 67] width 63 height 11
click at [112, 53] on span "Mobile Onboarding" at bounding box center [83, 54] width 72 height 9
click at [777, 61] on span "See Best Practices" at bounding box center [1465, 61] width 30 height 17
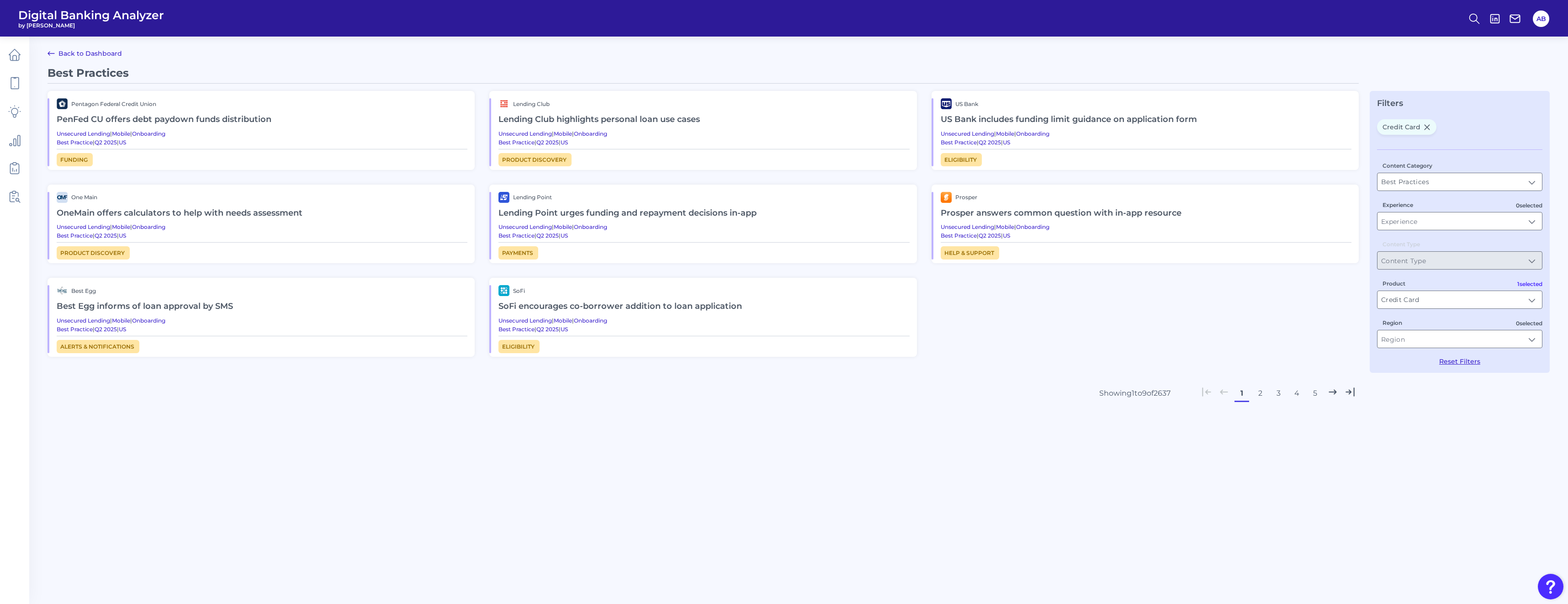
type input "Credit Card"
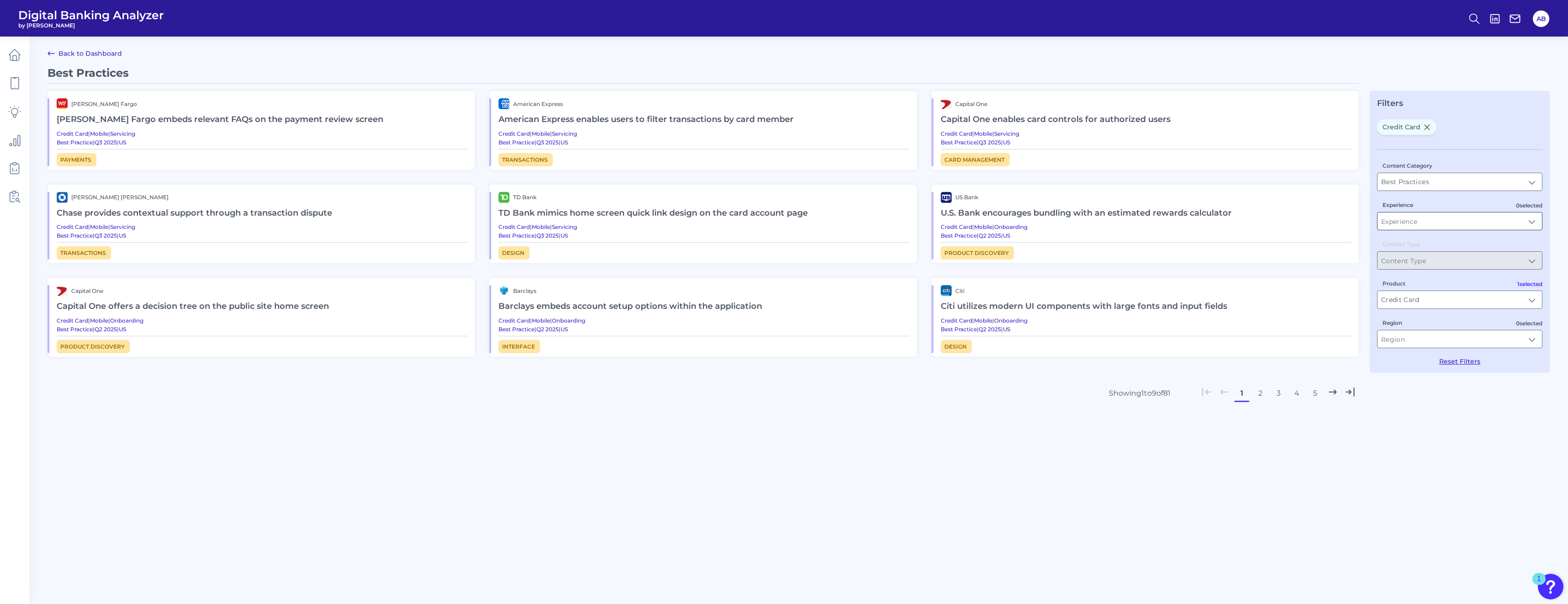
click at [777, 216] on input "Experience" at bounding box center [1459, 221] width 165 height 17
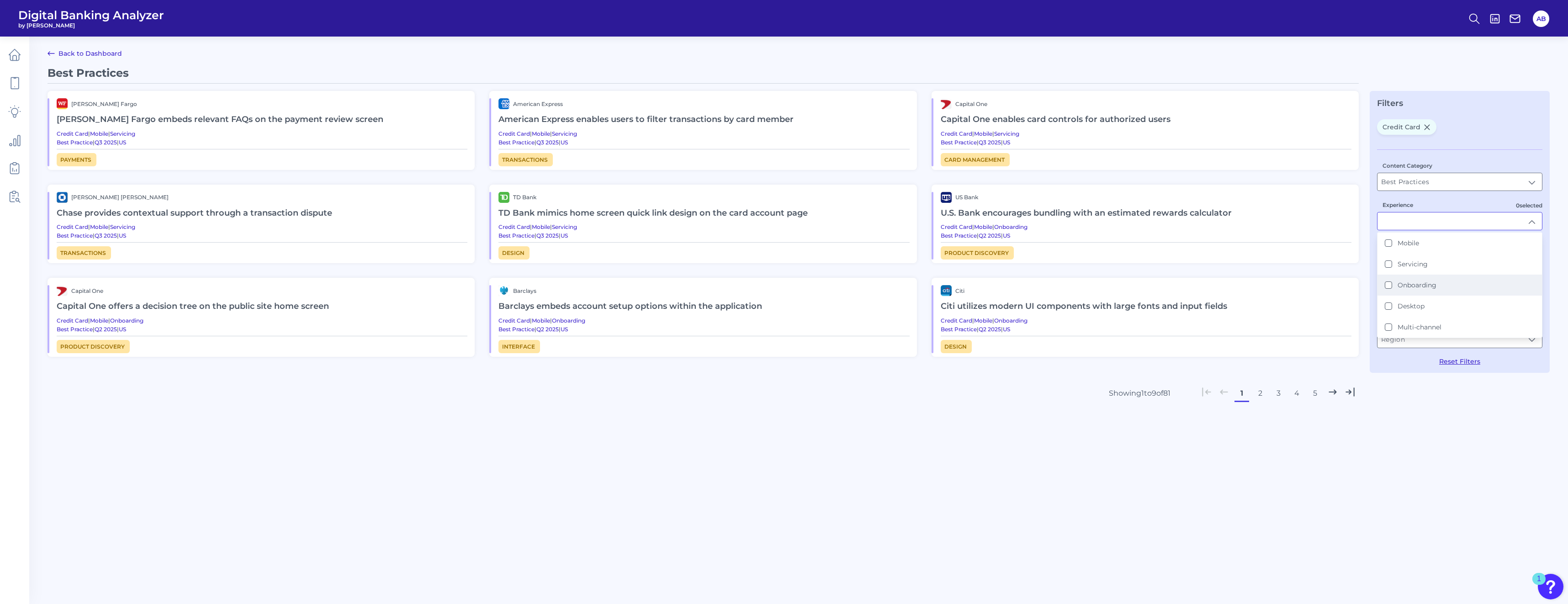
click at [777, 282] on button "Onboarding" at bounding box center [1388, 285] width 7 height 7
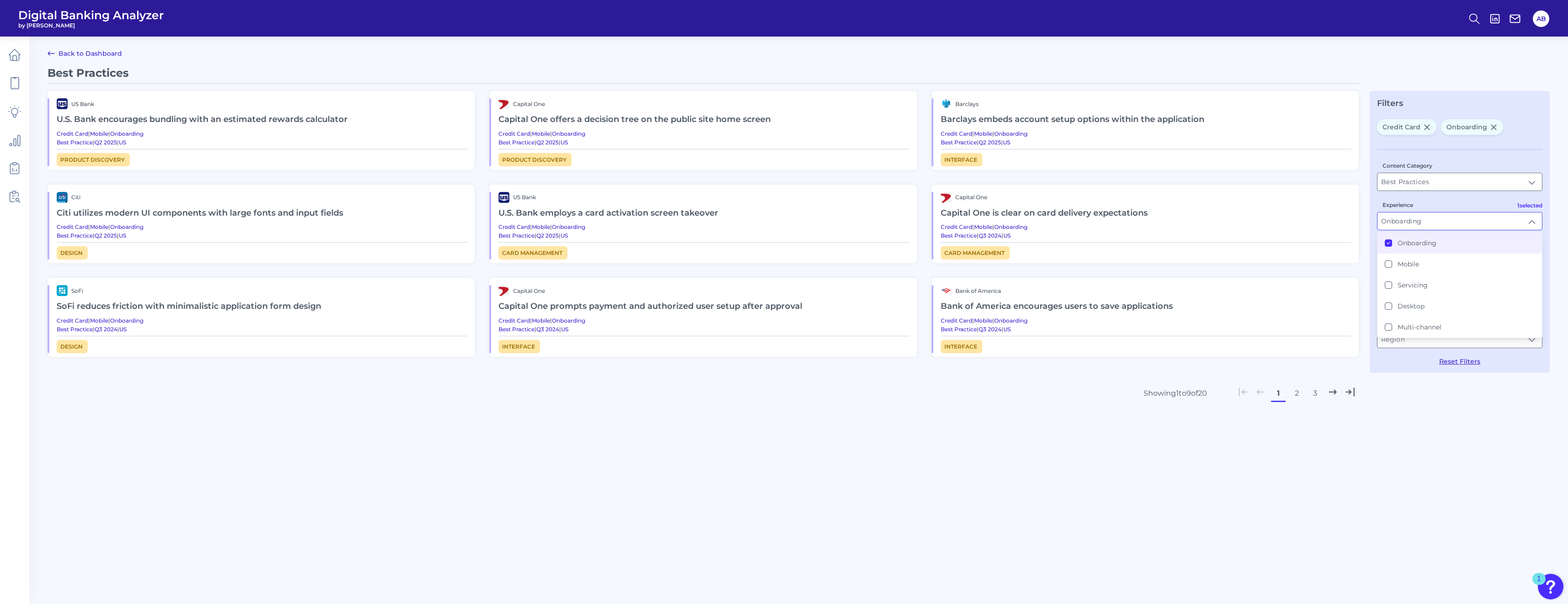
click at [777, 485] on main "Back to Dashboard Best Practices US Bank U.S. Bank encourages bundling with an …" at bounding box center [784, 302] width 1568 height 604
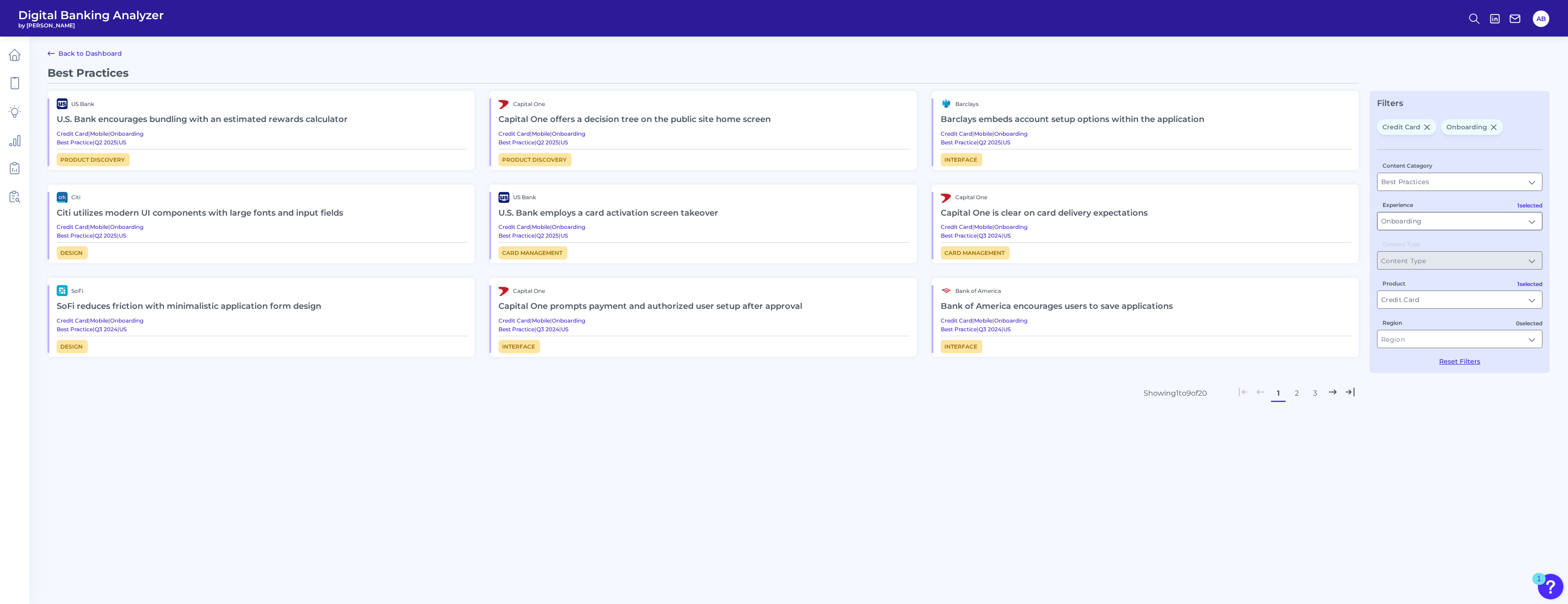
click at [777, 221] on input "Onboarding" at bounding box center [1459, 221] width 165 height 17
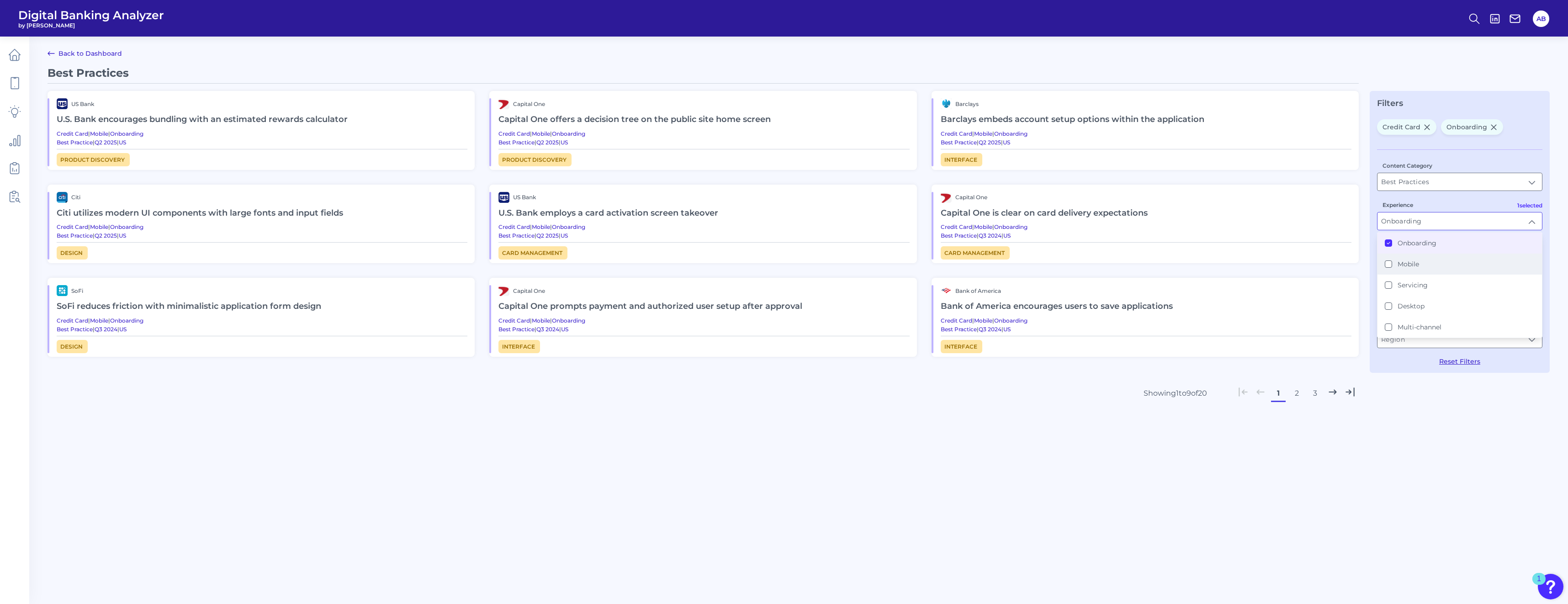
click at [777, 265] on button "Mobile" at bounding box center [1388, 264] width 7 height 7
type input "Mobile, Onboarding"
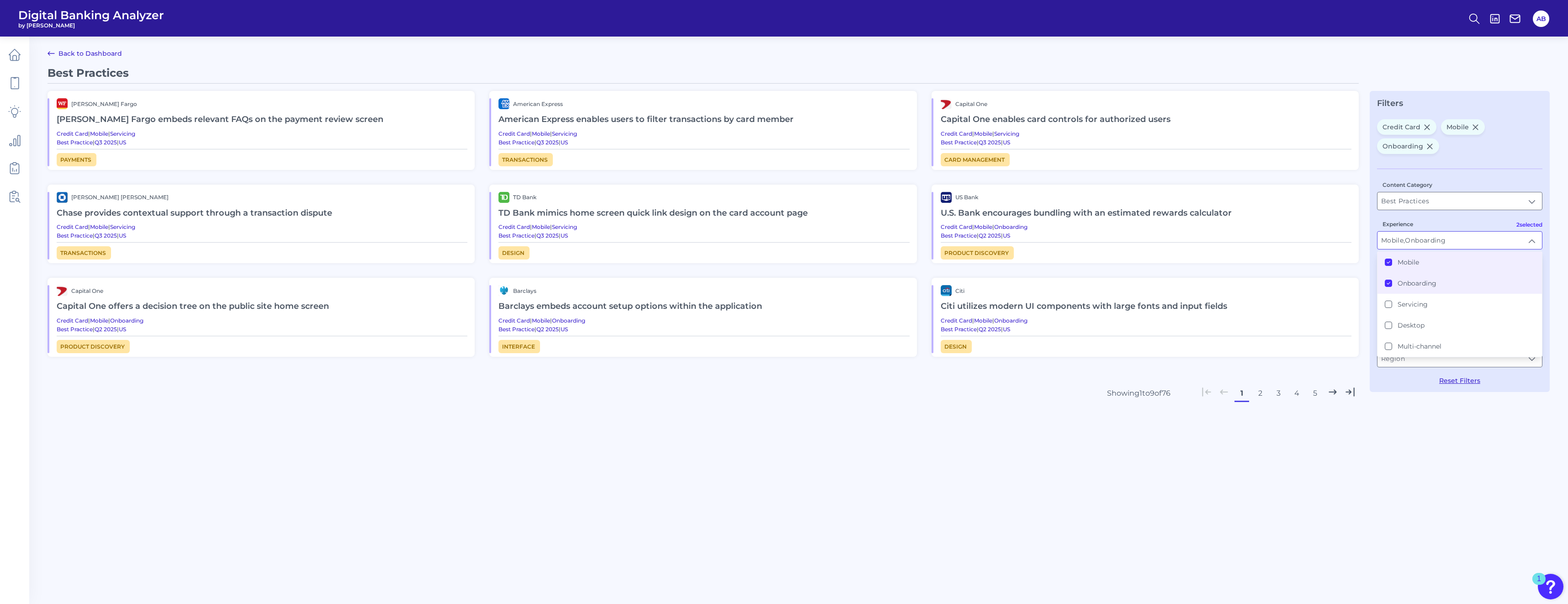
click at [777, 475] on main "Back to Dashboard Best Practices [PERSON_NAME] Fargo [PERSON_NAME] Fargo embeds…" at bounding box center [784, 302] width 1568 height 604
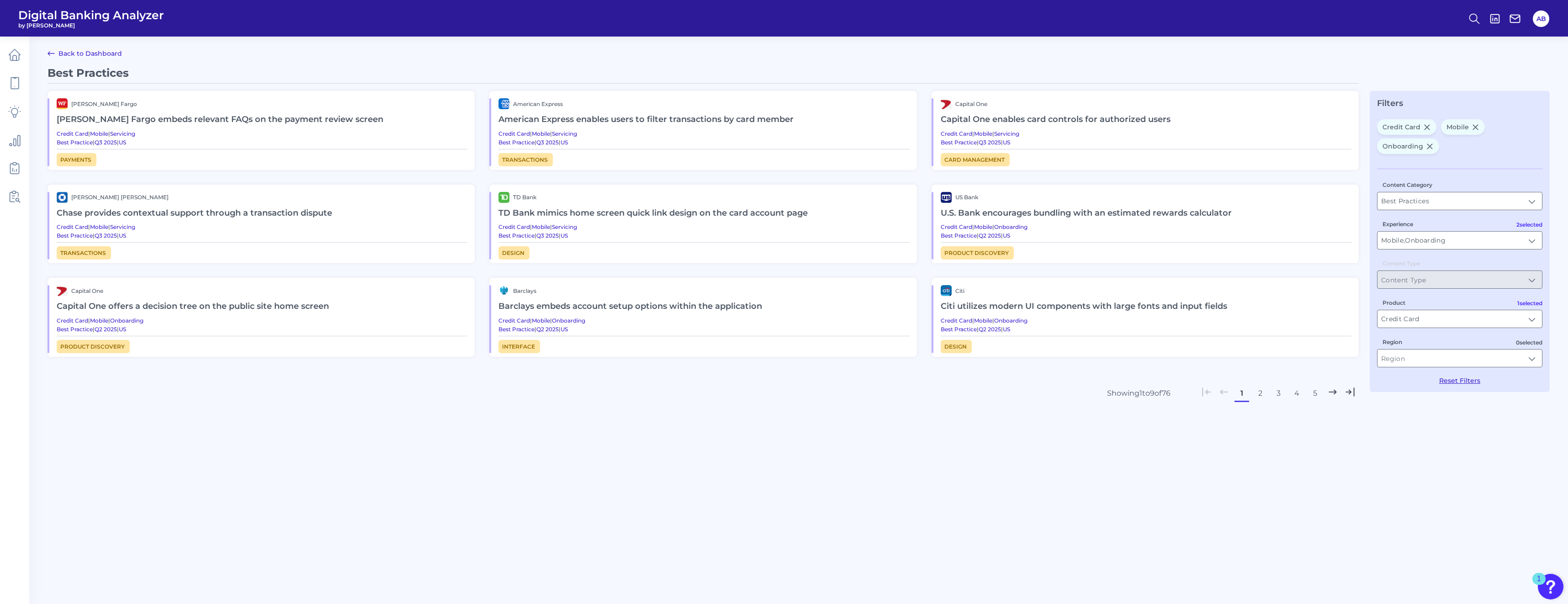
click at [777, 390] on button "2" at bounding box center [1260, 394] width 15 height 15
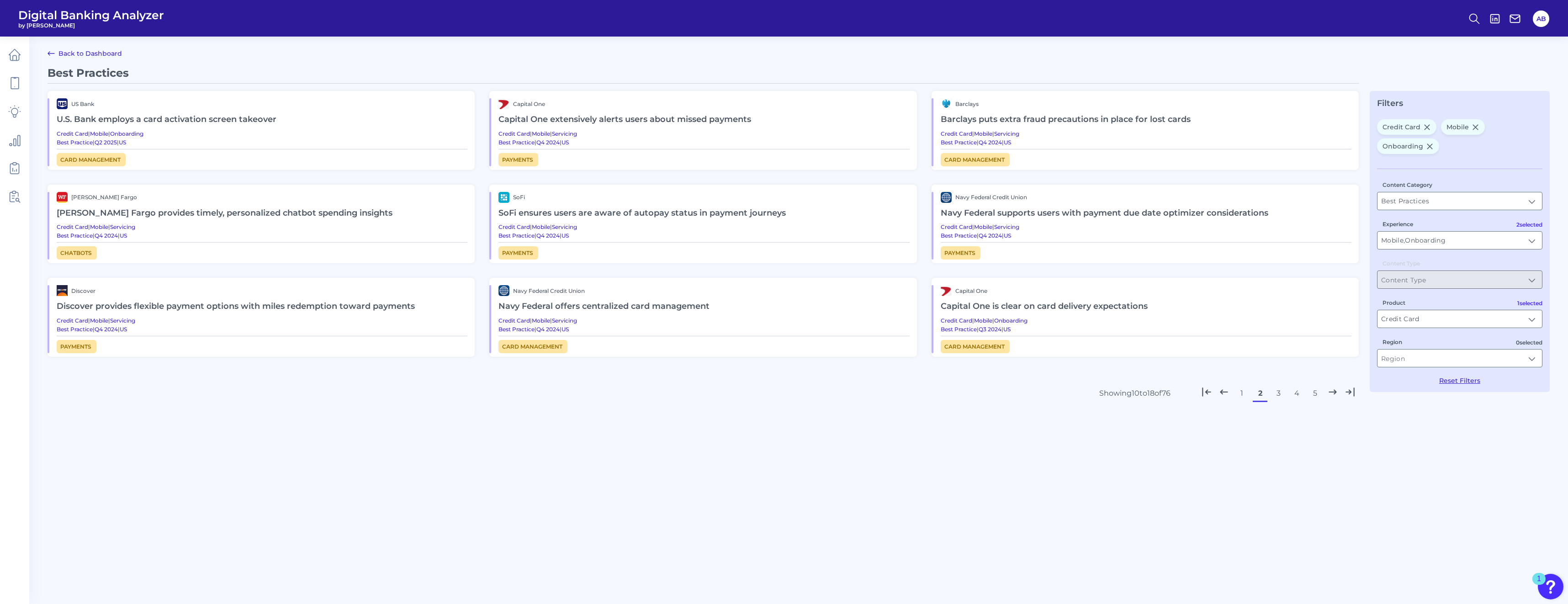
click at [777, 391] on button "3" at bounding box center [1278, 394] width 15 height 15
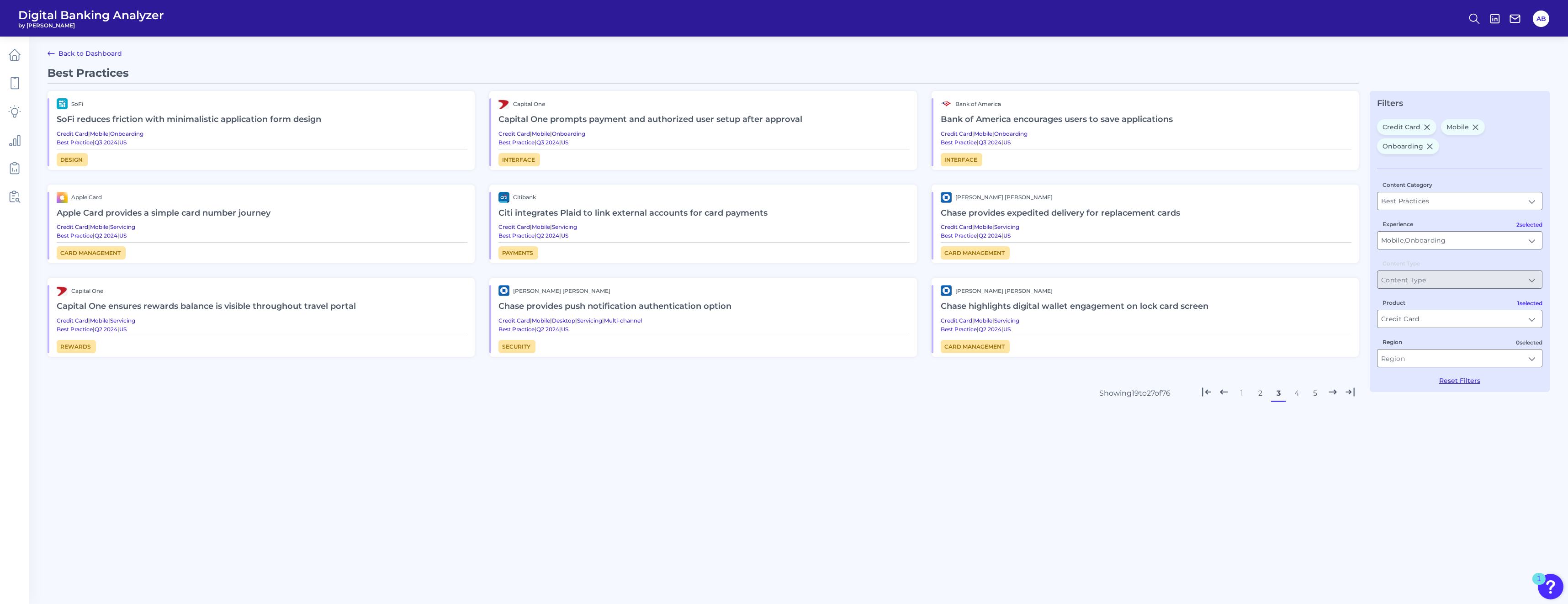
click at [777, 393] on button "2" at bounding box center [1260, 394] width 15 height 15
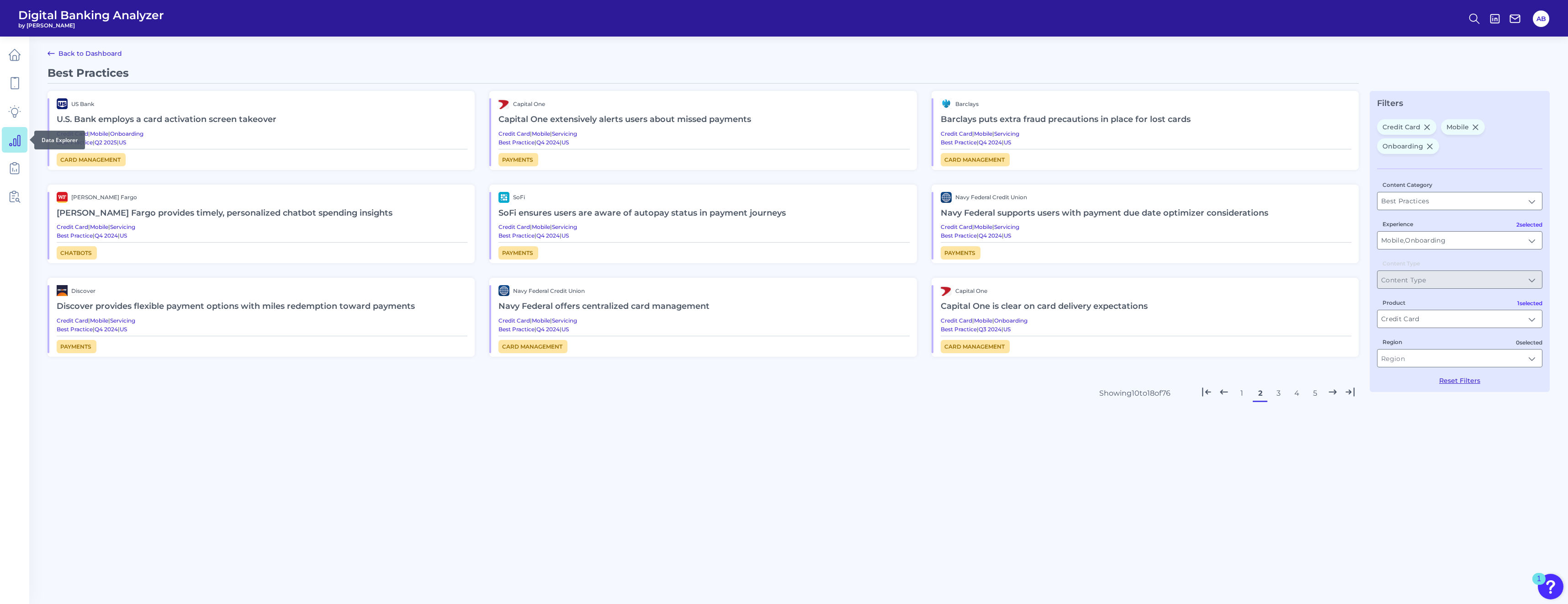
click at [13, 140] on icon at bounding box center [15, 141] width 11 height 11
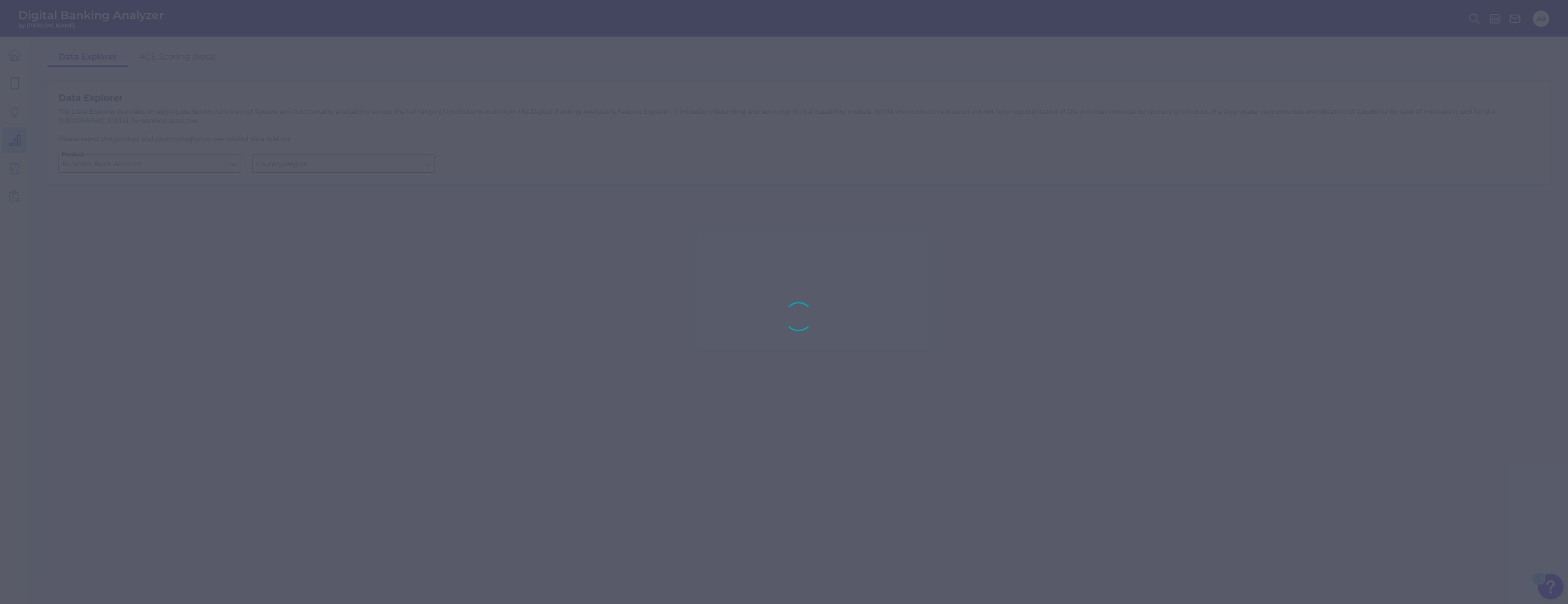
type input "Global (excl. US)"
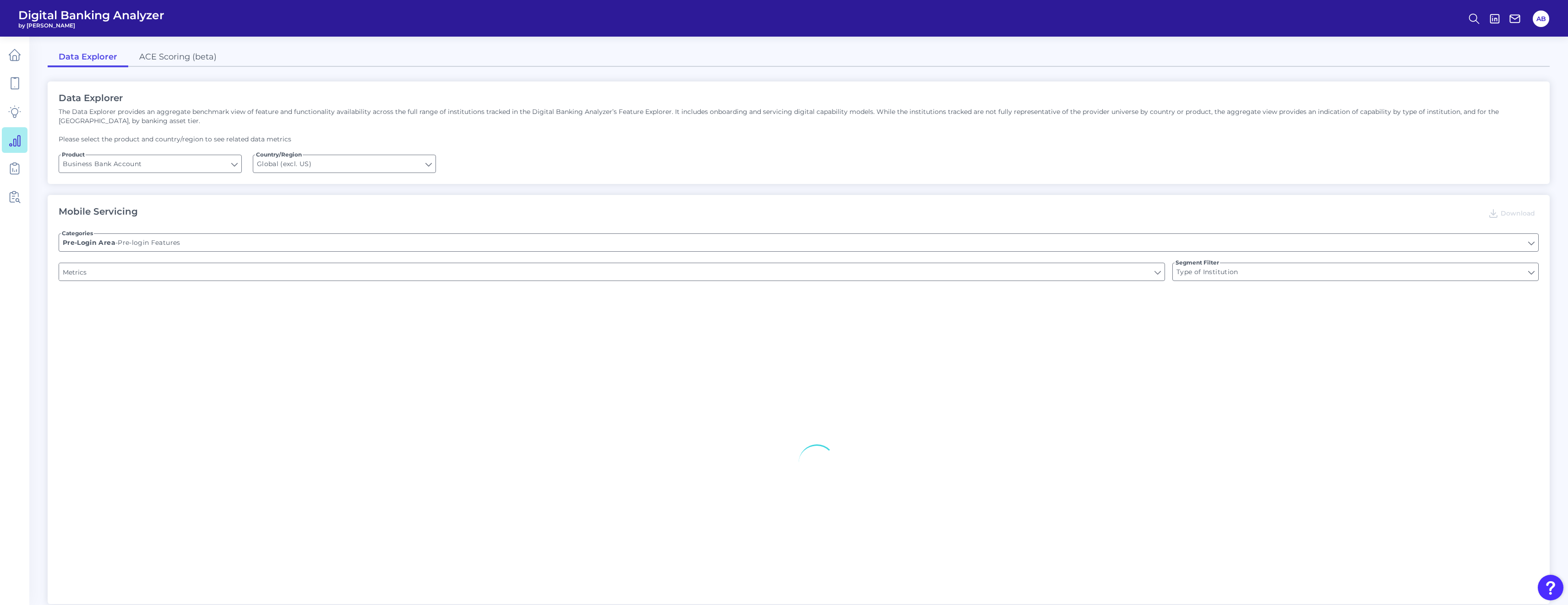
type input "Upon opening the app are users immediately prompted to use Touch/Face ID to log…"
type input "Does it offer third-party single sign on?"
type input "Can you apply for the PRODUCT as a new to brand customer on ANY digital channel?"
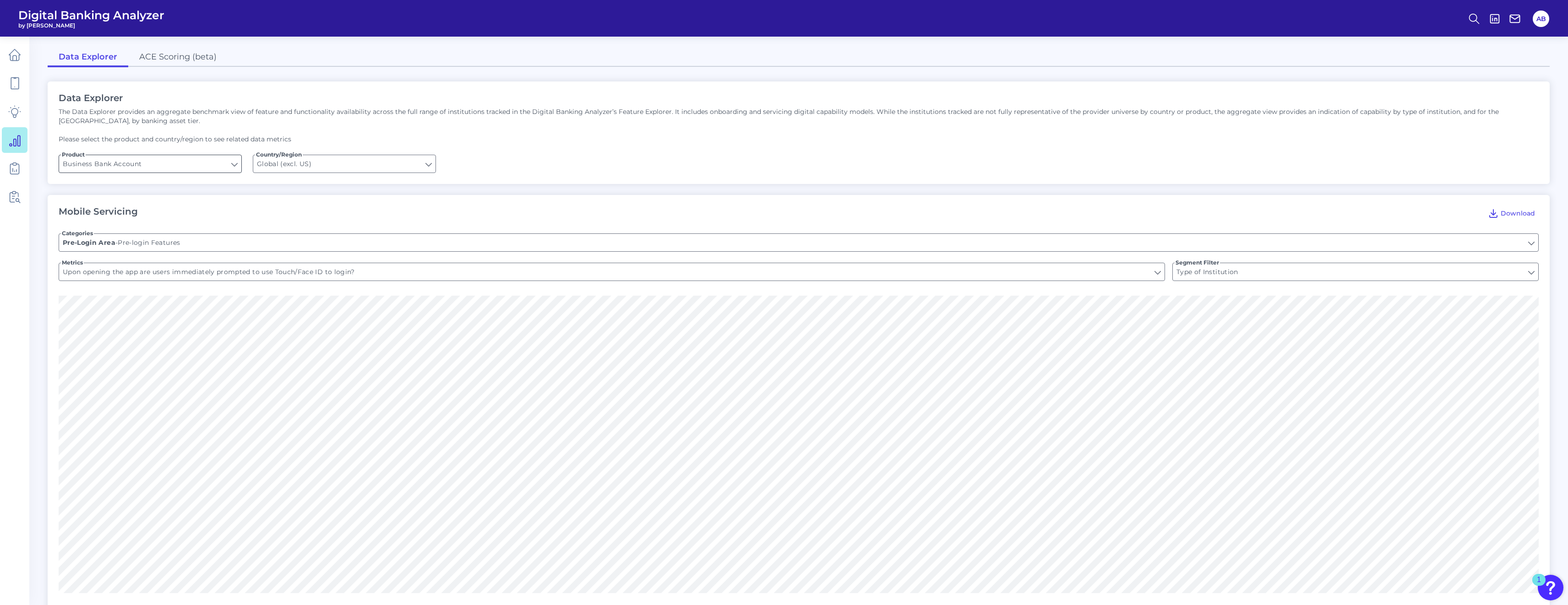
click at [221, 164] on input "Business Bank Account" at bounding box center [150, 164] width 183 height 17
click at [177, 223] on button "Credit Card" at bounding box center [150, 227] width 181 height 21
type input "Credit Card"
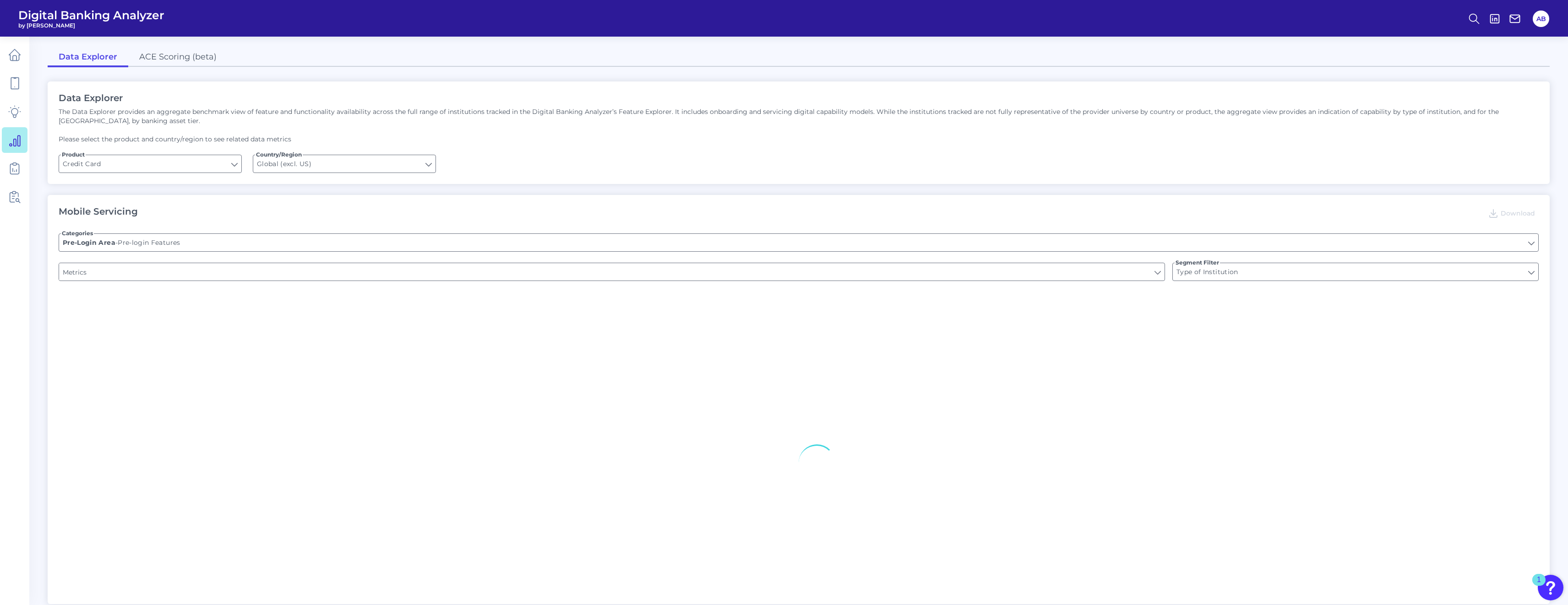
type input "Is there a branch finder?"
type input "Does the app have a Hamburger menu pre-login?"
type input "Can you apply for the PRODUCT as a new to brand customer on ANY digital channel?"
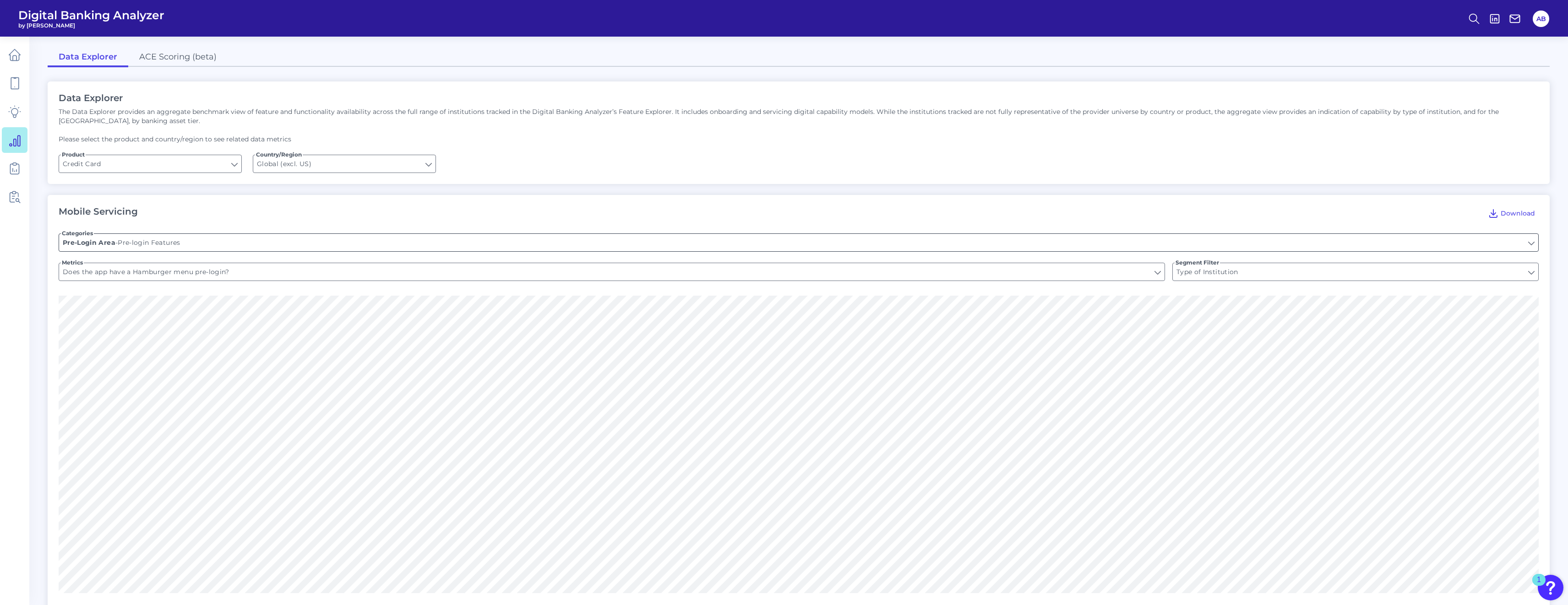
click at [316, 241] on input "Pre-login Features" at bounding box center [798, 243] width 1479 height 17
click at [328, 326] on button "New Customer Onboarding - New Customer Onboarding" at bounding box center [798, 320] width 1478 height 21
type input "New Customer Onboarding"
type input "As a brand new customer, can you apply for a Credit Card through the app?"
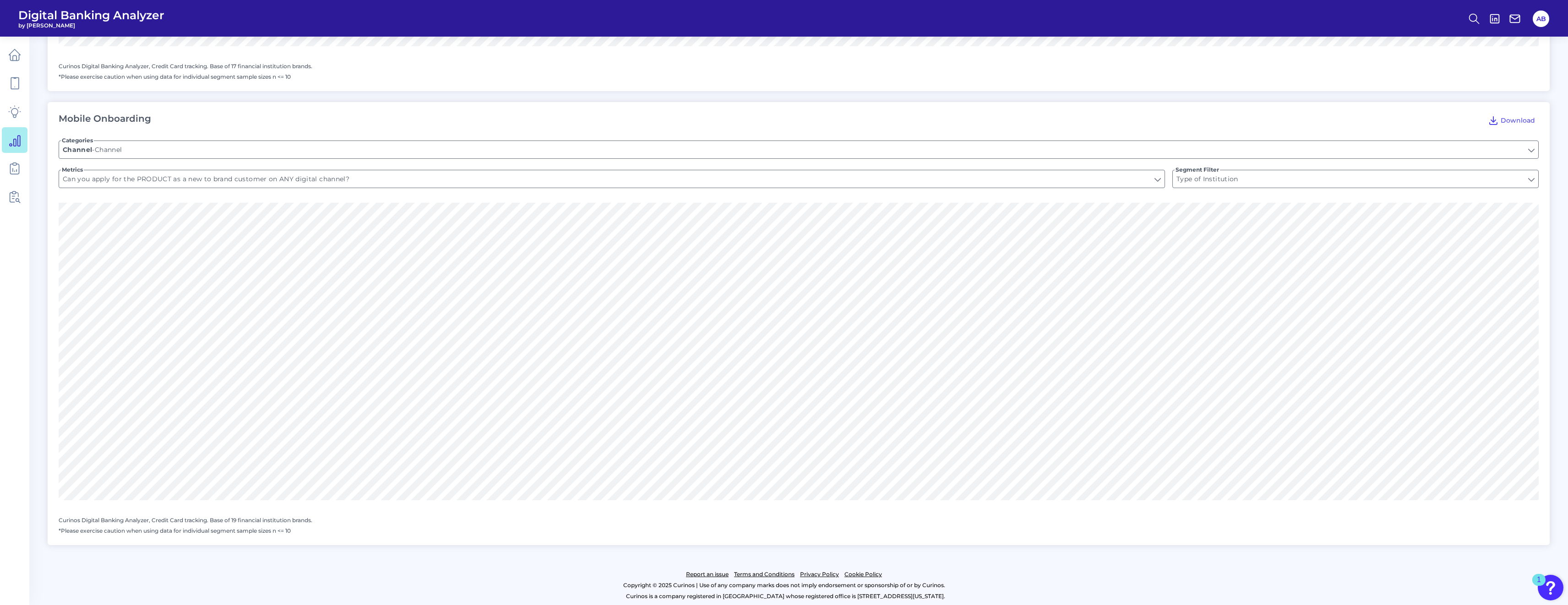
scroll to position [1005, 0]
